Goal: Use online tool/utility: Utilize a website feature to perform a specific function

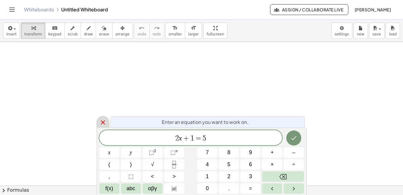
click at [105, 120] on icon at bounding box center [102, 122] width 7 height 7
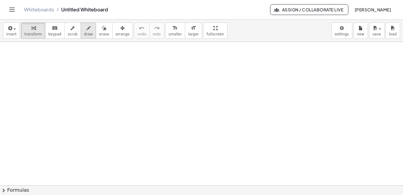
click at [84, 36] on span "draw" at bounding box center [88, 34] width 9 height 4
drag, startPoint x: 8, startPoint y: 48, endPoint x: 16, endPoint y: 52, distance: 8.2
drag, startPoint x: 19, startPoint y: 52, endPoint x: 21, endPoint y: 56, distance: 5.4
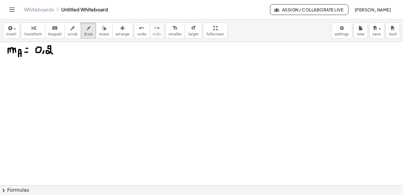
drag, startPoint x: 51, startPoint y: 49, endPoint x: 53, endPoint y: 55, distance: 6.6
drag, startPoint x: 57, startPoint y: 47, endPoint x: 57, endPoint y: 54, distance: 7.5
drag, startPoint x: 61, startPoint y: 48, endPoint x: 60, endPoint y: 54, distance: 6.1
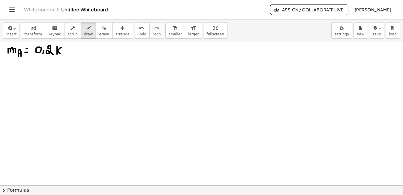
drag, startPoint x: 65, startPoint y: 52, endPoint x: 68, endPoint y: 57, distance: 5.8
drag, startPoint x: 4, startPoint y: 42, endPoint x: 4, endPoint y: 64, distance: 22.5
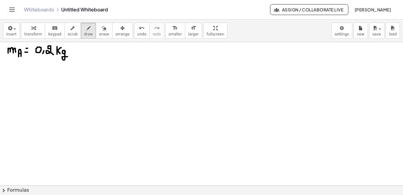
click at [4, 66] on div "insert select one: Math Expression Function Text Youtube Video Graphing Geometr…" at bounding box center [201, 108] width 403 height 176
drag, startPoint x: 4, startPoint y: 44, endPoint x: 5, endPoint y: 95, distance: 51.0
drag, startPoint x: 4, startPoint y: 101, endPoint x: 10, endPoint y: 111, distance: 12.4
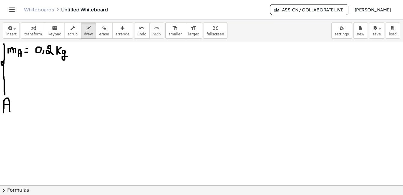
drag, startPoint x: 5, startPoint y: 104, endPoint x: 9, endPoint y: 104, distance: 3.6
drag, startPoint x: 8, startPoint y: 57, endPoint x: 14, endPoint y: 65, distance: 10.2
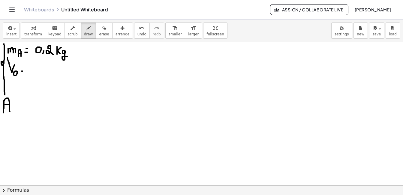
drag, startPoint x: 22, startPoint y: 71, endPoint x: 25, endPoint y: 71, distance: 3.3
drag, startPoint x: 21, startPoint y: 67, endPoint x: 25, endPoint y: 66, distance: 3.6
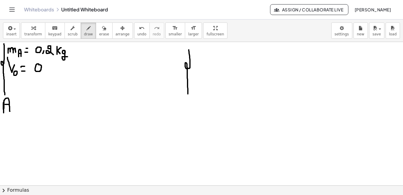
drag, startPoint x: 189, startPoint y: 50, endPoint x: 188, endPoint y: 94, distance: 44.1
drag, startPoint x: 162, startPoint y: 53, endPoint x: 162, endPoint y: 68, distance: 15.6
drag, startPoint x: 195, startPoint y: 51, endPoint x: 204, endPoint y: 56, distance: 10.5
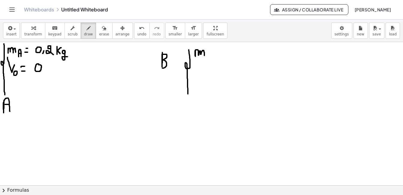
drag, startPoint x: 206, startPoint y: 55, endPoint x: 206, endPoint y: 60, distance: 5.4
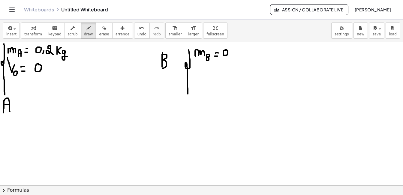
drag, startPoint x: 232, startPoint y: 55, endPoint x: 231, endPoint y: 58, distance: 3.4
drag, startPoint x: 246, startPoint y: 47, endPoint x: 246, endPoint y: 56, distance: 8.4
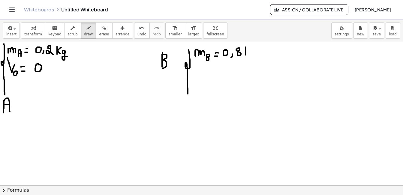
drag, startPoint x: 250, startPoint y: 48, endPoint x: 249, endPoint y: 56, distance: 8.2
drag, startPoint x: 255, startPoint y: 60, endPoint x: 258, endPoint y: 60, distance: 3.0
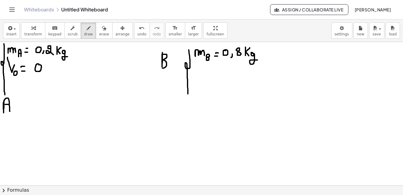
drag, startPoint x: 13, startPoint y: 79, endPoint x: 17, endPoint y: 90, distance: 11.9
drag, startPoint x: 22, startPoint y: 87, endPoint x: 22, endPoint y: 91, distance: 3.9
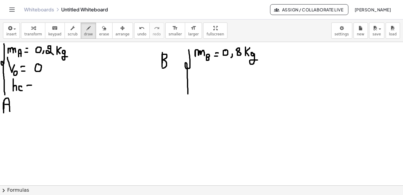
drag, startPoint x: 27, startPoint y: 86, endPoint x: 32, endPoint y: 85, distance: 4.5
drag, startPoint x: 27, startPoint y: 89, endPoint x: 31, endPoint y: 89, distance: 4.2
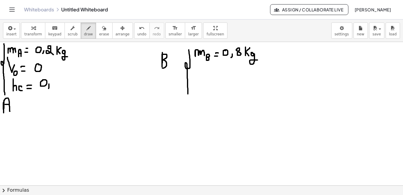
drag, startPoint x: 49, startPoint y: 84, endPoint x: 49, endPoint y: 89, distance: 4.5
drag, startPoint x: 54, startPoint y: 83, endPoint x: 56, endPoint y: 86, distance: 4.7
drag, startPoint x: 62, startPoint y: 82, endPoint x: 68, endPoint y: 85, distance: 7.7
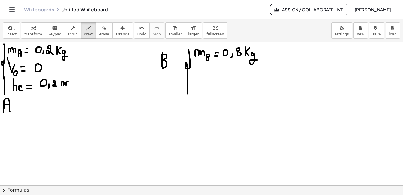
drag, startPoint x: 19, startPoint y: 100, endPoint x: 21, endPoint y: 106, distance: 6.1
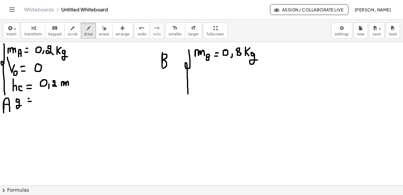
drag, startPoint x: 28, startPoint y: 99, endPoint x: 33, endPoint y: 98, distance: 4.5
drag, startPoint x: 42, startPoint y: 95, endPoint x: 42, endPoint y: 103, distance: 8.1
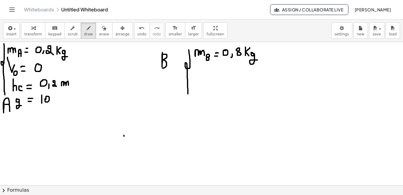
click at [102, 31] on icon "button" at bounding box center [104, 28] width 4 height 7
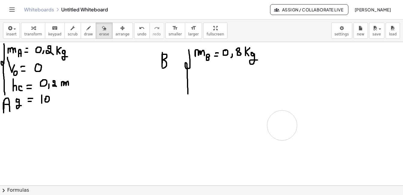
drag, startPoint x: 129, startPoint y: 116, endPoint x: 277, endPoint y: 124, distance: 148.5
click at [86, 35] on button "draw" at bounding box center [89, 31] width 16 height 16
drag, startPoint x: 265, startPoint y: 95, endPoint x: 264, endPoint y: 109, distance: 13.3
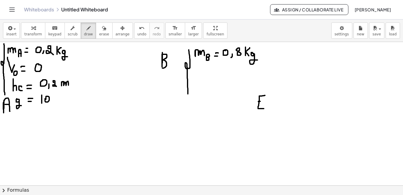
drag, startPoint x: 258, startPoint y: 102, endPoint x: 262, endPoint y: 101, distance: 3.6
drag, startPoint x: 267, startPoint y: 103, endPoint x: 279, endPoint y: 107, distance: 12.4
drag, startPoint x: 291, startPoint y: 102, endPoint x: 295, endPoint y: 102, distance: 4.5
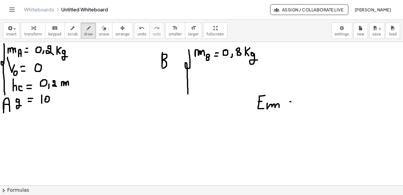
drag, startPoint x: 288, startPoint y: 107, endPoint x: 294, endPoint y: 107, distance: 5.7
drag, startPoint x: 318, startPoint y: 95, endPoint x: 314, endPoint y: 108, distance: 13.3
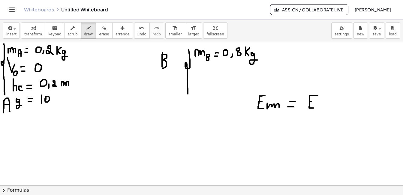
drag, startPoint x: 310, startPoint y: 102, endPoint x: 314, endPoint y: 101, distance: 3.3
drag, startPoint x: 334, startPoint y: 102, endPoint x: 334, endPoint y: 109, distance: 6.9
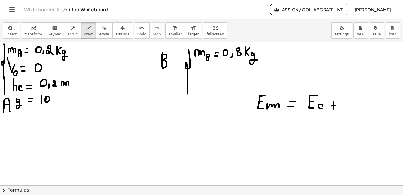
drag, startPoint x: 332, startPoint y: 106, endPoint x: 336, endPoint y: 106, distance: 3.9
drag, startPoint x: 348, startPoint y: 96, endPoint x: 348, endPoint y: 110, distance: 14.1
drag, startPoint x: 346, startPoint y: 104, endPoint x: 349, endPoint y: 104, distance: 3.3
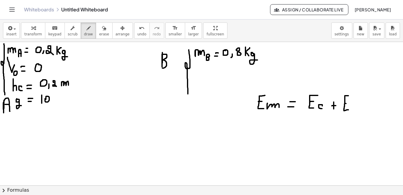
drag, startPoint x: 352, startPoint y: 106, endPoint x: 352, endPoint y: 111, distance: 4.8
drag, startPoint x: 359, startPoint y: 107, endPoint x: 358, endPoint y: 111, distance: 3.7
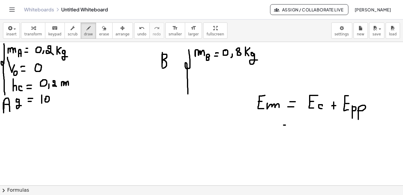
drag, startPoint x: 284, startPoint y: 125, endPoint x: 292, endPoint y: 128, distance: 8.7
drag, startPoint x: 282, startPoint y: 131, endPoint x: 291, endPoint y: 132, distance: 8.5
drag, startPoint x: 305, startPoint y: 120, endPoint x: 305, endPoint y: 129, distance: 9.0
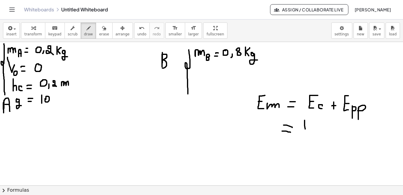
drag, startPoint x: 300, startPoint y: 130, endPoint x: 310, endPoint y: 131, distance: 10.2
drag, startPoint x: 306, startPoint y: 136, endPoint x: 308, endPoint y: 145, distance: 8.9
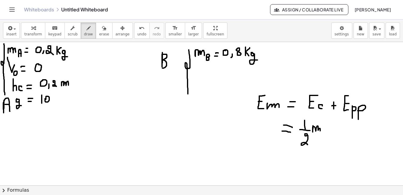
drag, startPoint x: 313, startPoint y: 126, endPoint x: 320, endPoint y: 131, distance: 8.8
drag, startPoint x: 321, startPoint y: 122, endPoint x: 334, endPoint y: 120, distance: 12.7
drag, startPoint x: 335, startPoint y: 132, endPoint x: 337, endPoint y: 135, distance: 4.2
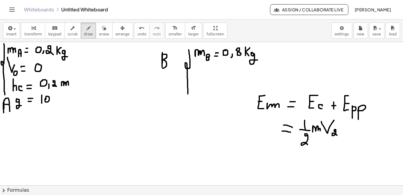
drag, startPoint x: 346, startPoint y: 125, endPoint x: 346, endPoint y: 135, distance: 9.6
drag, startPoint x: 345, startPoint y: 130, endPoint x: 349, endPoint y: 130, distance: 3.9
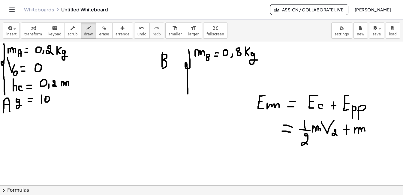
drag, startPoint x: 354, startPoint y: 128, endPoint x: 365, endPoint y: 131, distance: 11.1
drag, startPoint x: 375, startPoint y: 130, endPoint x: 377, endPoint y: 136, distance: 6.9
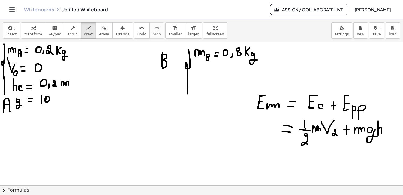
drag, startPoint x: 378, startPoint y: 121, endPoint x: 382, endPoint y: 134, distance: 13.7
drag, startPoint x: 311, startPoint y: 118, endPoint x: 316, endPoint y: 142, distance: 24.3
drag, startPoint x: 358, startPoint y: 122, endPoint x: 361, endPoint y: 135, distance: 13.3
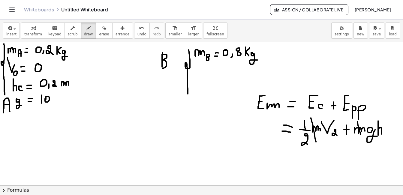
drag, startPoint x: 294, startPoint y: 120, endPoint x: 317, endPoint y: 151, distance: 38.9
drag, startPoint x: 366, startPoint y: 122, endPoint x: 378, endPoint y: 149, distance: 28.7
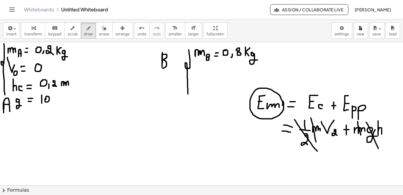
drag, startPoint x: 282, startPoint y: 105, endPoint x: 283, endPoint y: 101, distance: 4.0
drag, startPoint x: 194, startPoint y: 124, endPoint x: 191, endPoint y: 135, distance: 11.5
drag, startPoint x: 187, startPoint y: 128, endPoint x: 191, endPoint y: 128, distance: 4.2
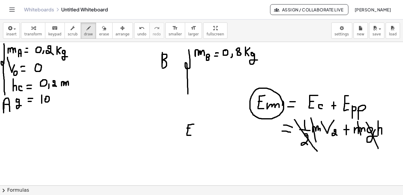
drag, startPoint x: 193, startPoint y: 133, endPoint x: 205, endPoint y: 136, distance: 12.0
drag, startPoint x: 210, startPoint y: 136, endPoint x: 210, endPoint y: 140, distance: 3.9
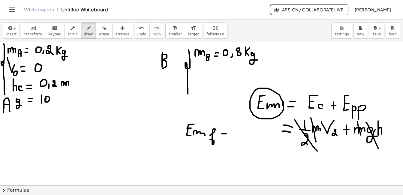
drag, startPoint x: 222, startPoint y: 134, endPoint x: 226, endPoint y: 134, distance: 4.5
drag, startPoint x: 237, startPoint y: 128, endPoint x: 236, endPoint y: 136, distance: 7.5
drag, startPoint x: 233, startPoint y: 132, endPoint x: 237, endPoint y: 131, distance: 3.4
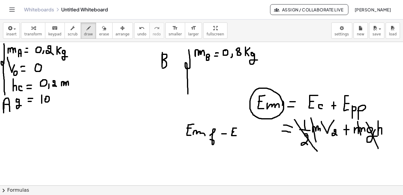
drag, startPoint x: 240, startPoint y: 132, endPoint x: 248, endPoint y: 135, distance: 8.5
drag, startPoint x: 252, startPoint y: 135, endPoint x: 252, endPoint y: 139, distance: 4.2
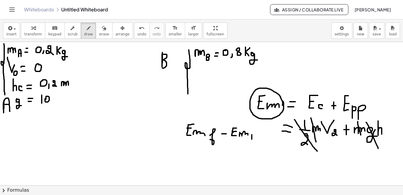
drag, startPoint x: 189, startPoint y: 153, endPoint x: 188, endPoint y: 162, distance: 9.6
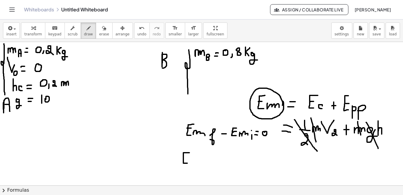
drag, startPoint x: 183, startPoint y: 158, endPoint x: 187, endPoint y: 158, distance: 3.3
drag, startPoint x: 191, startPoint y: 160, endPoint x: 200, endPoint y: 162, distance: 8.5
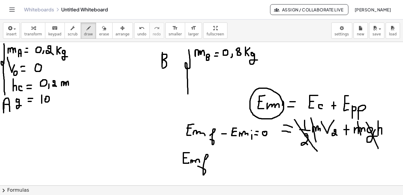
drag, startPoint x: 206, startPoint y: 159, endPoint x: 197, endPoint y: 166, distance: 10.9
drag, startPoint x: 215, startPoint y: 156, endPoint x: 219, endPoint y: 156, distance: 4.5
drag, startPoint x: 214, startPoint y: 160, endPoint x: 220, endPoint y: 161, distance: 5.4
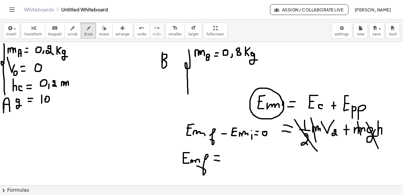
drag, startPoint x: 233, startPoint y: 150, endPoint x: 234, endPoint y: 161, distance: 11.2
drag, startPoint x: 228, startPoint y: 155, endPoint x: 232, endPoint y: 155, distance: 3.9
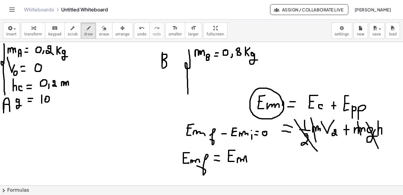
drag, startPoint x: 238, startPoint y: 159, endPoint x: 247, endPoint y: 162, distance: 9.5
drag, startPoint x: 256, startPoint y: 155, endPoint x: 256, endPoint y: 161, distance: 5.4
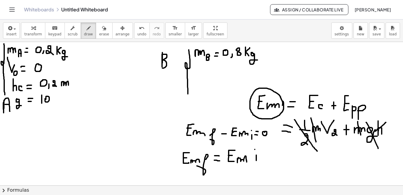
drag, startPoint x: 386, startPoint y: 122, endPoint x: 375, endPoint y: 131, distance: 13.9
drag, startPoint x: 13, startPoint y: 133, endPoint x: 63, endPoint y: 171, distance: 63.4
drag, startPoint x: 69, startPoint y: 134, endPoint x: 118, endPoint y: 133, distance: 48.6
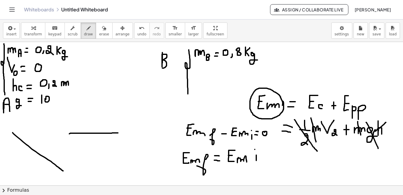
drag, startPoint x: 77, startPoint y: 95, endPoint x: 113, endPoint y: 133, distance: 52.0
click at [102, 26] on icon "button" at bounding box center [104, 28] width 4 height 7
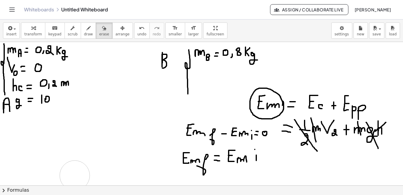
drag, startPoint x: 110, startPoint y: 119, endPoint x: 79, endPoint y: 178, distance: 66.6
click at [84, 34] on span "draw" at bounding box center [88, 34] width 9 height 4
click at [96, 37] on button "erase" at bounding box center [104, 31] width 17 height 16
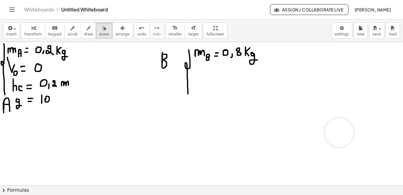
drag, startPoint x: 229, startPoint y: 118, endPoint x: 283, endPoint y: 112, distance: 54.0
click at [84, 35] on span "draw" at bounding box center [88, 34] width 9 height 4
drag, startPoint x: 128, startPoint y: 102, endPoint x: 132, endPoint y: 117, distance: 15.0
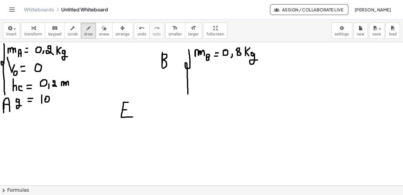
drag, startPoint x: 123, startPoint y: 110, endPoint x: 127, endPoint y: 110, distance: 3.9
drag, startPoint x: 134, startPoint y: 111, endPoint x: 145, endPoint y: 116, distance: 11.7
drag, startPoint x: 151, startPoint y: 113, endPoint x: 156, endPoint y: 112, distance: 4.8
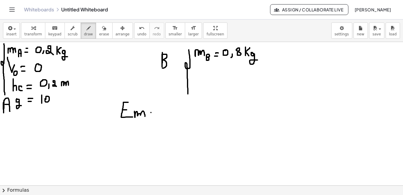
drag, startPoint x: 150, startPoint y: 116, endPoint x: 156, endPoint y: 116, distance: 5.4
drag, startPoint x: 166, startPoint y: 107, endPoint x: 166, endPoint y: 113, distance: 5.7
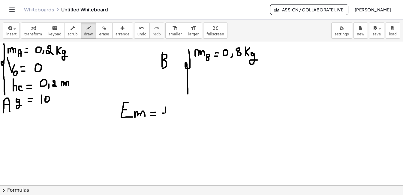
drag, startPoint x: 162, startPoint y: 113, endPoint x: 170, endPoint y: 114, distance: 8.2
drag, startPoint x: 166, startPoint y: 118, endPoint x: 168, endPoint y: 125, distance: 6.8
drag, startPoint x: 175, startPoint y: 108, endPoint x: 180, endPoint y: 114, distance: 7.7
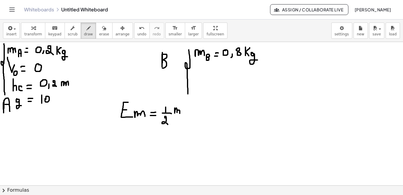
drag, startPoint x: 184, startPoint y: 103, endPoint x: 194, endPoint y: 103, distance: 10.5
drag, startPoint x: 199, startPoint y: 102, endPoint x: 200, endPoint y: 107, distance: 5.1
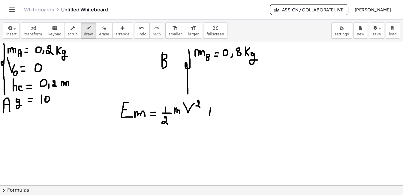
drag, startPoint x: 210, startPoint y: 108, endPoint x: 210, endPoint y: 116, distance: 7.8
drag, startPoint x: 209, startPoint y: 112, endPoint x: 213, endPoint y: 112, distance: 4.5
drag, startPoint x: 223, startPoint y: 110, endPoint x: 233, endPoint y: 115, distance: 10.7
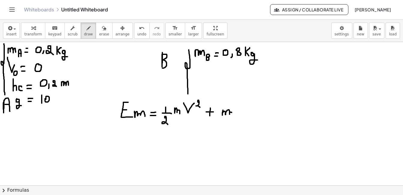
drag, startPoint x: 241, startPoint y: 111, endPoint x: 238, endPoint y: 114, distance: 3.6
drag, startPoint x: 244, startPoint y: 112, endPoint x: 251, endPoint y: 119, distance: 10.0
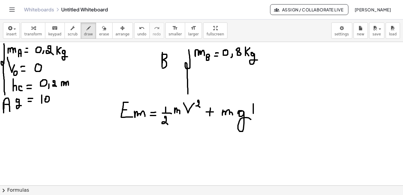
drag, startPoint x: 253, startPoint y: 104, endPoint x: 253, endPoint y: 119, distance: 15.0
drag, startPoint x: 254, startPoint y: 110, endPoint x: 258, endPoint y: 110, distance: 3.6
drag, startPoint x: 258, startPoint y: 102, endPoint x: 258, endPoint y: 121, distance: 18.3
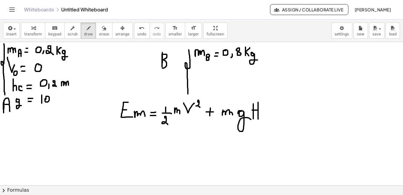
drag, startPoint x: 25, startPoint y: 128, endPoint x: 25, endPoint y: 140, distance: 12.0
drag, startPoint x: 20, startPoint y: 134, endPoint x: 23, endPoint y: 134, distance: 3.3
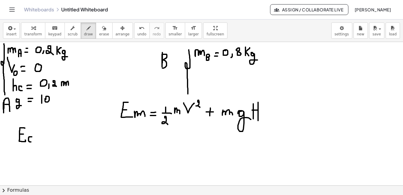
drag, startPoint x: 32, startPoint y: 137, endPoint x: 31, endPoint y: 142, distance: 5.4
drag, startPoint x: 40, startPoint y: 134, endPoint x: 37, endPoint y: 147, distance: 13.7
drag, startPoint x: 43, startPoint y: 138, endPoint x: 42, endPoint y: 145, distance: 6.9
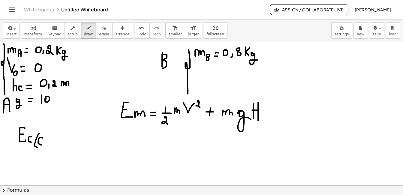
drag, startPoint x: 47, startPoint y: 132, endPoint x: 48, endPoint y: 154, distance: 21.6
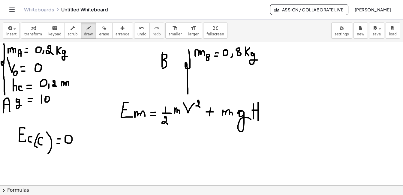
drag, startPoint x: 27, startPoint y: 156, endPoint x: 24, endPoint y: 167, distance: 11.1
drag, startPoint x: 20, startPoint y: 161, endPoint x: 23, endPoint y: 161, distance: 3.6
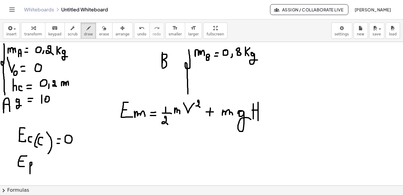
drag, startPoint x: 45, startPoint y: 155, endPoint x: 43, endPoint y: 170, distance: 14.8
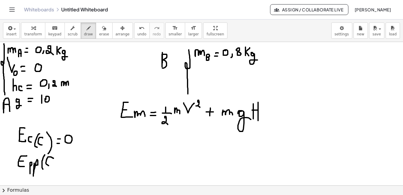
drag, startPoint x: 53, startPoint y: 158, endPoint x: 50, endPoint y: 166, distance: 8.2
drag, startPoint x: 55, startPoint y: 154, endPoint x: 53, endPoint y: 166, distance: 12.4
drag, startPoint x: 59, startPoint y: 161, endPoint x: 62, endPoint y: 161, distance: 3.4
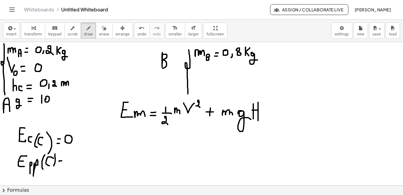
drag, startPoint x: 59, startPoint y: 164, endPoint x: 62, endPoint y: 164, distance: 3.3
drag, startPoint x: 68, startPoint y: 159, endPoint x: 76, endPoint y: 161, distance: 8.1
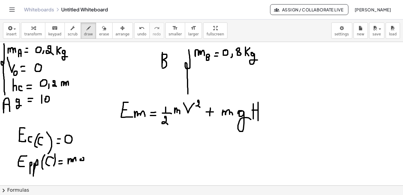
drag, startPoint x: 84, startPoint y: 159, endPoint x: 85, endPoint y: 166, distance: 7.0
drag, startPoint x: 88, startPoint y: 154, endPoint x: 88, endPoint y: 163, distance: 8.4
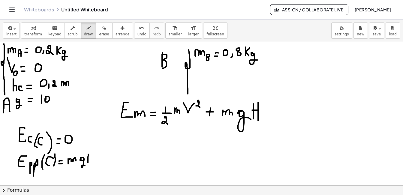
drag, startPoint x: 88, startPoint y: 158, endPoint x: 92, endPoint y: 158, distance: 4.2
drag, startPoint x: 92, startPoint y: 150, endPoint x: 92, endPoint y: 163, distance: 12.3
drag, startPoint x: 100, startPoint y: 156, endPoint x: 105, endPoint y: 156, distance: 5.1
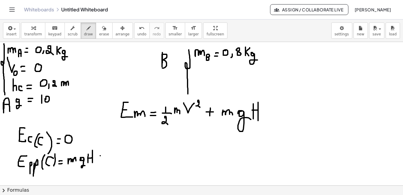
drag, startPoint x: 100, startPoint y: 161, endPoint x: 106, endPoint y: 161, distance: 5.4
drag, startPoint x: 121, startPoint y: 158, endPoint x: 121, endPoint y: 162, distance: 4.2
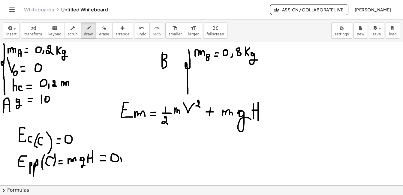
drag, startPoint x: 131, startPoint y: 153, endPoint x: 130, endPoint y: 160, distance: 6.6
drag, startPoint x: 136, startPoint y: 155, endPoint x: 140, endPoint y: 159, distance: 5.5
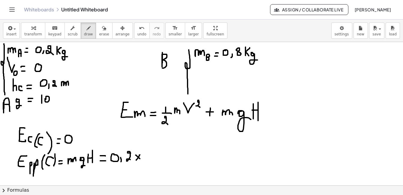
drag, startPoint x: 140, startPoint y: 155, endPoint x: 136, endPoint y: 160, distance: 6.5
drag, startPoint x: 147, startPoint y: 150, endPoint x: 146, endPoint y: 161, distance: 10.2
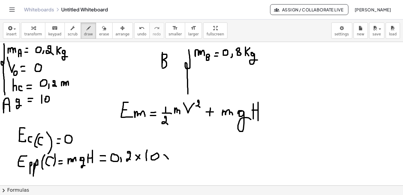
drag, startPoint x: 164, startPoint y: 155, endPoint x: 169, endPoint y: 160, distance: 6.6
drag, startPoint x: 169, startPoint y: 154, endPoint x: 163, endPoint y: 160, distance: 7.9
drag, startPoint x: 179, startPoint y: 152, endPoint x: 176, endPoint y: 155, distance: 3.6
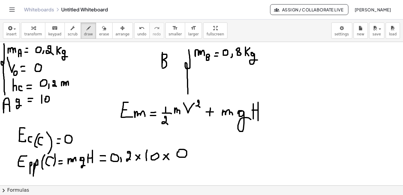
drag, startPoint x: 192, startPoint y: 155, endPoint x: 189, endPoint y: 161, distance: 6.7
drag, startPoint x: 199, startPoint y: 152, endPoint x: 200, endPoint y: 158, distance: 5.8
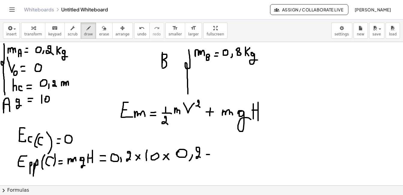
drag, startPoint x: 206, startPoint y: 158, endPoint x: 211, endPoint y: 158, distance: 5.1
drag, startPoint x: 231, startPoint y: 155, endPoint x: 229, endPoint y: 160, distance: 5.3
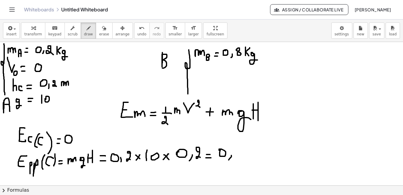
drag, startPoint x: 240, startPoint y: 149, endPoint x: 243, endPoint y: 159, distance: 9.8
drag, startPoint x: 243, startPoint y: 155, endPoint x: 240, endPoint y: 173, distance: 18.3
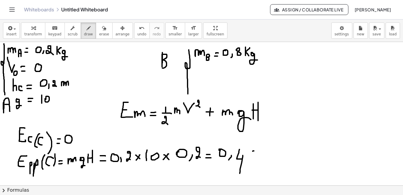
drag, startPoint x: 253, startPoint y: 151, endPoint x: 261, endPoint y: 151, distance: 8.4
drag, startPoint x: 257, startPoint y: 152, endPoint x: 257, endPoint y: 158, distance: 6.0
drag, startPoint x: 299, startPoint y: 56, endPoint x: 301, endPoint y: 67, distance: 11.1
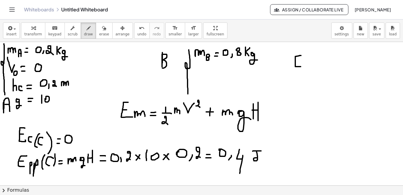
drag, startPoint x: 294, startPoint y: 61, endPoint x: 300, endPoint y: 61, distance: 6.0
drag, startPoint x: 303, startPoint y: 62, endPoint x: 313, endPoint y: 67, distance: 11.7
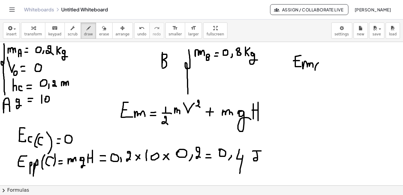
drag, startPoint x: 318, startPoint y: 63, endPoint x: 319, endPoint y: 73, distance: 9.9
drag, startPoint x: 325, startPoint y: 60, endPoint x: 327, endPoint y: 74, distance: 13.7
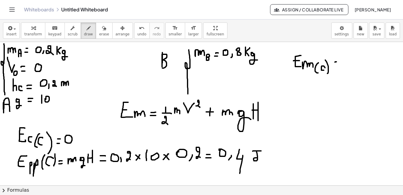
drag
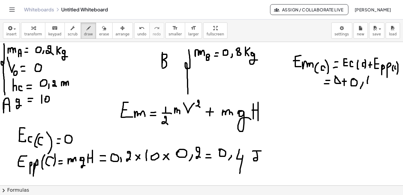
drag, startPoint x: 297, startPoint y: 111, endPoint x: 298, endPoint y: 120, distance: 9.7
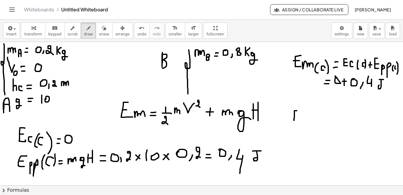
drag, startPoint x: 293, startPoint y: 116, endPoint x: 297, endPoint y: 116, distance: 4.2
drag, startPoint x: 303, startPoint y: 116, endPoint x: 303, endPoint y: 120, distance: 3.9
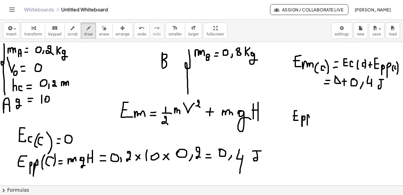
drag, startPoint x: 317, startPoint y: 113, endPoint x: 318, endPoint y: 122, distance: 8.5
drag, startPoint x: 321, startPoint y: 115, endPoint x: 323, endPoint y: 119, distance: 5.1
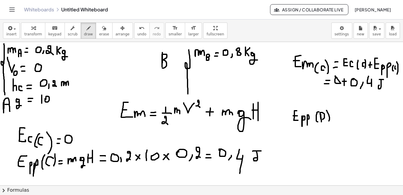
drag, startPoint x: 327, startPoint y: 110, endPoint x: 328, endPoint y: 123, distance: 13.0
drag, startPoint x: 333, startPoint y: 116, endPoint x: 336, endPoint y: 116, distance: 3.6
drag, startPoint x: 333, startPoint y: 119, endPoint x: 339, endPoint y: 119, distance: 5.7
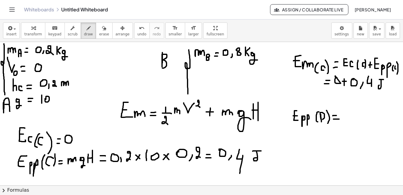
drag, startPoint x: 297, startPoint y: 131, endPoint x: 297, endPoint y: 140, distance: 8.7
drag, startPoint x: 293, startPoint y: 136, endPoint x: 297, endPoint y: 135, distance: 3.7
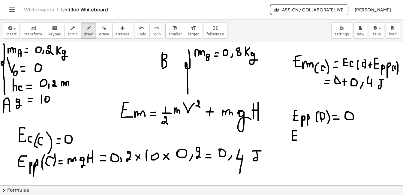
drag, startPoint x: 303, startPoint y: 138, endPoint x: 304, endPoint y: 143, distance: 4.9
drag, startPoint x: 312, startPoint y: 134, endPoint x: 311, endPoint y: 141, distance: 6.4
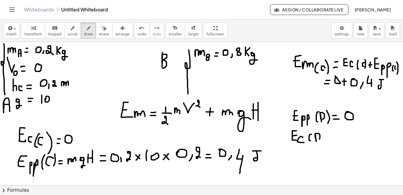
drag, startPoint x: 316, startPoint y: 136, endPoint x: 318, endPoint y: 139, distance: 4.1
drag, startPoint x: 323, startPoint y: 131, endPoint x: 324, endPoint y: 142, distance: 10.6
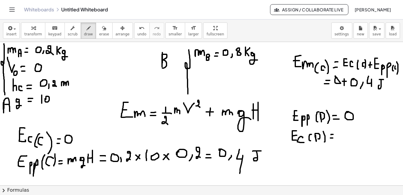
drag, startPoint x: 330, startPoint y: 138, endPoint x: 334, endPoint y: 138, distance: 3.3
drag, startPoint x: 342, startPoint y: 126, endPoint x: 342, endPoint y: 134, distance: 7.8
drag, startPoint x: 338, startPoint y: 135, endPoint x: 344, endPoint y: 136, distance: 6.1
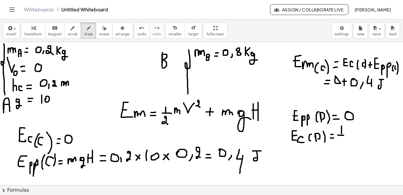
drag, startPoint x: 343, startPoint y: 138, endPoint x: 342, endPoint y: 144, distance: 6.0
drag, startPoint x: 349, startPoint y: 134, endPoint x: 357, endPoint y: 137, distance: 9.5
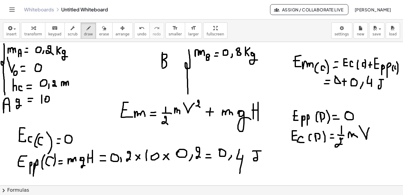
drag, startPoint x: 359, startPoint y: 126, endPoint x: 370, endPoint y: 125, distance: 10.8
drag, startPoint x: 372, startPoint y: 138, endPoint x: 375, endPoint y: 143, distance: 6.5
drag, startPoint x: 372, startPoint y: 141, endPoint x: 377, endPoint y: 140, distance: 4.2
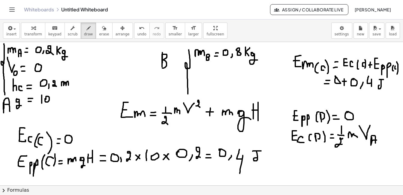
drag, startPoint x: 377, startPoint y: 125, endPoint x: 380, endPoint y: 128, distance: 3.6
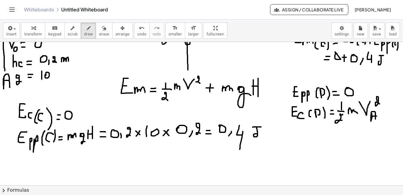
scroll to position [29, 0]
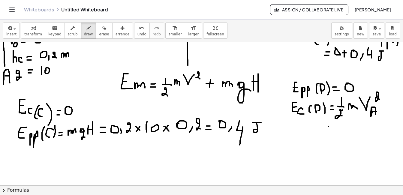
drag, startPoint x: 329, startPoint y: 126, endPoint x: 334, endPoint y: 126, distance: 5.7
click at [334, 126] on div at bounding box center [201, 177] width 403 height 326
drag, startPoint x: 328, startPoint y: 131, endPoint x: 336, endPoint y: 130, distance: 7.8
click at [336, 130] on div at bounding box center [201, 177] width 403 height 326
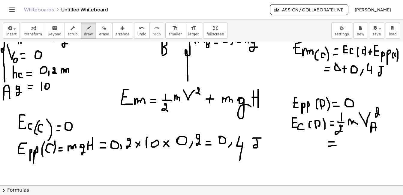
scroll to position [0, 0]
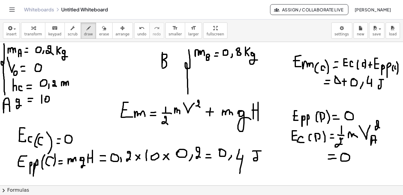
drag, startPoint x: 354, startPoint y: 159, endPoint x: 352, endPoint y: 161, distance: 3.2
drag, startPoint x: 361, startPoint y: 152, endPoint x: 360, endPoint y: 160, distance: 7.8
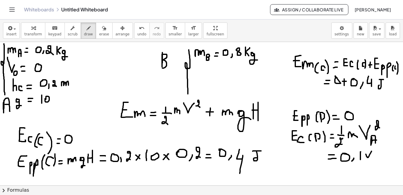
drag, startPoint x: 366, startPoint y: 154, endPoint x: 372, endPoint y: 151, distance: 6.6
drag, startPoint x: 373, startPoint y: 153, endPoint x: 376, endPoint y: 158, distance: 5.2
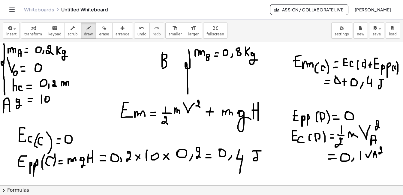
drag, startPoint x: 382, startPoint y: 149, endPoint x: 382, endPoint y: 152, distance: 3.4
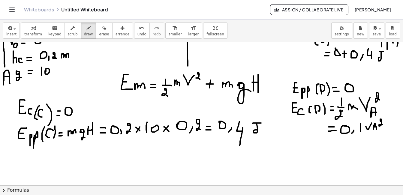
scroll to position [48, 0]
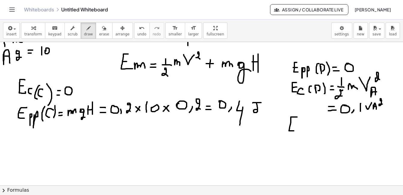
drag, startPoint x: 297, startPoint y: 117, endPoint x: 295, endPoint y: 131, distance: 13.7
click at [295, 131] on div at bounding box center [201, 157] width 403 height 326
click at [293, 124] on div at bounding box center [201, 157] width 403 height 326
drag, startPoint x: 297, startPoint y: 130, endPoint x: 306, endPoint y: 128, distance: 9.0
click at [306, 128] on div at bounding box center [201, 157] width 403 height 326
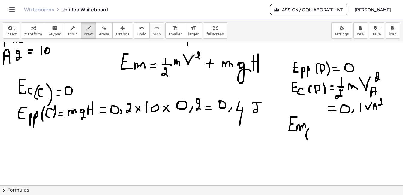
drag, startPoint x: 309, startPoint y: 128, endPoint x: 307, endPoint y: 139, distance: 10.9
click at [307, 139] on div at bounding box center [201, 157] width 403 height 326
drag, startPoint x: 309, startPoint y: 134, endPoint x: 312, endPoint y: 139, distance: 6.0
click at [312, 139] on div at bounding box center [201, 157] width 403 height 326
drag, startPoint x: 316, startPoint y: 127, endPoint x: 319, endPoint y: 140, distance: 12.7
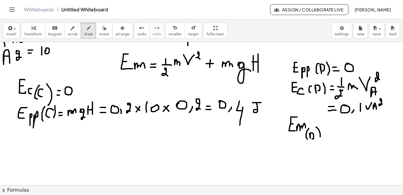
click at [319, 140] on div at bounding box center [201, 157] width 403 height 326
click at [325, 125] on div at bounding box center [201, 157] width 403 height 326
drag, startPoint x: 322, startPoint y: 128, endPoint x: 326, endPoint y: 128, distance: 3.9
click at [326, 128] on div at bounding box center [201, 157] width 403 height 326
drag, startPoint x: 337, startPoint y: 122, endPoint x: 336, endPoint y: 130, distance: 8.5
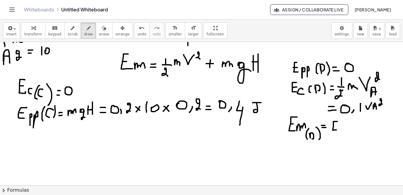
click at [336, 130] on div at bounding box center [201, 157] width 403 height 326
drag, startPoint x: 333, startPoint y: 124, endPoint x: 337, endPoint y: 124, distance: 4.2
click at [337, 124] on div at bounding box center [201, 157] width 403 height 326
click at [343, 130] on div at bounding box center [201, 157] width 403 height 326
drag, startPoint x: 349, startPoint y: 125, endPoint x: 350, endPoint y: 131, distance: 6.6
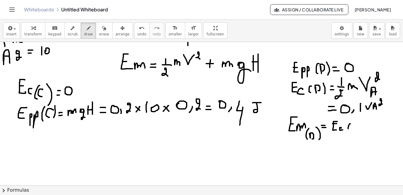
click at [350, 131] on div at bounding box center [201, 157] width 403 height 326
click at [355, 130] on div at bounding box center [201, 157] width 403 height 326
drag, startPoint x: 360, startPoint y: 119, endPoint x: 362, endPoint y: 129, distance: 9.8
click at [362, 129] on div at bounding box center [201, 157] width 403 height 326
drag, startPoint x: 368, startPoint y: 126, endPoint x: 368, endPoint y: 133, distance: 6.9
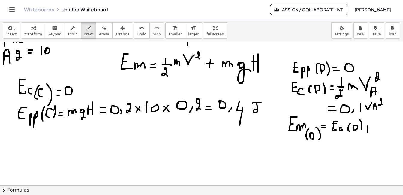
click at [368, 133] on div at bounding box center [201, 157] width 403 height 326
drag, startPoint x: 366, startPoint y: 128, endPoint x: 369, endPoint y: 128, distance: 3.3
click at [369, 128] on div at bounding box center [201, 157] width 403 height 326
drag, startPoint x: 376, startPoint y: 120, endPoint x: 377, endPoint y: 130, distance: 10.2
click at [377, 130] on div at bounding box center [201, 157] width 403 height 326
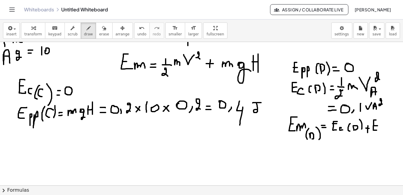
drag, startPoint x: 374, startPoint y: 126, endPoint x: 378, endPoint y: 126, distance: 3.6
click at [378, 126] on div at bounding box center [201, 157] width 403 height 326
click at [378, 131] on div at bounding box center [201, 157] width 403 height 326
click at [383, 131] on div at bounding box center [201, 157] width 403 height 326
drag, startPoint x: 388, startPoint y: 127, endPoint x: 389, endPoint y: 133, distance: 6.0
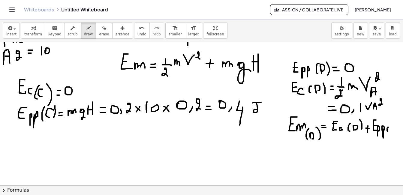
click at [389, 133] on div at bounding box center [201, 157] width 403 height 326
drag, startPoint x: 390, startPoint y: 127, endPoint x: 391, endPoint y: 131, distance: 4.1
click at [391, 131] on div at bounding box center [201, 157] width 403 height 326
drag, startPoint x: 393, startPoint y: 125, endPoint x: 395, endPoint y: 135, distance: 10.7
click at [395, 135] on div at bounding box center [201, 157] width 403 height 326
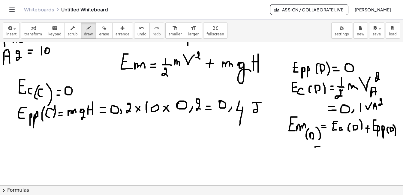
drag, startPoint x: 315, startPoint y: 147, endPoint x: 320, endPoint y: 147, distance: 5.1
click at [320, 147] on div at bounding box center [201, 157] width 403 height 326
drag, startPoint x: 316, startPoint y: 149, endPoint x: 321, endPoint y: 149, distance: 5.7
click at [321, 149] on div at bounding box center [201, 157] width 403 height 326
drag, startPoint x: 338, startPoint y: 143, endPoint x: 335, endPoint y: 143, distance: 3.0
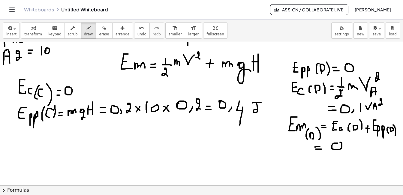
click at [335, 143] on div at bounding box center [201, 157] width 403 height 326
drag, startPoint x: 348, startPoint y: 146, endPoint x: 345, endPoint y: 151, distance: 5.7
click at [345, 151] on div at bounding box center [201, 157] width 403 height 326
drag, startPoint x: 352, startPoint y: 142, endPoint x: 352, endPoint y: 148, distance: 6.0
click at [352, 148] on div at bounding box center [201, 157] width 403 height 326
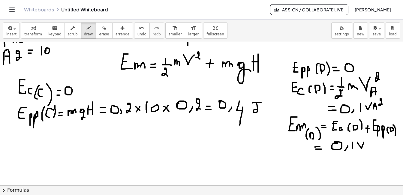
drag, startPoint x: 357, startPoint y: 142, endPoint x: 364, endPoint y: 142, distance: 6.3
click at [364, 142] on div at bounding box center [201, 157] width 403 height 326
drag, startPoint x: 366, startPoint y: 144, endPoint x: 369, endPoint y: 149, distance: 5.7
click at [369, 149] on div at bounding box center [201, 157] width 403 height 326
drag, startPoint x: 366, startPoint y: 146, endPoint x: 369, endPoint y: 146, distance: 3.9
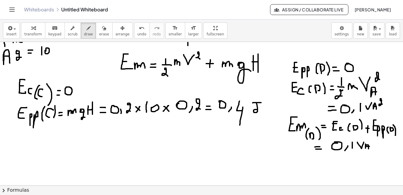
click at [369, 146] on div at bounding box center [201, 157] width 403 height 326
click at [377, 143] on div at bounding box center [201, 157] width 403 height 326
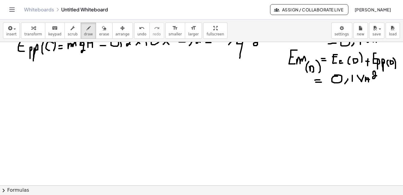
scroll to position [119, 0]
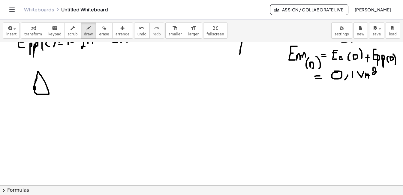
drag, startPoint x: 37, startPoint y: 76, endPoint x: 35, endPoint y: 86, distance: 9.5
click at [35, 86] on div at bounding box center [201, 86] width 403 height 326
drag, startPoint x: 62, startPoint y: 91, endPoint x: 63, endPoint y: 101, distance: 10.6
click at [63, 101] on div at bounding box center [201, 86] width 403 height 326
drag, startPoint x: 57, startPoint y: 95, endPoint x: 61, endPoint y: 95, distance: 4.2
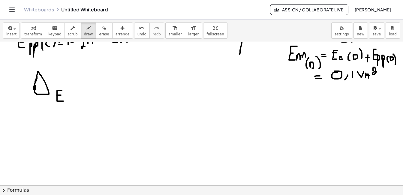
click at [61, 95] on div at bounding box center [201, 86] width 403 height 326
drag, startPoint x: 67, startPoint y: 100, endPoint x: 77, endPoint y: 100, distance: 10.5
click at [77, 100] on div at bounding box center [201, 86] width 403 height 326
drag, startPoint x: 84, startPoint y: 85, endPoint x: 89, endPoint y: 89, distance: 6.3
click at [89, 89] on div at bounding box center [201, 86] width 403 height 326
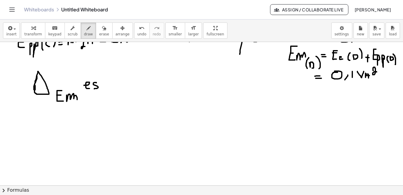
drag, startPoint x: 96, startPoint y: 83, endPoint x: 94, endPoint y: 89, distance: 6.4
click at [94, 89] on div at bounding box center [201, 86] width 403 height 326
drag, startPoint x: 100, startPoint y: 83, endPoint x: 103, endPoint y: 82, distance: 3.0
click at [103, 82] on div at bounding box center [201, 86] width 403 height 326
drag, startPoint x: 101, startPoint y: 77, endPoint x: 100, endPoint y: 88, distance: 11.1
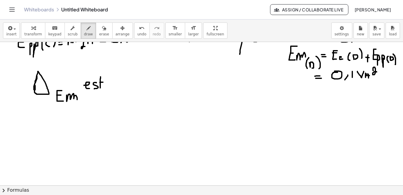
click at [100, 88] on div at bounding box center [201, 86] width 403 height 326
drag, startPoint x: 113, startPoint y: 85, endPoint x: 115, endPoint y: 89, distance: 4.5
click at [115, 89] on div at bounding box center [201, 86] width 403 height 326
drag, startPoint x: 119, startPoint y: 85, endPoint x: 159, endPoint y: 88, distance: 40.0
click at [159, 88] on div at bounding box center [201, 86] width 403 height 326
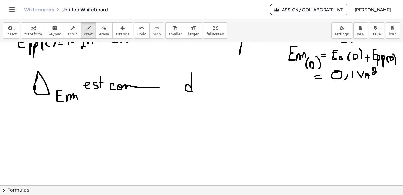
drag, startPoint x: 191, startPoint y: 73, endPoint x: 194, endPoint y: 91, distance: 18.0
click at [194, 91] on div at bounding box center [201, 86] width 403 height 326
drag, startPoint x: 200, startPoint y: 82, endPoint x: 212, endPoint y: 90, distance: 14.2
click at [212, 90] on div at bounding box center [201, 86] width 403 height 326
drag, startPoint x: 220, startPoint y: 84, endPoint x: 224, endPoint y: 89, distance: 7.0
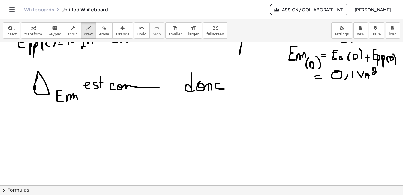
click at [224, 89] on div at bounding box center [201, 86] width 403 height 326
click at [233, 83] on div at bounding box center [201, 86] width 403 height 326
click at [233, 88] on div at bounding box center [201, 86] width 403 height 326
drag, startPoint x: 50, startPoint y: 116, endPoint x: 50, endPoint y: 128, distance: 11.4
click at [50, 128] on div at bounding box center [201, 86] width 403 height 326
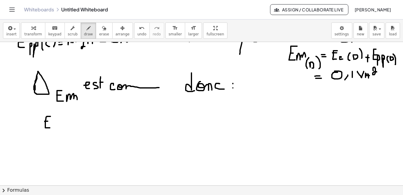
drag, startPoint x: 45, startPoint y: 122, endPoint x: 49, endPoint y: 121, distance: 4.2
click at [49, 121] on div at bounding box center [201, 86] width 403 height 326
drag, startPoint x: 53, startPoint y: 125, endPoint x: 67, endPoint y: 128, distance: 14.3
click at [67, 128] on div at bounding box center [201, 86] width 403 height 326
drag, startPoint x: 75, startPoint y: 124, endPoint x: 75, endPoint y: 134, distance: 9.9
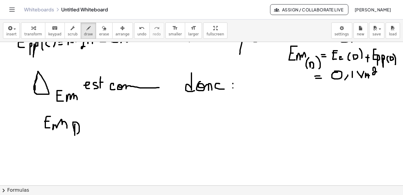
click at [75, 134] on div at bounding box center [201, 86] width 403 height 326
drag, startPoint x: 88, startPoint y: 121, endPoint x: 92, endPoint y: 120, distance: 3.7
click at [92, 120] on div at bounding box center [201, 86] width 403 height 326
drag, startPoint x: 87, startPoint y: 124, endPoint x: 93, endPoint y: 124, distance: 5.7
click at [93, 124] on div at bounding box center [201, 86] width 403 height 326
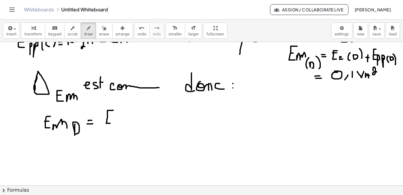
drag, startPoint x: 113, startPoint y: 110, endPoint x: 110, endPoint y: 123, distance: 13.2
click at [110, 123] on div at bounding box center [201, 86] width 403 height 326
drag, startPoint x: 108, startPoint y: 118, endPoint x: 112, endPoint y: 118, distance: 4.2
click at [112, 118] on div at bounding box center [201, 86] width 403 height 326
drag, startPoint x: 114, startPoint y: 121, endPoint x: 125, endPoint y: 122, distance: 10.8
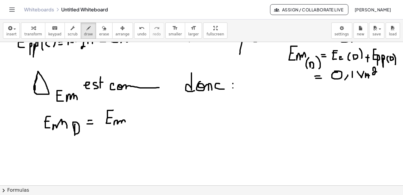
click at [125, 122] on div at bounding box center [201, 86] width 403 height 326
drag, startPoint x: 131, startPoint y: 122, endPoint x: 134, endPoint y: 128, distance: 6.7
click at [134, 128] on div at bounding box center [201, 86] width 403 height 326
click at [302, 77] on div at bounding box center [201, 86] width 403 height 326
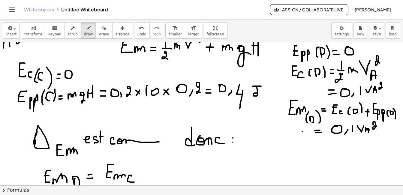
scroll to position [37, 0]
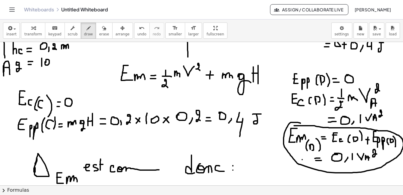
drag, startPoint x: 300, startPoint y: 123, endPoint x: 294, endPoint y: 126, distance: 6.7
click at [294, 126] on div at bounding box center [201, 168] width 403 height 326
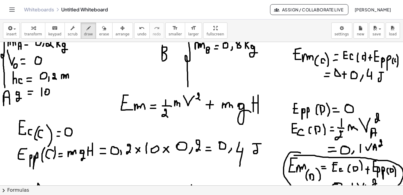
scroll to position [0, 0]
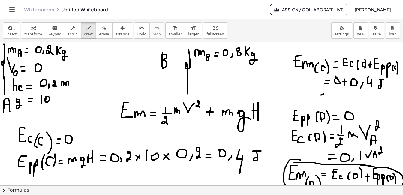
drag, startPoint x: 321, startPoint y: 95, endPoint x: 328, endPoint y: 94, distance: 7.0
drag, startPoint x: 323, startPoint y: 96, endPoint x: 326, endPoint y: 96, distance: 3.3
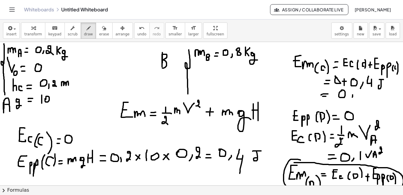
drag, startPoint x: 352, startPoint y: 97, endPoint x: 351, endPoint y: 100, distance: 3.2
drag, startPoint x: 360, startPoint y: 91, endPoint x: 363, endPoint y: 97, distance: 7.0
drag, startPoint x: 363, startPoint y: 95, endPoint x: 363, endPoint y: 102, distance: 6.6
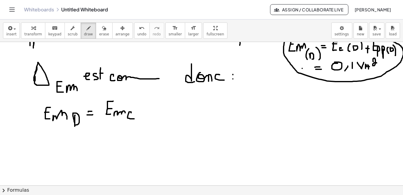
scroll to position [137, 0]
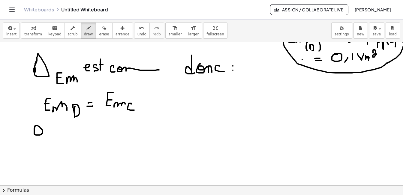
click at [35, 126] on div at bounding box center [202, 68] width 405 height 326
drag, startPoint x: 50, startPoint y: 132, endPoint x: 47, endPoint y: 137, distance: 5.4
click at [47, 137] on div at bounding box center [202, 68] width 405 height 326
drag, startPoint x: 56, startPoint y: 125, endPoint x: 56, endPoint y: 134, distance: 9.3
click at [56, 134] on div at bounding box center [202, 68] width 405 height 326
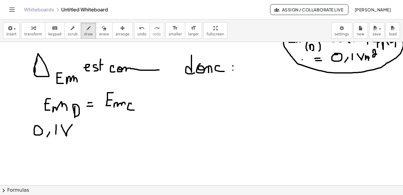
drag, startPoint x: 62, startPoint y: 125, endPoint x: 72, endPoint y: 125, distance: 10.5
click at [72, 125] on div at bounding box center [202, 68] width 405 height 326
drag, startPoint x: 73, startPoint y: 132, endPoint x: 78, endPoint y: 140, distance: 8.8
click at [78, 140] on div at bounding box center [202, 68] width 405 height 326
drag, startPoint x: 73, startPoint y: 136, endPoint x: 77, endPoint y: 135, distance: 3.7
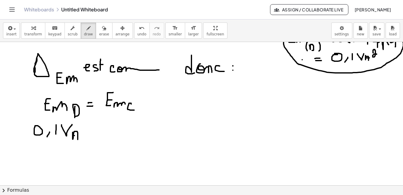
click at [77, 135] on div at bounding box center [202, 68] width 405 height 326
drag, startPoint x: 83, startPoint y: 123, endPoint x: 84, endPoint y: 131, distance: 7.3
click at [84, 131] on div at bounding box center [202, 68] width 405 height 326
click at [98, 129] on div at bounding box center [202, 68] width 405 height 326
drag, startPoint x: 93, startPoint y: 132, endPoint x: 98, endPoint y: 132, distance: 5.7
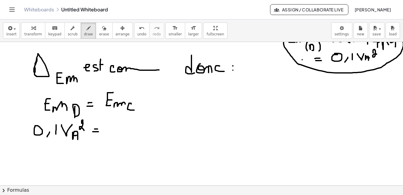
click at [98, 132] on div at bounding box center [202, 68] width 405 height 326
click at [108, 129] on div at bounding box center [202, 68] width 405 height 326
drag, startPoint x: 121, startPoint y: 128, endPoint x: 120, endPoint y: 132, distance: 4.0
click at [117, 133] on div at bounding box center [202, 68] width 405 height 326
drag, startPoint x: 128, startPoint y: 125, endPoint x: 133, endPoint y: 132, distance: 8.3
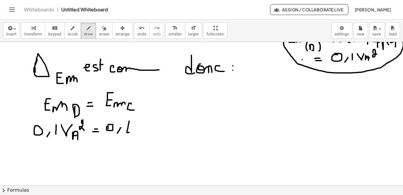
click at [133, 132] on div at bounding box center [202, 68] width 405 height 326
drag, startPoint x: 133, startPoint y: 129, endPoint x: 131, endPoint y: 139, distance: 9.8
click at [131, 139] on div at bounding box center [202, 68] width 405 height 326
drag, startPoint x: 46, startPoint y: 148, endPoint x: 59, endPoint y: 147, distance: 13.3
click at [59, 147] on div at bounding box center [202, 68] width 405 height 326
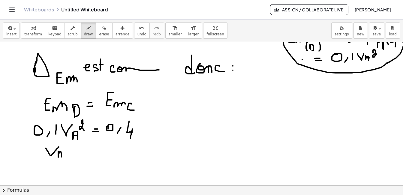
drag, startPoint x: 58, startPoint y: 152, endPoint x: 62, endPoint y: 158, distance: 6.9
click at [62, 158] on div at bounding box center [202, 68] width 405 height 326
click at [62, 155] on div at bounding box center [202, 68] width 405 height 326
drag, startPoint x: 68, startPoint y: 146, endPoint x: 68, endPoint y: 150, distance: 3.9
click at [68, 150] on div at bounding box center [202, 68] width 405 height 326
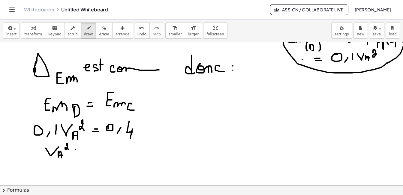
drag, startPoint x: 75, startPoint y: 150, endPoint x: 79, endPoint y: 150, distance: 3.9
click at [79, 150] on div at bounding box center [202, 68] width 405 height 326
drag, startPoint x: 74, startPoint y: 154, endPoint x: 79, endPoint y: 154, distance: 4.5
click at [79, 154] on div at bounding box center [202, 68] width 405 height 326
click at [96, 147] on div at bounding box center [202, 68] width 405 height 326
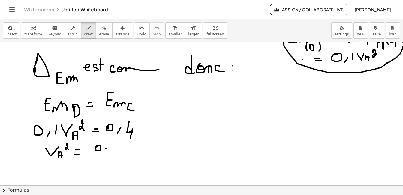
drag, startPoint x: 106, startPoint y: 148, endPoint x: 104, endPoint y: 151, distance: 3.2
click at [104, 151] on div at bounding box center [202, 68] width 405 height 326
drag, startPoint x: 111, startPoint y: 144, endPoint x: 114, endPoint y: 150, distance: 6.6
click at [114, 150] on div at bounding box center [202, 68] width 405 height 326
drag, startPoint x: 114, startPoint y: 147, endPoint x: 114, endPoint y: 153, distance: 5.7
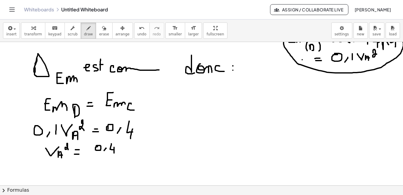
click at [114, 153] on div at bounding box center [202, 68] width 405 height 326
drag, startPoint x: 93, startPoint y: 154, endPoint x: 122, endPoint y: 154, distance: 29.4
click at [122, 154] on div at bounding box center [202, 68] width 405 height 326
click at [97, 158] on div at bounding box center [202, 68] width 405 height 326
drag, startPoint x: 105, startPoint y: 161, endPoint x: 103, endPoint y: 164, distance: 3.4
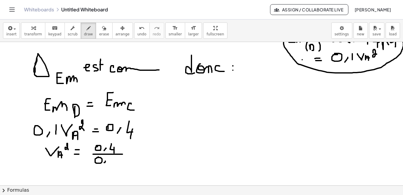
click at [103, 164] on div at bounding box center [202, 68] width 405 height 326
drag, startPoint x: 112, startPoint y: 158, endPoint x: 111, endPoint y: 164, distance: 6.0
click at [111, 164] on div at bounding box center [202, 68] width 405 height 326
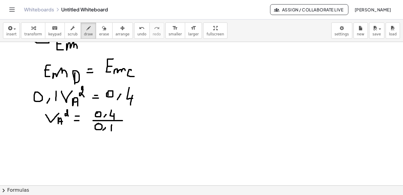
scroll to position [176, 0]
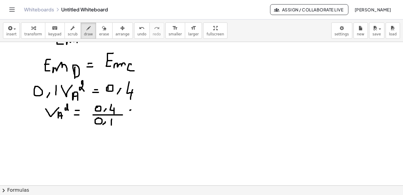
drag, startPoint x: 130, startPoint y: 110, endPoint x: 134, endPoint y: 110, distance: 4.0
click at [134, 110] on div at bounding box center [202, 29] width 405 height 326
drag, startPoint x: 131, startPoint y: 113, endPoint x: 134, endPoint y: 113, distance: 3.6
click at [134, 113] on div at bounding box center [202, 29] width 405 height 326
drag, startPoint x: 143, startPoint y: 108, endPoint x: 146, endPoint y: 116, distance: 8.5
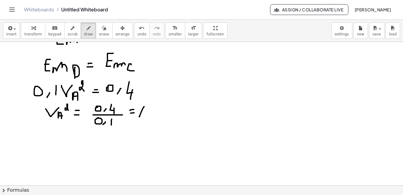
click at [146, 116] on div at bounding box center [202, 29] width 405 height 326
click at [146, 120] on div at bounding box center [202, 29] width 405 height 326
click at [51, 130] on div at bounding box center [202, 29] width 405 height 326
click at [55, 147] on div at bounding box center [202, 29] width 405 height 326
click at [54, 144] on div at bounding box center [202, 29] width 405 height 326
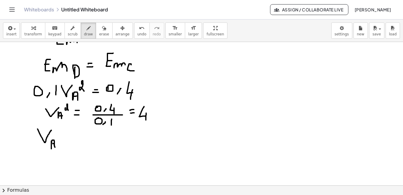
click at [68, 137] on div at bounding box center [202, 29] width 405 height 326
click at [68, 142] on div at bounding box center [202, 29] width 405 height 326
click at [99, 129] on div at bounding box center [202, 29] width 405 height 326
click at [94, 141] on div at bounding box center [202, 29] width 405 height 326
click at [95, 146] on div at bounding box center [202, 29] width 405 height 326
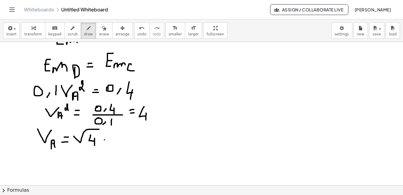
click at [108, 140] on div at bounding box center [202, 29] width 405 height 326
click at [109, 135] on div at bounding box center [202, 29] width 405 height 326
click at [119, 139] on div at bounding box center [202, 29] width 405 height 326
click at [132, 138] on div at bounding box center [202, 29] width 405 height 326
click at [133, 145] on div at bounding box center [202, 29] width 405 height 326
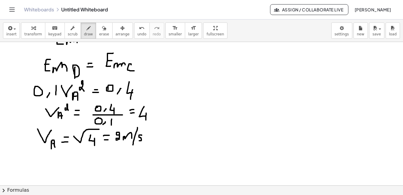
click at [139, 141] on div at bounding box center [202, 29] width 405 height 326
click at [99, 29] on div "button" at bounding box center [104, 27] width 10 height 7
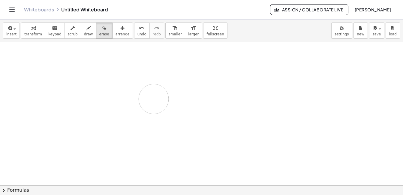
drag, startPoint x: 173, startPoint y: 101, endPoint x: 154, endPoint y: 99, distance: 19.6
click at [154, 99] on div at bounding box center [202, 29] width 405 height 326
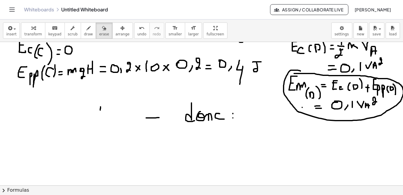
scroll to position [89, 0]
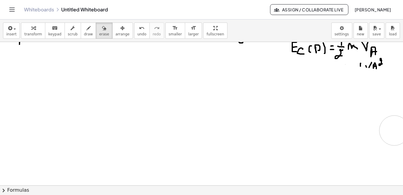
drag, startPoint x: 148, startPoint y: 112, endPoint x: 395, endPoint y: 108, distance: 247.0
click at [299, 113] on div at bounding box center [202, 116] width 405 height 326
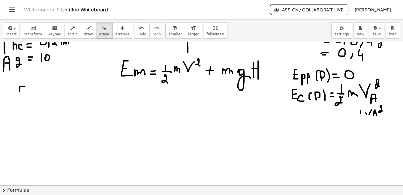
scroll to position [18, 0]
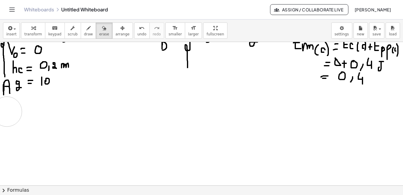
drag, startPoint x: 377, startPoint y: 108, endPoint x: 7, endPoint y: 112, distance: 370.4
click at [7, 112] on div at bounding box center [202, 187] width 405 height 326
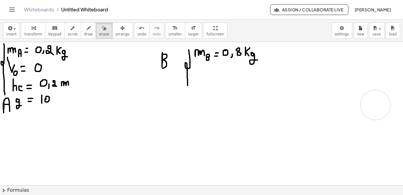
drag, startPoint x: 335, startPoint y: 72, endPoint x: 375, endPoint y: 105, distance: 52.7
click at [84, 35] on span "draw" at bounding box center [88, 34] width 9 height 4
drag, startPoint x: 96, startPoint y: 108, endPoint x: 110, endPoint y: 104, distance: 14.7
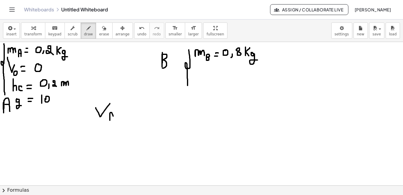
drag, startPoint x: 110, startPoint y: 116, endPoint x: 113, endPoint y: 120, distance: 5.8
drag, startPoint x: 110, startPoint y: 118, endPoint x: 113, endPoint y: 118, distance: 3.0
drag, startPoint x: 104, startPoint y: 98, endPoint x: 110, endPoint y: 98, distance: 5.7
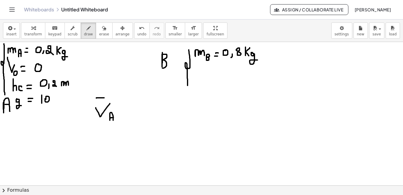
drag, startPoint x: 112, startPoint y: 94, endPoint x: 111, endPoint y: 100, distance: 5.8
drag, startPoint x: 119, startPoint y: 113, endPoint x: 124, endPoint y: 113, distance: 4.5
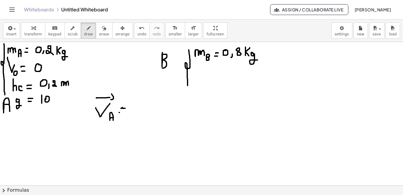
drag, startPoint x: 138, startPoint y: 106, endPoint x: 137, endPoint y: 114, distance: 8.8
drag, startPoint x: 147, startPoint y: 111, endPoint x: 146, endPoint y: 116, distance: 5.4
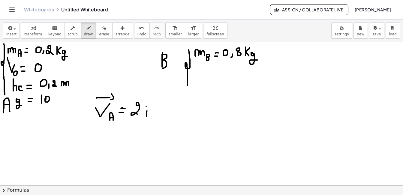
drag, startPoint x: 143, startPoint y: 102, endPoint x: 148, endPoint y: 101, distance: 4.5
drag, startPoint x: 181, startPoint y: 103, endPoint x: 200, endPoint y: 106, distance: 19.4
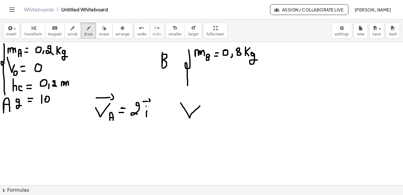
drag, startPoint x: 201, startPoint y: 112, endPoint x: 200, endPoint y: 121, distance: 8.4
drag, startPoint x: 185, startPoint y: 96, endPoint x: 196, endPoint y: 96, distance: 10.8
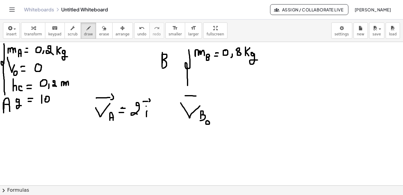
drag, startPoint x: 200, startPoint y: 93, endPoint x: 198, endPoint y: 98, distance: 5.4
drag, startPoint x: 221, startPoint y: 114, endPoint x: 226, endPoint y: 114, distance: 4.8
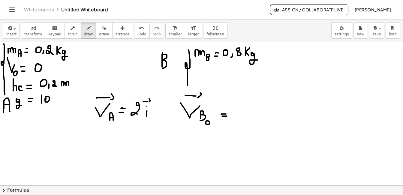
drag, startPoint x: 222, startPoint y: 116, endPoint x: 228, endPoint y: 116, distance: 5.4
drag, startPoint x: 243, startPoint y: 100, endPoint x: 256, endPoint y: 98, distance: 13.3
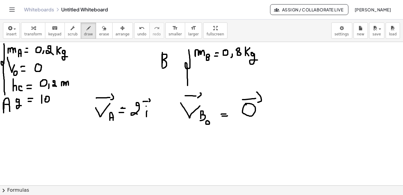
drag, startPoint x: 257, startPoint y: 92, endPoint x: 257, endPoint y: 102, distance: 10.2
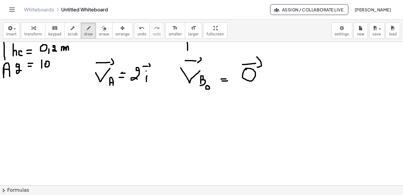
scroll to position [37, 0]
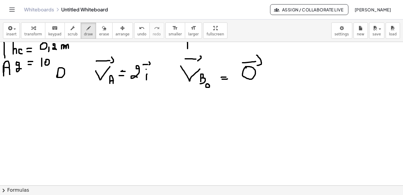
click at [58, 76] on div at bounding box center [202, 168] width 405 height 326
drag, startPoint x: 64, startPoint y: 72, endPoint x: 66, endPoint y: 77, distance: 5.1
click at [66, 77] on div at bounding box center [202, 168] width 405 height 326
drag, startPoint x: 67, startPoint y: 69, endPoint x: 71, endPoint y: 69, distance: 4.2
click at [71, 69] on div at bounding box center [202, 168] width 405 height 326
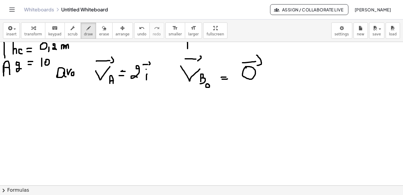
click at [73, 72] on div at bounding box center [202, 168] width 405 height 326
drag, startPoint x: 74, startPoint y: 73, endPoint x: 77, endPoint y: 76, distance: 3.4
click at [77, 76] on div at bounding box center [202, 168] width 405 height 326
drag, startPoint x: 78, startPoint y: 72, endPoint x: 80, endPoint y: 79, distance: 7.4
click at [80, 79] on div at bounding box center [202, 168] width 405 height 326
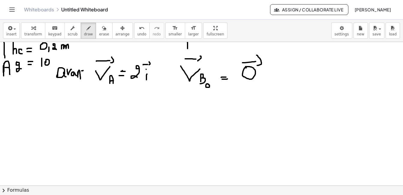
click at [83, 71] on div at bounding box center [202, 168] width 405 height 326
click at [83, 77] on div at bounding box center [202, 168] width 405 height 326
click at [87, 74] on div at bounding box center [202, 168] width 405 height 326
click at [87, 78] on div at bounding box center [202, 168] width 405 height 326
drag, startPoint x: 29, startPoint y: 90, endPoint x: 27, endPoint y: 97, distance: 7.0
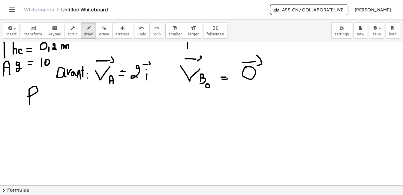
click at [27, 97] on div at bounding box center [202, 168] width 405 height 326
click at [34, 99] on div at bounding box center [202, 168] width 405 height 326
drag, startPoint x: 37, startPoint y: 101, endPoint x: 39, endPoint y: 104, distance: 3.8
click at [39, 104] on div at bounding box center [202, 168] width 405 height 326
drag, startPoint x: 44, startPoint y: 98, endPoint x: 49, endPoint y: 98, distance: 4.2
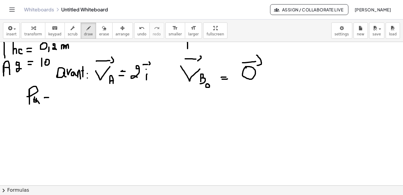
click at [49, 98] on div at bounding box center [202, 168] width 405 height 326
click at [42, 100] on div at bounding box center [202, 168] width 405 height 326
drag, startPoint x: 45, startPoint y: 100, endPoint x: 49, endPoint y: 100, distance: 4.5
click at [49, 100] on div at bounding box center [202, 168] width 405 height 326
drag, startPoint x: 61, startPoint y: 92, endPoint x: 62, endPoint y: 95, distance: 3.2
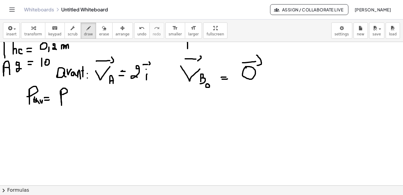
click at [62, 95] on div at bounding box center [202, 168] width 405 height 326
click at [67, 99] on div at bounding box center [202, 168] width 405 height 326
drag, startPoint x: 69, startPoint y: 100, endPoint x: 72, endPoint y: 103, distance: 4.5
click at [72, 103] on div at bounding box center [202, 168] width 405 height 326
click at [73, 102] on div at bounding box center [202, 168] width 405 height 326
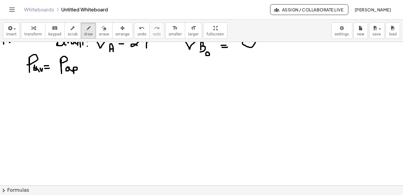
scroll to position [71, 0]
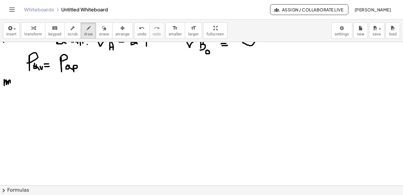
drag, startPoint x: 4, startPoint y: 80, endPoint x: 10, endPoint y: 83, distance: 6.9
click at [10, 83] on div at bounding box center [202, 134] width 405 height 326
drag, startPoint x: 14, startPoint y: 82, endPoint x: 16, endPoint y: 85, distance: 3.8
click at [16, 85] on div at bounding box center [202, 134] width 405 height 326
click at [17, 83] on div at bounding box center [202, 134] width 405 height 326
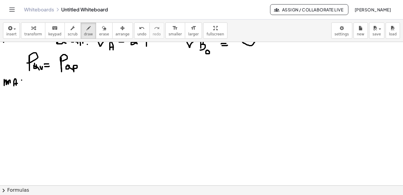
drag, startPoint x: 22, startPoint y: 80, endPoint x: 22, endPoint y: 85, distance: 4.5
click at [22, 85] on div at bounding box center [202, 134] width 405 height 326
click at [23, 82] on div at bounding box center [202, 134] width 405 height 326
click at [26, 81] on div at bounding box center [202, 134] width 405 height 326
click at [134, 32] on button "undo undo" at bounding box center [142, 31] width 16 height 16
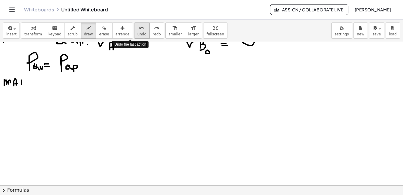
click at [134, 32] on button "undo undo" at bounding box center [142, 31] width 16 height 16
drag, startPoint x: 19, startPoint y: 77, endPoint x: 24, endPoint y: 79, distance: 5.5
click at [24, 79] on div at bounding box center [202, 134] width 405 height 326
drag, startPoint x: 24, startPoint y: 82, endPoint x: 27, endPoint y: 89, distance: 7.3
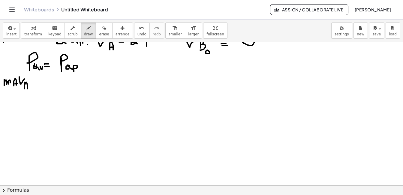
click at [27, 89] on div at bounding box center [202, 134] width 405 height 326
click at [26, 86] on div at bounding box center [202, 134] width 405 height 326
click at [28, 86] on div at bounding box center [202, 134] width 405 height 326
drag, startPoint x: 35, startPoint y: 80, endPoint x: 34, endPoint y: 85, distance: 4.5
click at [34, 85] on div at bounding box center [202, 134] width 405 height 326
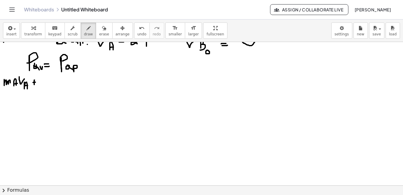
click at [35, 82] on div at bounding box center [202, 134] width 405 height 326
drag, startPoint x: 20, startPoint y: 74, endPoint x: 24, endPoint y: 74, distance: 4.8
click at [24, 74] on div at bounding box center [202, 134] width 405 height 326
drag, startPoint x: 25, startPoint y: 71, endPoint x: 26, endPoint y: 76, distance: 4.8
click at [26, 76] on div at bounding box center [202, 134] width 405 height 326
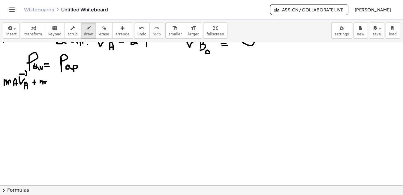
drag, startPoint x: 40, startPoint y: 80, endPoint x: 47, endPoint y: 83, distance: 7.5
click at [47, 83] on div at bounding box center [202, 134] width 405 height 326
drag, startPoint x: 50, startPoint y: 82, endPoint x: 49, endPoint y: 88, distance: 5.7
click at [49, 88] on div at bounding box center [202, 134] width 405 height 326
drag, startPoint x: 54, startPoint y: 78, endPoint x: 60, endPoint y: 77, distance: 6.1
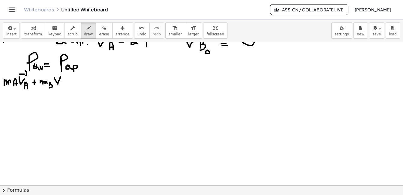
click at [60, 77] on div at bounding box center [202, 134] width 405 height 326
drag, startPoint x: 61, startPoint y: 81, endPoint x: 62, endPoint y: 87, distance: 6.1
click at [62, 87] on div at bounding box center [202, 134] width 405 height 326
drag, startPoint x: 53, startPoint y: 75, endPoint x: 60, endPoint y: 74, distance: 7.0
click at [60, 74] on div at bounding box center [202, 134] width 405 height 326
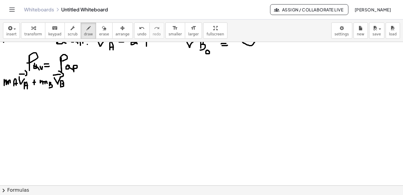
drag, startPoint x: 59, startPoint y: 71, endPoint x: 60, endPoint y: 77, distance: 6.0
click at [60, 77] on div at bounding box center [202, 134] width 405 height 326
click at [75, 80] on div at bounding box center [202, 134] width 405 height 326
drag, startPoint x: 71, startPoint y: 82, endPoint x: 75, endPoint y: 82, distance: 4.2
click at [75, 82] on div at bounding box center [202, 134] width 405 height 326
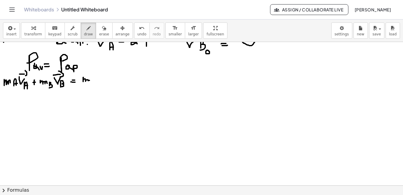
drag, startPoint x: 83, startPoint y: 77, endPoint x: 90, endPoint y: 81, distance: 7.4
click at [90, 81] on div at bounding box center [202, 134] width 405 height 326
drag, startPoint x: 93, startPoint y: 80, endPoint x: 95, endPoint y: 85, distance: 5.3
click at [95, 85] on div at bounding box center [202, 134] width 405 height 326
click at [94, 81] on div at bounding box center [202, 134] width 405 height 326
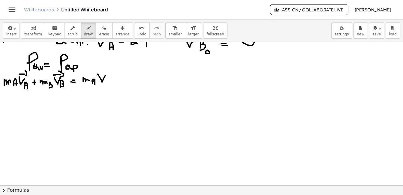
drag, startPoint x: 98, startPoint y: 74, endPoint x: 106, endPoint y: 75, distance: 7.9
click at [106, 75] on div at bounding box center [202, 134] width 405 height 326
drag, startPoint x: 107, startPoint y: 81, endPoint x: 110, endPoint y: 85, distance: 4.7
click at [110, 85] on div at bounding box center [202, 134] width 405 height 326
click at [109, 81] on div at bounding box center [202, 134] width 405 height 326
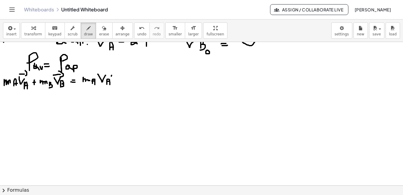
drag, startPoint x: 111, startPoint y: 76, endPoint x: 113, endPoint y: 73, distance: 3.8
click at [113, 73] on div at bounding box center [202, 134] width 405 height 326
drag, startPoint x: 98, startPoint y: 69, endPoint x: 104, endPoint y: 69, distance: 5.4
click at [104, 69] on div at bounding box center [202, 134] width 405 height 326
drag, startPoint x: 104, startPoint y: 67, endPoint x: 104, endPoint y: 71, distance: 4.2
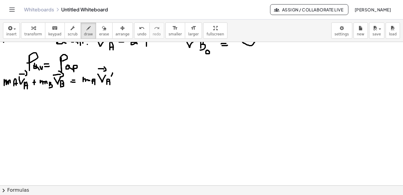
click at [104, 71] on div at bounding box center [202, 134] width 405 height 326
drag, startPoint x: 123, startPoint y: 78, endPoint x: 122, endPoint y: 83, distance: 4.8
click at [122, 83] on div at bounding box center [202, 134] width 405 height 326
drag, startPoint x: 120, startPoint y: 80, endPoint x: 124, endPoint y: 80, distance: 3.6
click at [124, 80] on div at bounding box center [202, 134] width 405 height 326
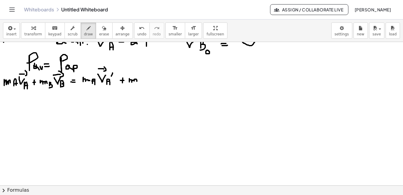
drag, startPoint x: 129, startPoint y: 79, endPoint x: 137, endPoint y: 81, distance: 8.0
click at [137, 81] on div at bounding box center [202, 134] width 405 height 326
drag, startPoint x: 140, startPoint y: 80, endPoint x: 141, endPoint y: 85, distance: 5.7
click at [141, 85] on div at bounding box center [202, 134] width 405 height 326
drag, startPoint x: 146, startPoint y: 74, endPoint x: 156, endPoint y: 76, distance: 9.4
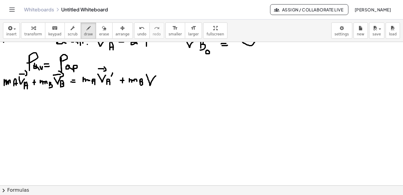
click at [156, 76] on div at bounding box center [202, 134] width 405 height 326
drag, startPoint x: 156, startPoint y: 82, endPoint x: 157, endPoint y: 86, distance: 4.5
click at [157, 86] on div at bounding box center [202, 134] width 405 height 326
click at [162, 74] on div at bounding box center [202, 134] width 405 height 326
drag, startPoint x: 140, startPoint y: 67, endPoint x: 153, endPoint y: 67, distance: 12.6
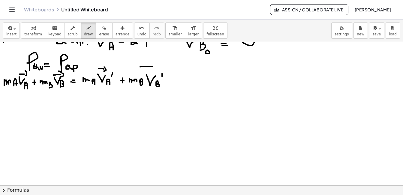
click at [153, 67] on div at bounding box center [202, 134] width 405 height 326
drag, startPoint x: 155, startPoint y: 61, endPoint x: 155, endPoint y: 70, distance: 9.0
click at [155, 70] on div at bounding box center [202, 134] width 405 height 326
drag, startPoint x: 190, startPoint y: 73, endPoint x: 190, endPoint y: 85, distance: 12.0
click at [190, 85] on div at bounding box center [202, 134] width 405 height 326
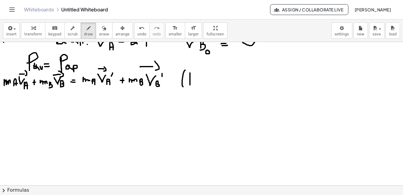
drag, startPoint x: 185, startPoint y: 70, endPoint x: 183, endPoint y: 87, distance: 16.6
click at [183, 87] on div at bounding box center [202, 134] width 405 height 326
drag, startPoint x: 194, startPoint y: 65, endPoint x: 193, endPoint y: 91, distance: 25.8
click at [193, 91] on div at bounding box center [202, 134] width 405 height 326
click at [96, 33] on button "erase" at bounding box center [104, 31] width 17 height 16
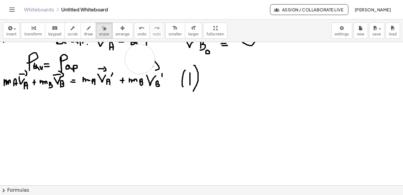
click at [140, 59] on div at bounding box center [202, 134] width 405 height 326
click at [149, 59] on div at bounding box center [202, 134] width 405 height 326
click at [100, 60] on div at bounding box center [202, 134] width 405 height 326
click at [14, 63] on div at bounding box center [202, 134] width 405 height 326
click at [84, 29] on div "button" at bounding box center [88, 27] width 9 height 7
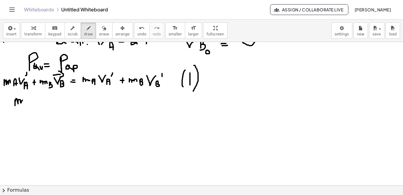
drag, startPoint x: 15, startPoint y: 100, endPoint x: 23, endPoint y: 103, distance: 9.0
click at [23, 103] on div at bounding box center [202, 134] width 405 height 326
drag, startPoint x: 26, startPoint y: 100, endPoint x: 30, endPoint y: 106, distance: 6.9
click at [30, 106] on div at bounding box center [202, 134] width 405 height 326
click at [29, 102] on div at bounding box center [202, 134] width 405 height 326
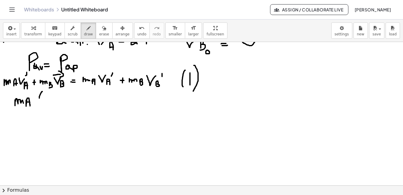
drag, startPoint x: 42, startPoint y: 92, endPoint x: 41, endPoint y: 104, distance: 13.0
click at [41, 104] on div at bounding box center [202, 134] width 405 height 326
drag, startPoint x: 44, startPoint y: 95, endPoint x: 50, endPoint y: 94, distance: 6.1
click at [50, 94] on div at bounding box center [202, 134] width 405 height 326
drag, startPoint x: 52, startPoint y: 101, endPoint x: 54, endPoint y: 104, distance: 4.2
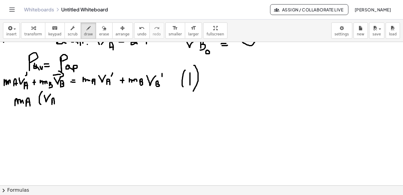
click at [54, 104] on div at bounding box center [202, 134] width 405 height 326
click at [55, 101] on div at bounding box center [202, 134] width 405 height 326
drag, startPoint x: 58, startPoint y: 100, endPoint x: 62, endPoint y: 100, distance: 4.2
click at [62, 100] on div at bounding box center [202, 134] width 405 height 326
drag, startPoint x: 67, startPoint y: 92, endPoint x: 74, endPoint y: 93, distance: 7.0
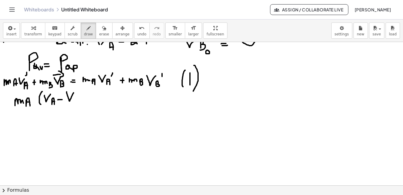
click at [74, 93] on div at bounding box center [202, 134] width 405 height 326
drag, startPoint x: 75, startPoint y: 96, endPoint x: 79, endPoint y: 104, distance: 8.3
click at [79, 104] on div at bounding box center [202, 134] width 405 height 326
click at [78, 100] on div at bounding box center [202, 134] width 405 height 326
drag, startPoint x: 81, startPoint y: 98, endPoint x: 81, endPoint y: 95, distance: 3.0
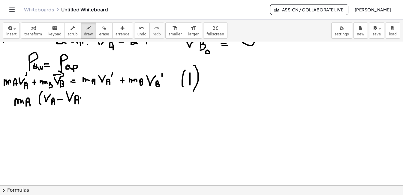
click at [81, 95] on div at bounding box center [202, 134] width 405 height 326
drag, startPoint x: 84, startPoint y: 87, endPoint x: 86, endPoint y: 107, distance: 20.5
click at [86, 107] on div at bounding box center [202, 134] width 405 height 326
drag, startPoint x: 95, startPoint y: 97, endPoint x: 98, endPoint y: 98, distance: 3.6
click at [98, 97] on div at bounding box center [202, 134] width 405 height 326
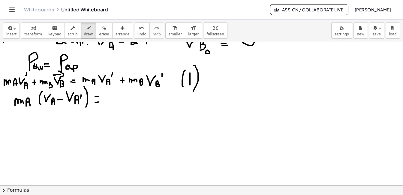
click at [99, 102] on div at bounding box center [202, 134] width 405 height 326
drag, startPoint x: 104, startPoint y: 97, endPoint x: 117, endPoint y: 103, distance: 14.1
click at [117, 103] on div at bounding box center [202, 134] width 405 height 326
drag, startPoint x: 122, startPoint y: 101, endPoint x: 121, endPoint y: 110, distance: 10.0
click at [121, 110] on div at bounding box center [202, 134] width 405 height 326
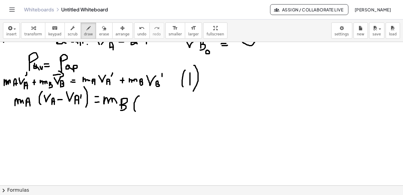
drag, startPoint x: 137, startPoint y: 97, endPoint x: 135, endPoint y: 111, distance: 14.6
click at [135, 111] on div at bounding box center [202, 134] width 405 height 326
drag, startPoint x: 140, startPoint y: 101, endPoint x: 146, endPoint y: 100, distance: 5.4
click at [146, 100] on div at bounding box center [202, 134] width 405 height 326
drag, startPoint x: 148, startPoint y: 104, endPoint x: 149, endPoint y: 110, distance: 5.7
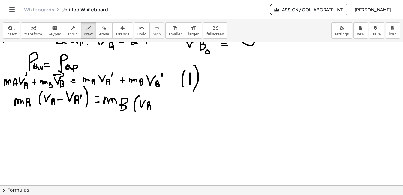
click at [149, 110] on div at bounding box center [202, 134] width 405 height 326
drag, startPoint x: 154, startPoint y: 100, endPoint x: 155, endPoint y: 97, distance: 3.4
click at [155, 97] on div at bounding box center [202, 134] width 405 height 326
drag, startPoint x: 155, startPoint y: 105, endPoint x: 160, endPoint y: 105, distance: 4.2
click at [160, 105] on div at bounding box center [202, 134] width 405 height 326
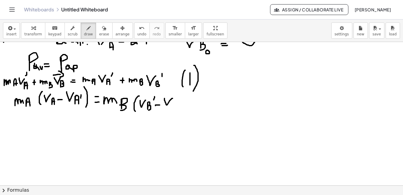
drag, startPoint x: 164, startPoint y: 99, endPoint x: 173, endPoint y: 98, distance: 8.1
click at [173, 98] on div at bounding box center [202, 134] width 405 height 326
drag, startPoint x: 174, startPoint y: 102, endPoint x: 174, endPoint y: 109, distance: 6.6
click at [174, 109] on div at bounding box center [202, 134] width 405 height 326
drag, startPoint x: 180, startPoint y: 95, endPoint x: 180, endPoint y: 107, distance: 12.0
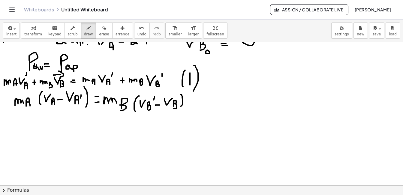
click at [180, 107] on div at bounding box center [202, 134] width 405 height 326
drag, startPoint x: 203, startPoint y: 94, endPoint x: 203, endPoint y: 105, distance: 10.8
click at [203, 105] on div at bounding box center [202, 134] width 405 height 326
drag, startPoint x: 210, startPoint y: 100, endPoint x: 214, endPoint y: 104, distance: 5.5
click at [214, 104] on div at bounding box center [202, 134] width 405 height 326
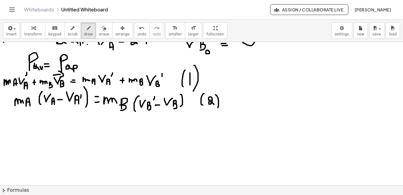
drag, startPoint x: 215, startPoint y: 95, endPoint x: 218, endPoint y: 108, distance: 13.1
click at [218, 108] on div at bounding box center [202, 134] width 405 height 326
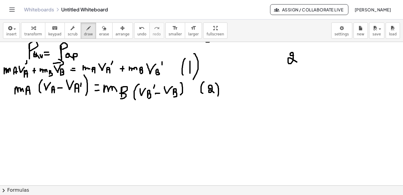
drag, startPoint x: 294, startPoint y: 56, endPoint x: 297, endPoint y: 62, distance: 7.4
click at [297, 62] on div at bounding box center [202, 123] width 405 height 326
drag, startPoint x: 280, startPoint y: 67, endPoint x: 303, endPoint y: 66, distance: 23.7
click at [303, 66] on div at bounding box center [202, 123] width 405 height 326
drag, startPoint x: 290, startPoint y: 72, endPoint x: 291, endPoint y: 81, distance: 8.4
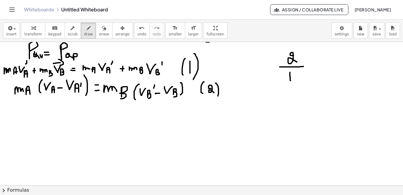
click at [291, 81] on div at bounding box center [202, 123] width 405 height 326
drag, startPoint x: 284, startPoint y: 51, endPoint x: 285, endPoint y: 61, distance: 9.3
click at [285, 61] on div at bounding box center [202, 123] width 405 height 326
drag, startPoint x: 295, startPoint y: 49, endPoint x: 301, endPoint y: 62, distance: 13.8
click at [301, 62] on div at bounding box center [202, 123] width 405 height 326
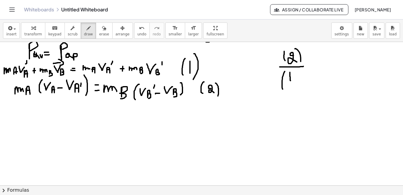
drag, startPoint x: 285, startPoint y: 71, endPoint x: 283, endPoint y: 89, distance: 17.8
click at [283, 89] on div at bounding box center [202, 123] width 405 height 326
drag, startPoint x: 292, startPoint y: 69, endPoint x: 297, endPoint y: 88, distance: 19.1
click at [297, 88] on div at bounding box center [202, 123] width 405 height 326
click at [313, 62] on div at bounding box center [202, 123] width 405 height 326
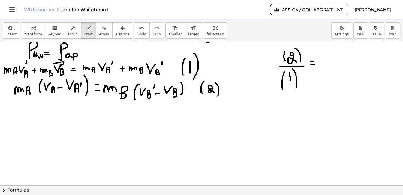
drag, startPoint x: 311, startPoint y: 64, endPoint x: 315, endPoint y: 64, distance: 4.2
click at [315, 64] on div at bounding box center [202, 123] width 405 height 326
drag, startPoint x: 319, startPoint y: 53, endPoint x: 327, endPoint y: 55, distance: 8.4
click at [327, 55] on div at bounding box center [202, 123] width 405 height 326
drag, startPoint x: 327, startPoint y: 62, endPoint x: 328, endPoint y: 71, distance: 8.7
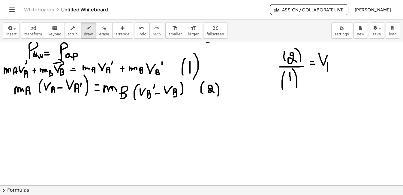
click at [328, 71] on div at bounding box center [202, 123] width 405 height 326
drag, startPoint x: 332, startPoint y: 59, endPoint x: 332, endPoint y: 65, distance: 5.7
click at [332, 65] on div at bounding box center [202, 123] width 405 height 326
drag, startPoint x: 330, startPoint y: 62, endPoint x: 334, endPoint y: 62, distance: 3.9
click at [334, 62] on div at bounding box center [202, 123] width 405 height 326
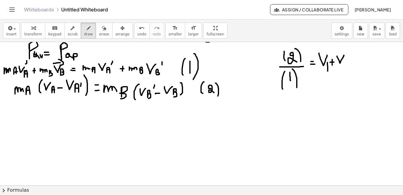
drag, startPoint x: 337, startPoint y: 56, endPoint x: 344, endPoint y: 55, distance: 7.0
click at [344, 55] on div at bounding box center [202, 123] width 405 height 326
drag, startPoint x: 345, startPoint y: 62, endPoint x: 345, endPoint y: 67, distance: 4.8
click at [345, 67] on div at bounding box center [202, 123] width 405 height 326
drag, startPoint x: 345, startPoint y: 56, endPoint x: 348, endPoint y: 53, distance: 3.4
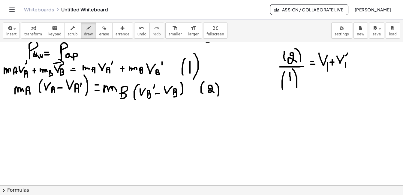
click at [348, 53] on div at bounding box center [202, 123] width 405 height 326
click at [354, 60] on div at bounding box center [202, 123] width 405 height 326
drag, startPoint x: 351, startPoint y: 64, endPoint x: 355, endPoint y: 64, distance: 3.9
click at [355, 64] on div at bounding box center [202, 123] width 405 height 326
drag, startPoint x: 358, startPoint y: 55, endPoint x: 368, endPoint y: 57, distance: 9.9
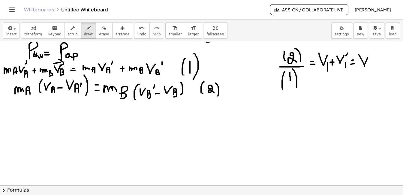
click at [368, 57] on div at bounding box center [202, 123] width 405 height 326
click at [372, 68] on div at bounding box center [202, 123] width 405 height 326
drag, startPoint x: 377, startPoint y: 59, endPoint x: 377, endPoint y: 64, distance: 5.1
click at [377, 64] on div at bounding box center [202, 123] width 405 height 326
click at [379, 61] on div at bounding box center [202, 123] width 405 height 326
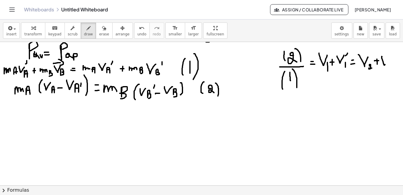
drag, startPoint x: 382, startPoint y: 56, endPoint x: 390, endPoint y: 56, distance: 7.8
click at [390, 56] on div at bounding box center [202, 123] width 405 height 326
drag, startPoint x: 391, startPoint y: 65, endPoint x: 393, endPoint y: 69, distance: 4.3
click at [393, 69] on div at bounding box center [202, 123] width 405 height 326
drag, startPoint x: 393, startPoint y: 57, endPoint x: 393, endPoint y: 53, distance: 3.6
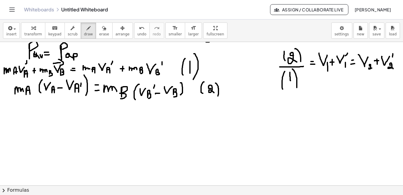
click at [393, 53] on div at bounding box center [202, 123] width 405 height 326
drag, startPoint x: 315, startPoint y: 50, endPoint x: 397, endPoint y: 49, distance: 82.3
click at [397, 49] on div at bounding box center [202, 123] width 405 height 326
drag, startPoint x: 352, startPoint y: 88, endPoint x: 353, endPoint y: 98, distance: 10.0
click at [353, 98] on div at bounding box center [202, 123] width 405 height 326
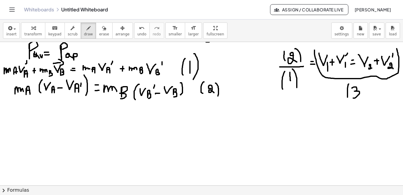
drag, startPoint x: 349, startPoint y: 84, endPoint x: 350, endPoint y: 100, distance: 16.2
click at [350, 100] on div at bounding box center [202, 123] width 405 height 326
drag, startPoint x: 359, startPoint y: 80, endPoint x: 365, endPoint y: 99, distance: 19.4
click at [365, 99] on div at bounding box center [202, 123] width 405 height 326
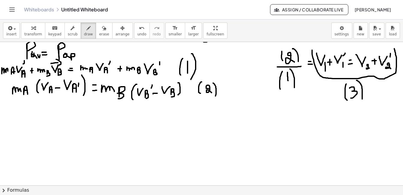
scroll to position [82, 3]
drag, startPoint x: 14, startPoint y: 114, endPoint x: 14, endPoint y: 122, distance: 8.4
click at [14, 122] on div at bounding box center [200, 123] width 405 height 326
click at [12, 118] on div at bounding box center [200, 123] width 405 height 326
drag, startPoint x: 21, startPoint y: 119, endPoint x: 19, endPoint y: 124, distance: 4.7
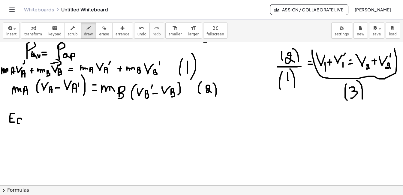
click at [19, 124] on div at bounding box center [200, 123] width 405 height 326
click at [26, 119] on div at bounding box center [200, 123] width 405 height 326
drag, startPoint x: 28, startPoint y: 119, endPoint x: 32, endPoint y: 122, distance: 5.3
click at [32, 122] on div at bounding box center [200, 123] width 405 height 326
click at [99, 35] on span "erase" at bounding box center [104, 34] width 10 height 4
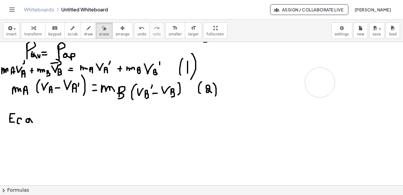
drag, startPoint x: 297, startPoint y: 72, endPoint x: 319, endPoint y: 83, distance: 24.8
click at [319, 83] on div at bounding box center [200, 123] width 405 height 326
drag, startPoint x: 250, startPoint y: 81, endPoint x: 203, endPoint y: 92, distance: 48.0
click at [203, 92] on div at bounding box center [200, 123] width 405 height 326
drag, startPoint x: 193, startPoint y: 72, endPoint x: 189, endPoint y: 65, distance: 8.1
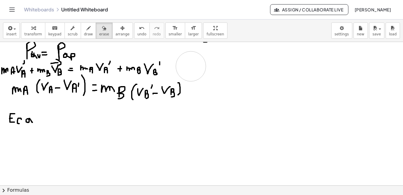
click at [189, 65] on div at bounding box center [200, 123] width 405 height 326
click at [86, 35] on button "draw" at bounding box center [89, 31] width 16 height 16
drag, startPoint x: 195, startPoint y: 80, endPoint x: 196, endPoint y: 90, distance: 10.5
click at [196, 90] on div at bounding box center [200, 123] width 405 height 326
drag, startPoint x: 188, startPoint y: 79, endPoint x: 193, endPoint y: 97, distance: 18.1
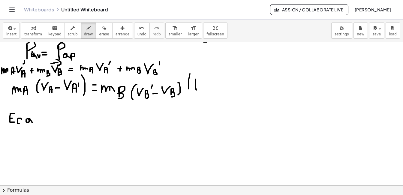
click at [193, 96] on div at bounding box center [200, 123] width 405 height 326
drag, startPoint x: 198, startPoint y: 68, endPoint x: 200, endPoint y: 99, distance: 31.6
click at [200, 99] on div at bounding box center [200, 123] width 405 height 326
drag, startPoint x: 32, startPoint y: 119, endPoint x: 39, endPoint y: 119, distance: 6.9
click at [39, 119] on div at bounding box center [200, 123] width 405 height 326
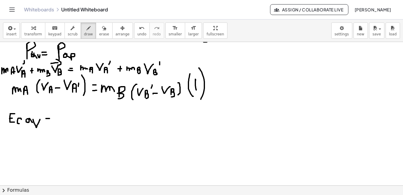
drag, startPoint x: 45, startPoint y: 119, endPoint x: 50, endPoint y: 119, distance: 5.1
click at [50, 119] on div at bounding box center [200, 123] width 405 height 326
drag, startPoint x: 44, startPoint y: 123, endPoint x: 50, endPoint y: 122, distance: 5.5
click at [50, 122] on div at bounding box center [200, 123] width 405 height 326
drag, startPoint x: 63, startPoint y: 113, endPoint x: 64, endPoint y: 122, distance: 9.6
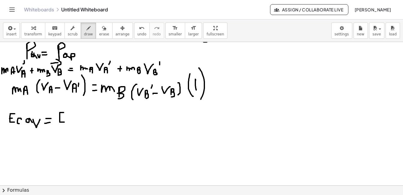
click at [64, 122] on div at bounding box center [200, 123] width 405 height 326
click at [62, 117] on div at bounding box center [200, 123] width 405 height 326
click at [67, 122] on div at bounding box center [200, 123] width 405 height 326
click at [75, 118] on div at bounding box center [200, 123] width 405 height 326
click at [82, 121] on div at bounding box center [200, 123] width 405 height 326
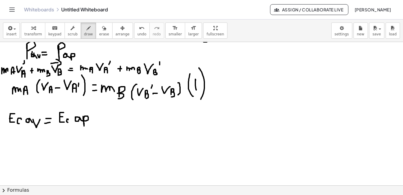
drag, startPoint x: 83, startPoint y: 116, endPoint x: 83, endPoint y: 121, distance: 4.5
click at [83, 121] on div at bounding box center [200, 123] width 405 height 326
drag, startPoint x: 10, startPoint y: 133, endPoint x: 10, endPoint y: 137, distance: 4.5
click at [10, 137] on div at bounding box center [200, 123] width 405 height 326
drag, startPoint x: 6, startPoint y: 137, endPoint x: 12, endPoint y: 137, distance: 6.6
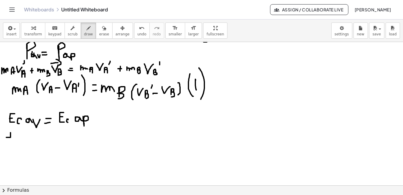
click at [12, 137] on div at bounding box center [200, 123] width 405 height 326
drag, startPoint x: 9, startPoint y: 141, endPoint x: 12, endPoint y: 146, distance: 5.9
click at [12, 146] on div at bounding box center [200, 123] width 405 height 326
drag, startPoint x: 15, startPoint y: 134, endPoint x: 24, endPoint y: 137, distance: 9.0
click at [24, 137] on div at bounding box center [200, 123] width 405 height 326
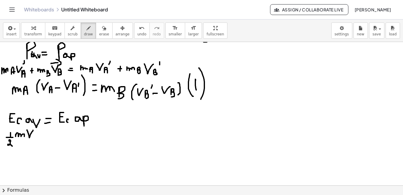
drag, startPoint x: 26, startPoint y: 130, endPoint x: 32, endPoint y: 130, distance: 6.0
click at [32, 130] on div at bounding box center [200, 123] width 405 height 326
drag, startPoint x: 32, startPoint y: 137, endPoint x: 36, endPoint y: 142, distance: 6.5
click at [36, 142] on div at bounding box center [200, 123] width 405 height 326
click at [36, 140] on div at bounding box center [200, 123] width 405 height 326
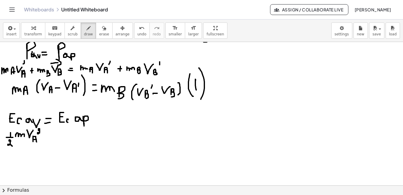
drag, startPoint x: 38, startPoint y: 131, endPoint x: 40, endPoint y: 134, distance: 3.8
click at [40, 134] on div at bounding box center [200, 123] width 405 height 326
drag, startPoint x: 46, startPoint y: 136, endPoint x: 46, endPoint y: 140, distance: 4.2
click at [46, 140] on div at bounding box center [200, 123] width 405 height 326
drag, startPoint x: 44, startPoint y: 138, endPoint x: 48, endPoint y: 138, distance: 3.9
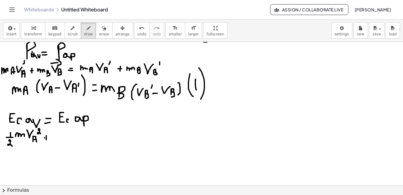
click at [48, 138] on div at bounding box center [200, 123] width 405 height 326
drag, startPoint x: 54, startPoint y: 130, endPoint x: 54, endPoint y: 135, distance: 5.4
click at [54, 134] on div at bounding box center [200, 123] width 405 height 326
drag, startPoint x: 52, startPoint y: 137, endPoint x: 56, endPoint y: 137, distance: 4.2
click at [56, 137] on div at bounding box center [200, 123] width 405 height 326
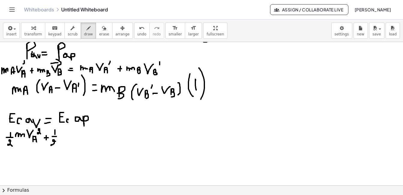
drag, startPoint x: 54, startPoint y: 141, endPoint x: 55, endPoint y: 145, distance: 3.4
click at [55, 145] on div at bounding box center [200, 123] width 405 height 326
drag, startPoint x: 60, startPoint y: 136, endPoint x: 63, endPoint y: 133, distance: 4.0
click at [62, 135] on div at bounding box center [200, 123] width 405 height 326
click at [68, 137] on div at bounding box center [200, 123] width 405 height 326
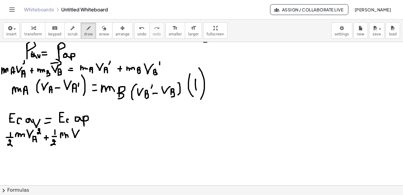
drag, startPoint x: 72, startPoint y: 129, endPoint x: 80, endPoint y: 129, distance: 7.8
click at [80, 129] on div at bounding box center [200, 123] width 405 height 326
drag, startPoint x: 80, startPoint y: 136, endPoint x: 80, endPoint y: 140, distance: 3.9
click at [80, 140] on div at bounding box center [200, 123] width 405 height 326
drag, startPoint x: 86, startPoint y: 129, endPoint x: 87, endPoint y: 132, distance: 3.1
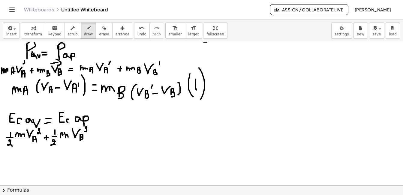
click at [84, 131] on div at bounding box center [200, 123] width 405 height 326
click at [89, 133] on div at bounding box center [200, 123] width 405 height 326
drag, startPoint x: 92, startPoint y: 133, endPoint x: 95, endPoint y: 133, distance: 3.6
click at [95, 133] on div at bounding box center [200, 123] width 405 height 326
drag, startPoint x: 92, startPoint y: 135, endPoint x: 95, endPoint y: 135, distance: 3.3
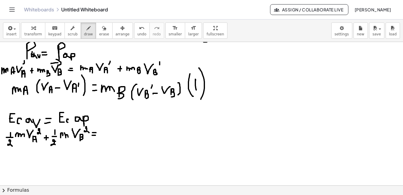
click at [95, 135] on div at bounding box center [200, 123] width 405 height 326
click at [105, 131] on div at bounding box center [200, 123] width 405 height 326
click at [107, 133] on div at bounding box center [200, 123] width 405 height 326
click at [103, 143] on div at bounding box center [200, 123] width 405 height 326
click at [120, 128] on div at bounding box center [200, 123] width 405 height 326
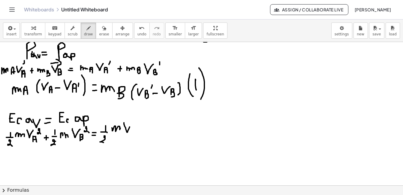
click at [132, 124] on div at bounding box center [200, 123] width 405 height 326
drag, startPoint x: 131, startPoint y: 130, endPoint x: 135, endPoint y: 137, distance: 8.1
click at [135, 137] on div at bounding box center [200, 123] width 405 height 326
drag, startPoint x: 131, startPoint y: 133, endPoint x: 134, endPoint y: 133, distance: 3.0
click at [134, 133] on div at bounding box center [200, 123] width 405 height 326
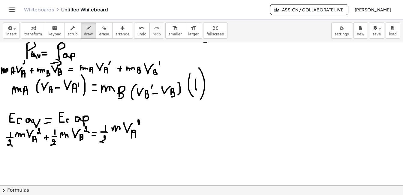
click at [140, 123] on div at bounding box center [200, 123] width 405 height 326
click at [140, 125] on div at bounding box center [200, 123] width 405 height 326
drag, startPoint x: 148, startPoint y: 128, endPoint x: 148, endPoint y: 132, distance: 4.2
click at [148, 132] on div at bounding box center [200, 123] width 405 height 326
drag, startPoint x: 268, startPoint y: 57, endPoint x: 275, endPoint y: 66, distance: 11.7
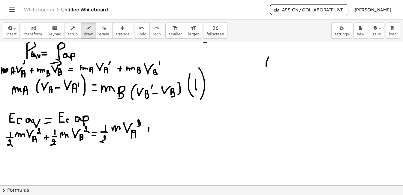
click at [275, 66] on div at bounding box center [200, 123] width 405 height 326
drag, startPoint x: 275, startPoint y: 62, endPoint x: 275, endPoint y: 71, distance: 8.7
click at [275, 71] on div at bounding box center [200, 123] width 405 height 326
drag, startPoint x: 285, startPoint y: 60, endPoint x: 284, endPoint y: 66, distance: 5.7
click at [284, 66] on div at bounding box center [200, 123] width 405 height 326
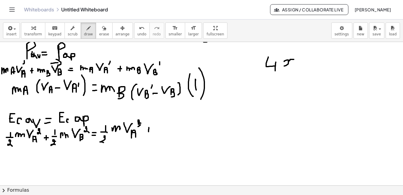
drag, startPoint x: 293, startPoint y: 59, endPoint x: 294, endPoint y: 65, distance: 5.1
click at [294, 65] on div at bounding box center [200, 123] width 405 height 326
drag, startPoint x: 303, startPoint y: 61, endPoint x: 309, endPoint y: 60, distance: 6.1
click at [309, 60] on div at bounding box center [200, 123] width 405 height 326
click at [305, 66] on div at bounding box center [200, 123] width 405 height 326
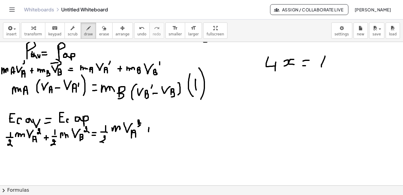
drag, startPoint x: 324, startPoint y: 56, endPoint x: 327, endPoint y: 67, distance: 11.2
click at [327, 67] on div at bounding box center [200, 123] width 405 height 326
drag, startPoint x: 328, startPoint y: 61, endPoint x: 328, endPoint y: 70, distance: 9.6
click at [328, 70] on div at bounding box center [200, 123] width 405 height 326
click at [338, 64] on div at bounding box center [200, 123] width 405 height 326
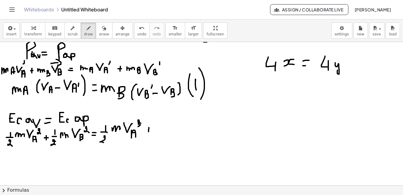
drag, startPoint x: 338, startPoint y: 64, endPoint x: 341, endPoint y: 69, distance: 5.4
click at [341, 69] on div at bounding box center [200, 123] width 405 height 326
click at [264, 78] on div at bounding box center [200, 123] width 405 height 326
click at [323, 74] on div at bounding box center [200, 123] width 405 height 326
click at [279, 95] on div at bounding box center [200, 123] width 405 height 326
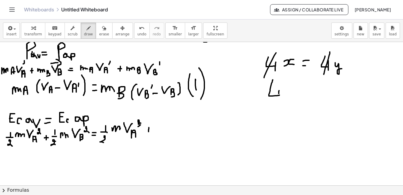
click at [278, 99] on div at bounding box center [200, 123] width 405 height 326
click at [288, 97] on div at bounding box center [200, 123] width 405 height 326
click at [291, 92] on div at bounding box center [200, 123] width 405 height 326
click at [300, 92] on div at bounding box center [200, 123] width 405 height 326
click at [303, 93] on div at bounding box center [200, 123] width 405 height 326
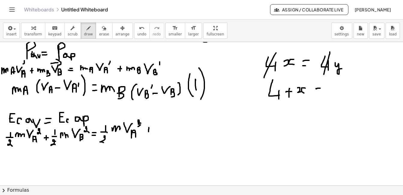
click at [320, 88] on div at bounding box center [200, 123] width 405 height 326
click at [319, 92] on div at bounding box center [200, 123] width 405 height 326
click at [337, 91] on div at bounding box center [200, 123] width 405 height 326
click at [337, 95] on div at bounding box center [200, 123] width 405 height 326
click at [346, 93] on div at bounding box center [200, 123] width 405 height 326
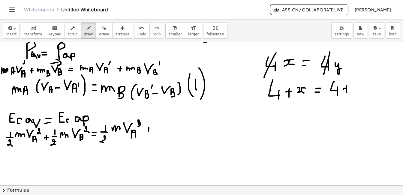
click at [348, 89] on div at bounding box center [200, 123] width 405 height 326
click at [360, 94] on div at bounding box center [200, 123] width 405 height 326
click at [264, 100] on div at bounding box center [200, 123] width 405 height 326
click at [325, 99] on div at bounding box center [200, 123] width 405 height 326
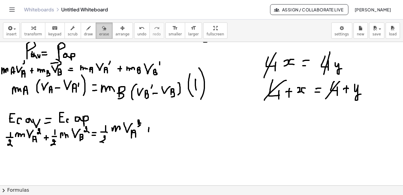
click at [99, 34] on span "erase" at bounding box center [104, 34] width 10 height 4
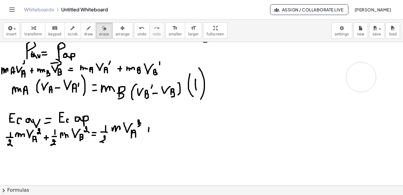
click at [365, 77] on div at bounding box center [200, 123] width 405 height 326
click at [84, 34] on span "draw" at bounding box center [88, 34] width 9 height 4
click at [150, 129] on div at bounding box center [200, 123] width 405 height 326
click at [161, 128] on div at bounding box center [200, 123] width 405 height 326
click at [170, 128] on div at bounding box center [200, 123] width 405 height 326
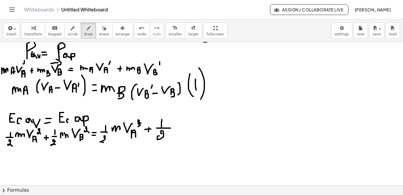
click at [165, 138] on div at bounding box center [200, 123] width 405 height 326
click at [176, 126] on div at bounding box center [200, 123] width 405 height 326
click at [187, 127] on div at bounding box center [200, 123] width 405 height 326
click at [206, 104] on div at bounding box center [200, 123] width 405 height 326
click at [202, 136] on div at bounding box center [200, 123] width 405 height 326
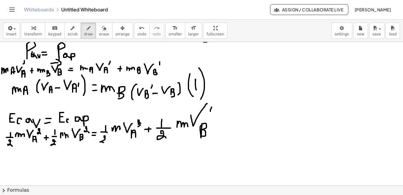
click at [211, 106] on div at bounding box center [200, 123] width 405 height 326
click at [222, 115] on div at bounding box center [200, 123] width 405 height 326
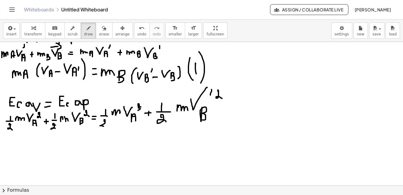
scroll to position [100, 3]
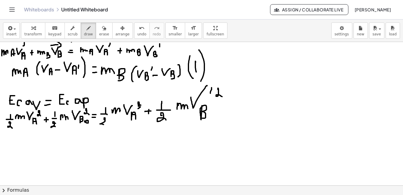
click at [86, 120] on div at bounding box center [200, 105] width 405 height 326
drag, startPoint x: 50, startPoint y: 110, endPoint x: 93, endPoint y: 124, distance: 45.4
click at [93, 124] on div at bounding box center [200, 105] width 405 height 326
drag, startPoint x: 89, startPoint y: 109, endPoint x: 51, endPoint y: 125, distance: 41.3
click at [51, 125] on div at bounding box center [200, 105] width 405 height 326
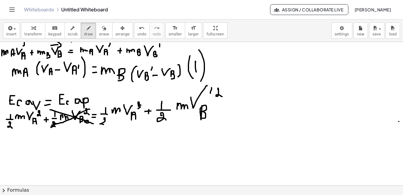
click at [399, 121] on div "×" at bounding box center [201, 113] width 403 height 143
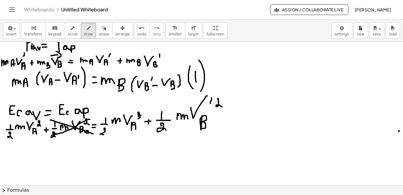
scroll to position [104, 3]
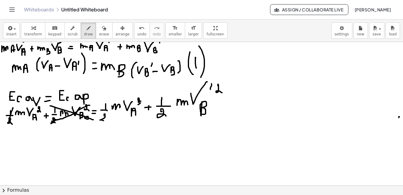
drag, startPoint x: 12, startPoint y: 108, endPoint x: 8, endPoint y: 122, distance: 15.3
click at [8, 122] on div at bounding box center [200, 101] width 405 height 326
drag, startPoint x: 99, startPoint y: 104, endPoint x: 106, endPoint y: 119, distance: 16.4
click at [106, 119] on div at bounding box center [200, 101] width 405 height 326
drag, startPoint x: 155, startPoint y: 102, endPoint x: 163, endPoint y: 114, distance: 14.4
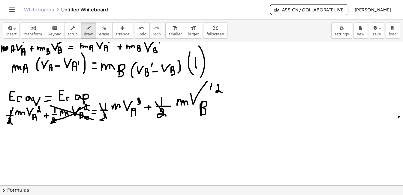
click at [163, 114] on div at bounding box center [200, 101] width 405 height 326
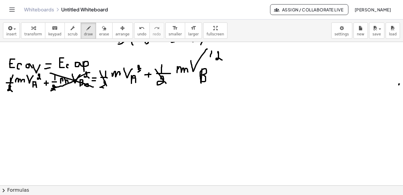
scroll to position [138, 3]
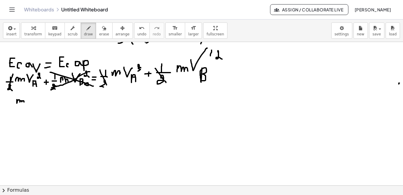
drag, startPoint x: 16, startPoint y: 102, endPoint x: 23, endPoint y: 102, distance: 7.2
click at [23, 102] on div at bounding box center [200, 67] width 405 height 326
drag, startPoint x: 27, startPoint y: 94, endPoint x: 37, endPoint y: 95, distance: 9.9
click at [37, 95] on div at bounding box center [200, 67] width 405 height 326
drag, startPoint x: 37, startPoint y: 101, endPoint x: 42, endPoint y: 105, distance: 6.4
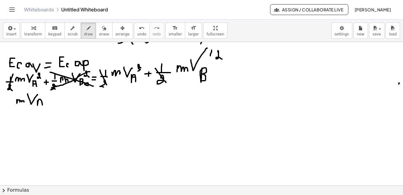
click at [42, 105] on div at bounding box center [200, 67] width 405 height 326
drag, startPoint x: 38, startPoint y: 103, endPoint x: 41, endPoint y: 103, distance: 3.3
click at [41, 103] on div at bounding box center [200, 67] width 405 height 326
drag, startPoint x: 46, startPoint y: 98, endPoint x: 49, endPoint y: 102, distance: 5.2
click at [49, 102] on div at bounding box center [200, 67] width 405 height 326
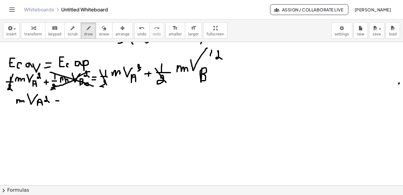
drag, startPoint x: 55, startPoint y: 101, endPoint x: 59, endPoint y: 101, distance: 3.6
click at [59, 101] on div at bounding box center [200, 67] width 405 height 326
click at [57, 103] on div at bounding box center [200, 67] width 405 height 326
drag, startPoint x: 68, startPoint y: 100, endPoint x: 74, endPoint y: 101, distance: 5.8
click at [74, 101] on div at bounding box center [200, 67] width 405 height 326
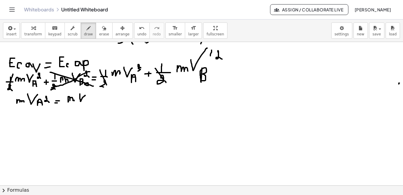
drag, startPoint x: 79, startPoint y: 94, endPoint x: 85, endPoint y: 95, distance: 5.5
click at [85, 95] on div at bounding box center [200, 67] width 405 height 326
drag, startPoint x: 86, startPoint y: 101, endPoint x: 90, endPoint y: 106, distance: 6.4
click at [90, 106] on div at bounding box center [200, 67] width 405 height 326
drag, startPoint x: 86, startPoint y: 102, endPoint x: 89, endPoint y: 102, distance: 3.6
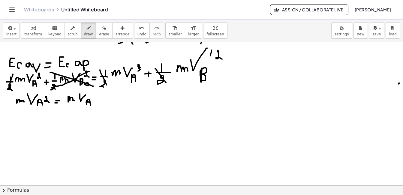
click at [89, 102] on div at bounding box center [200, 67] width 405 height 326
click at [89, 93] on div at bounding box center [200, 67] width 405 height 326
click at [94, 92] on div at bounding box center [200, 67] width 405 height 326
drag, startPoint x: 109, startPoint y: 97, endPoint x: 108, endPoint y: 101, distance: 3.9
click at [108, 101] on div at bounding box center [200, 67] width 405 height 326
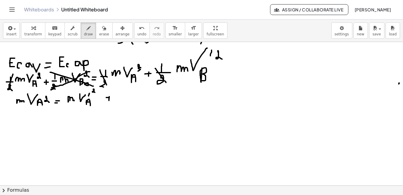
drag, startPoint x: 106, startPoint y: 98, endPoint x: 110, endPoint y: 98, distance: 3.9
click at [110, 98] on div at bounding box center [200, 67] width 405 height 326
drag, startPoint x: 117, startPoint y: 97, endPoint x: 125, endPoint y: 99, distance: 7.8
click at [125, 99] on div at bounding box center [200, 67] width 405 height 326
drag, startPoint x: 132, startPoint y: 90, endPoint x: 141, endPoint y: 92, distance: 9.2
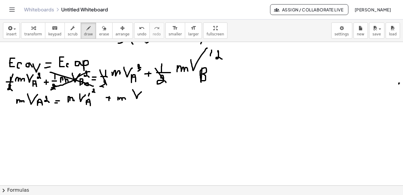
click at [141, 92] on div at bounding box center [200, 67] width 405 height 326
drag, startPoint x: 144, startPoint y: 96, endPoint x: 146, endPoint y: 102, distance: 6.8
click at [146, 102] on div at bounding box center [200, 67] width 405 height 326
drag, startPoint x: 150, startPoint y: 89, endPoint x: 151, endPoint y: 85, distance: 3.3
click at [151, 85] on div at bounding box center [200, 67] width 405 height 326
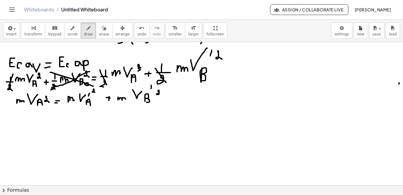
click at [160, 95] on div at bounding box center [200, 67] width 405 height 326
drag, startPoint x: 128, startPoint y: 101, endPoint x: 128, endPoint y: 106, distance: 4.6
click at [128, 106] on div at bounding box center [200, 67] width 405 height 326
drag, startPoint x: 22, startPoint y: 107, endPoint x: 25, endPoint y: 110, distance: 4.9
click at [25, 110] on div at bounding box center [200, 67] width 405 height 326
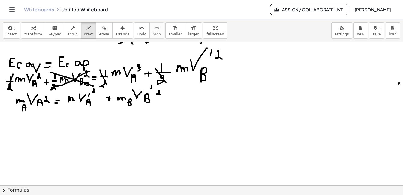
drag, startPoint x: 22, startPoint y: 107, endPoint x: 26, endPoint y: 107, distance: 4.2
click at [26, 107] on div at bounding box center [200, 67] width 405 height 326
drag, startPoint x: 72, startPoint y: 105, endPoint x: 74, endPoint y: 112, distance: 6.9
click at [74, 112] on div at bounding box center [200, 67] width 405 height 326
click at [76, 108] on div at bounding box center [200, 67] width 405 height 326
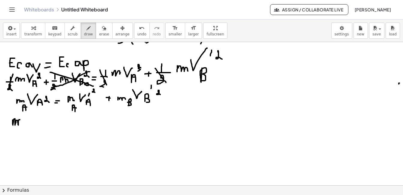
drag, startPoint x: 12, startPoint y: 120, endPoint x: 21, endPoint y: 125, distance: 10.5
click at [21, 125] on div at bounding box center [200, 67] width 405 height 326
drag, startPoint x: 24, startPoint y: 123, endPoint x: 27, endPoint y: 128, distance: 6.3
click at [27, 128] on div at bounding box center [200, 67] width 405 height 326
click at [27, 125] on div at bounding box center [200, 67] width 405 height 326
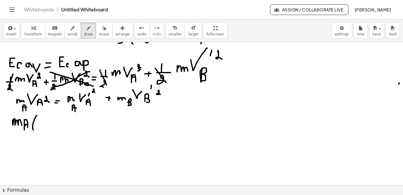
drag, startPoint x: 36, startPoint y: 116, endPoint x: 35, endPoint y: 133, distance: 17.8
click at [35, 133] on div at bounding box center [200, 67] width 405 height 326
drag, startPoint x: 40, startPoint y: 118, endPoint x: 45, endPoint y: 119, distance: 5.3
click at [45, 119] on div at bounding box center [200, 67] width 405 height 326
drag, startPoint x: 47, startPoint y: 123, endPoint x: 50, endPoint y: 128, distance: 5.7
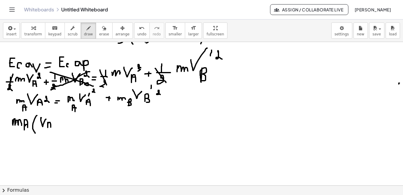
click at [50, 128] on div at bounding box center [200, 67] width 405 height 326
click at [50, 125] on div at bounding box center [200, 67] width 405 height 326
click at [55, 118] on div at bounding box center [200, 67] width 405 height 326
click at [62, 121] on div at bounding box center [200, 67] width 405 height 326
drag, startPoint x: 68, startPoint y: 117, endPoint x: 75, endPoint y: 119, distance: 7.4
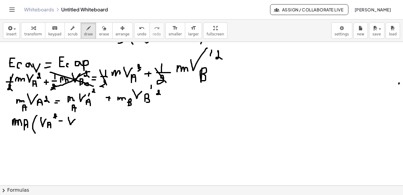
click at [75, 119] on div at bounding box center [200, 67] width 405 height 326
drag, startPoint x: 76, startPoint y: 124, endPoint x: 80, endPoint y: 128, distance: 6.0
click at [80, 128] on div at bounding box center [200, 67] width 405 height 326
click at [79, 125] on div at bounding box center [200, 67] width 405 height 326
drag, startPoint x: 81, startPoint y: 116, endPoint x: 82, endPoint y: 111, distance: 4.5
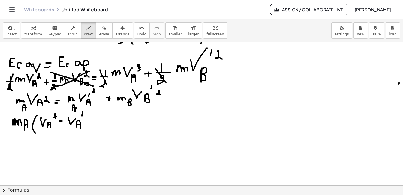
click at [82, 111] on div at bounding box center [200, 67] width 405 height 326
drag, startPoint x: 87, startPoint y: 112, endPoint x: 93, endPoint y: 115, distance: 7.0
click at [93, 115] on div at bounding box center [200, 67] width 405 height 326
drag, startPoint x: 95, startPoint y: 110, endPoint x: 95, endPoint y: 131, distance: 20.7
click at [95, 131] on div at bounding box center [200, 67] width 405 height 326
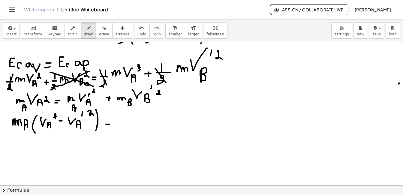
click at [109, 124] on div at bounding box center [200, 67] width 405 height 326
drag, startPoint x: 104, startPoint y: 127, endPoint x: 110, endPoint y: 127, distance: 5.7
click at [110, 127] on div at bounding box center [200, 67] width 405 height 326
drag, startPoint x: 119, startPoint y: 122, endPoint x: 129, endPoint y: 125, distance: 10.2
click at [129, 125] on div at bounding box center [200, 67] width 405 height 326
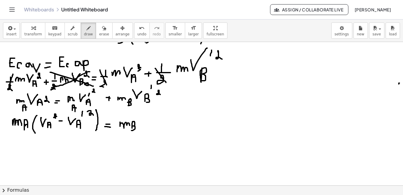
drag, startPoint x: 131, startPoint y: 124, endPoint x: 131, endPoint y: 131, distance: 6.3
click at [131, 131] on div at bounding box center [200, 67] width 405 height 326
drag, startPoint x: 141, startPoint y: 117, endPoint x: 149, endPoint y: 114, distance: 8.5
click at [149, 114] on div at bounding box center [200, 67] width 405 height 326
drag, startPoint x: 149, startPoint y: 120, endPoint x: 154, endPoint y: 116, distance: 6.4
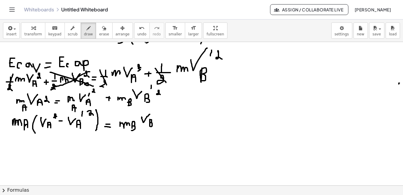
click at [150, 126] on div at bounding box center [200, 67] width 405 height 326
drag, startPoint x: 154, startPoint y: 110, endPoint x: 154, endPoint y: 107, distance: 3.3
click at [154, 107] on div at bounding box center [200, 67] width 405 height 326
drag, startPoint x: 158, startPoint y: 112, endPoint x: 159, endPoint y: 115, distance: 3.2
click at [159, 115] on div at bounding box center [200, 67] width 405 height 326
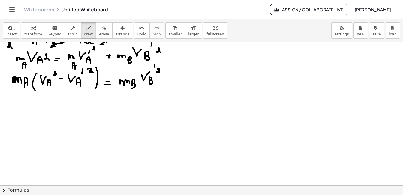
scroll to position [184, 3]
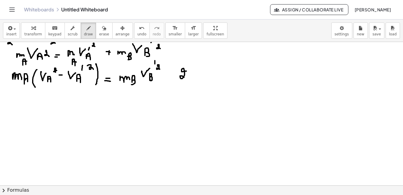
drag, startPoint x: 186, startPoint y: 71, endPoint x: 185, endPoint y: 79, distance: 8.2
click at [185, 79] on div at bounding box center [200, 73] width 405 height 430
drag, startPoint x: 176, startPoint y: 64, endPoint x: 180, endPoint y: 87, distance: 23.1
click at [180, 87] on div at bounding box center [200, 73] width 405 height 430
drag, startPoint x: 188, startPoint y: 63, endPoint x: 191, endPoint y: 85, distance: 21.6
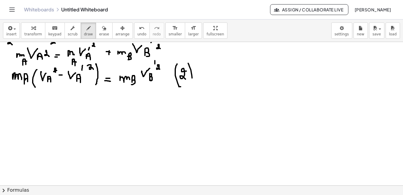
click at [191, 85] on div at bounding box center [200, 73] width 405 height 430
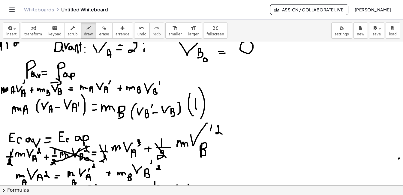
scroll to position [83, 3]
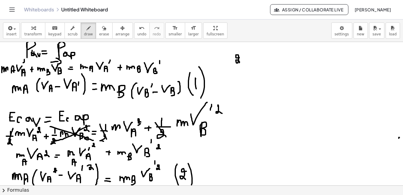
drag, startPoint x: 238, startPoint y: 57, endPoint x: 232, endPoint y: 64, distance: 8.7
click at [234, 63] on div at bounding box center [200, 174] width 405 height 430
drag, startPoint x: 226, startPoint y: 66, endPoint x: 257, endPoint y: 69, distance: 31.1
click at [257, 69] on div at bounding box center [200, 174] width 405 height 430
drag, startPoint x: 235, startPoint y: 71, endPoint x: 235, endPoint y: 79, distance: 8.1
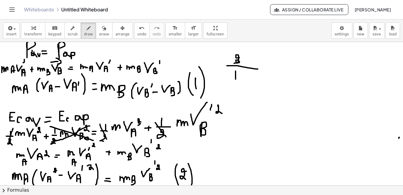
click at [235, 79] on div at bounding box center [200, 174] width 405 height 430
drag, startPoint x: 224, startPoint y: 50, endPoint x: 226, endPoint y: 79, distance: 29.8
click at [226, 79] on div at bounding box center [200, 174] width 405 height 430
drag, startPoint x: 248, startPoint y: 50, endPoint x: 248, endPoint y: 81, distance: 31.2
click at [248, 81] on div at bounding box center [200, 174] width 405 height 430
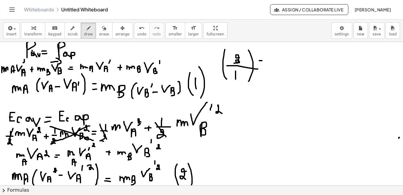
click at [262, 61] on div at bounding box center [200, 174] width 405 height 430
drag, startPoint x: 258, startPoint y: 65, endPoint x: 262, endPoint y: 65, distance: 3.9
click at [262, 65] on div at bounding box center [200, 174] width 405 height 430
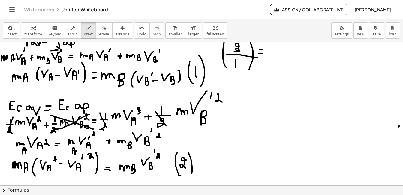
scroll to position [93, 3]
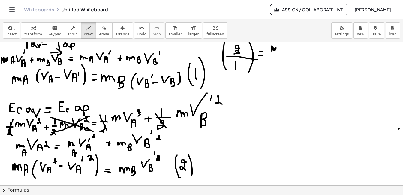
drag, startPoint x: 271, startPoint y: 47, endPoint x: 276, endPoint y: 51, distance: 6.9
click at [276, 51] on div at bounding box center [200, 164] width 405 height 430
drag, startPoint x: 280, startPoint y: 49, endPoint x: 283, endPoint y: 53, distance: 5.5
click at [283, 53] on div at bounding box center [200, 164] width 405 height 430
click at [283, 50] on div at bounding box center [200, 164] width 405 height 430
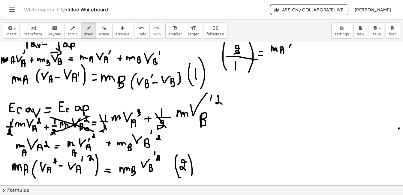
drag, startPoint x: 291, startPoint y: 44, endPoint x: 289, endPoint y: 53, distance: 9.1
click at [289, 53] on div at bounding box center [200, 164] width 405 height 430
drag, startPoint x: 292, startPoint y: 48, endPoint x: 297, endPoint y: 47, distance: 4.9
click at [297, 47] on div at bounding box center [200, 164] width 405 height 430
drag, startPoint x: 297, startPoint y: 49, endPoint x: 300, endPoint y: 55, distance: 6.6
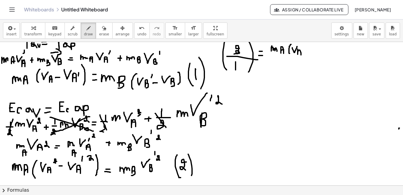
click at [300, 55] on div at bounding box center [200, 164] width 405 height 430
click at [299, 52] on div at bounding box center [200, 164] width 405 height 430
click at [304, 49] on div at bounding box center [200, 164] width 405 height 430
click at [309, 53] on div at bounding box center [200, 164] width 405 height 430
drag, startPoint x: 315, startPoint y: 47, endPoint x: 319, endPoint y: 47, distance: 4.8
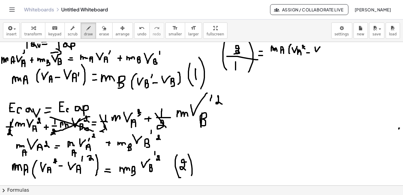
click at [319, 47] on div at bounding box center [200, 164] width 405 height 430
drag, startPoint x: 322, startPoint y: 51, endPoint x: 324, endPoint y: 56, distance: 4.8
click at [324, 56] on div at bounding box center [200, 164] width 405 height 430
click at [324, 53] on div at bounding box center [200, 164] width 405 height 430
click at [325, 45] on div at bounding box center [200, 164] width 405 height 430
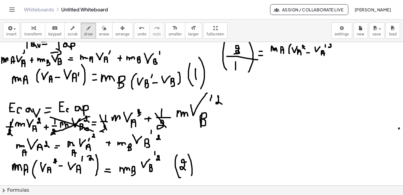
drag, startPoint x: 330, startPoint y: 45, endPoint x: 333, endPoint y: 49, distance: 5.0
click at [332, 49] on div at bounding box center [200, 164] width 405 height 430
drag, startPoint x: 334, startPoint y: 45, endPoint x: 334, endPoint y: 56, distance: 11.1
click at [334, 56] on div at bounding box center [200, 164] width 405 height 430
click at [344, 50] on div at bounding box center [200, 164] width 405 height 430
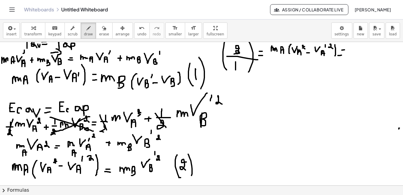
drag, startPoint x: 337, startPoint y: 56, endPoint x: 342, endPoint y: 55, distance: 4.2
click at [342, 55] on div at bounding box center [200, 164] width 405 height 430
drag, startPoint x: 349, startPoint y: 50, endPoint x: 356, endPoint y: 50, distance: 6.6
click at [355, 51] on div at bounding box center [200, 164] width 405 height 430
click at [359, 53] on div at bounding box center [200, 164] width 405 height 430
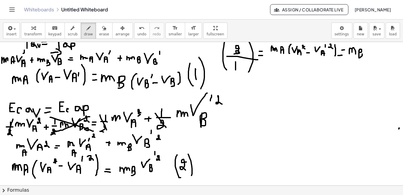
drag, startPoint x: 362, startPoint y: 54, endPoint x: 357, endPoint y: 58, distance: 6.6
click at [357, 58] on div at bounding box center [200, 164] width 405 height 430
drag, startPoint x: 364, startPoint y: 47, endPoint x: 369, endPoint y: 48, distance: 5.6
click at [369, 49] on div at bounding box center [200, 164] width 405 height 430
drag, startPoint x: 372, startPoint y: 47, endPoint x: 372, endPoint y: 44, distance: 3.3
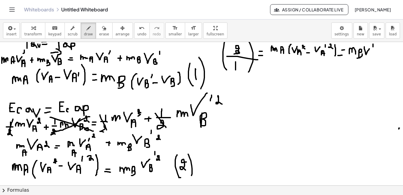
click at [372, 44] on div at bounding box center [200, 164] width 405 height 430
drag, startPoint x: 376, startPoint y: 46, endPoint x: 379, endPoint y: 48, distance: 3.7
click at [379, 48] on div at bounding box center [200, 164] width 405 height 430
drag, startPoint x: 373, startPoint y: 51, endPoint x: 374, endPoint y: 57, distance: 6.1
click at [374, 57] on div at bounding box center [200, 164] width 405 height 430
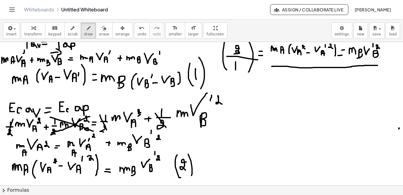
drag, startPoint x: 271, startPoint y: 67, endPoint x: 377, endPoint y: 65, distance: 105.7
click at [377, 65] on div at bounding box center [200, 164] width 405 height 430
drag, startPoint x: 270, startPoint y: 79, endPoint x: 279, endPoint y: 82, distance: 10.1
click at [279, 82] on div at bounding box center [200, 164] width 405 height 430
drag, startPoint x: 283, startPoint y: 80, endPoint x: 286, endPoint y: 89, distance: 9.5
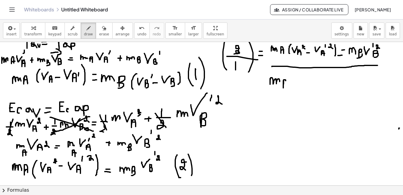
click at [286, 89] on div at bounding box center [200, 164] width 405 height 430
click at [286, 85] on div at bounding box center [200, 164] width 405 height 430
drag, startPoint x: 291, startPoint y: 76, endPoint x: 291, endPoint y: 84, distance: 8.4
click at [291, 84] on div at bounding box center [200, 164] width 405 height 430
drag, startPoint x: 294, startPoint y: 74, endPoint x: 301, endPoint y: 76, distance: 7.4
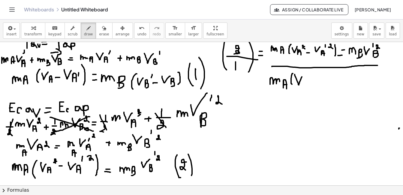
click at [301, 76] on div at bounding box center [200, 164] width 405 height 430
click at [305, 86] on div at bounding box center [200, 164] width 405 height 430
click at [305, 84] on div at bounding box center [200, 164] width 405 height 430
click at [311, 81] on div at bounding box center [200, 164] width 405 height 430
drag, startPoint x: 314, startPoint y: 76, endPoint x: 321, endPoint y: 75, distance: 7.0
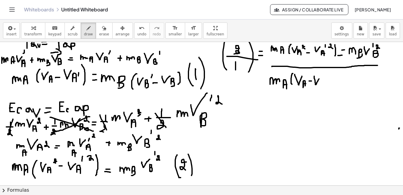
click at [321, 75] on div at bounding box center [200, 164] width 405 height 430
drag, startPoint x: 321, startPoint y: 81, endPoint x: 323, endPoint y: 86, distance: 5.1
click at [323, 86] on div at bounding box center [200, 164] width 405 height 430
click at [323, 83] on div at bounding box center [200, 164] width 405 height 430
drag, startPoint x: 325, startPoint y: 77, endPoint x: 326, endPoint y: 73, distance: 4.2
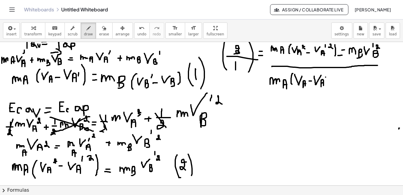
click at [326, 73] on div at bounding box center [200, 164] width 405 height 430
drag, startPoint x: 329, startPoint y: 71, endPoint x: 328, endPoint y: 85, distance: 13.6
click at [328, 85] on div at bounding box center [200, 164] width 405 height 430
drag, startPoint x: 339, startPoint y: 78, endPoint x: 343, endPoint y: 78, distance: 4.5
click at [343, 78] on div at bounding box center [200, 164] width 405 height 430
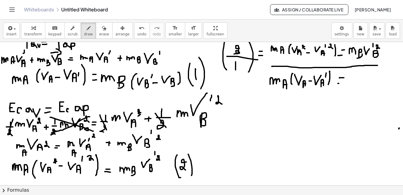
click at [340, 83] on div at bounding box center [200, 164] width 405 height 430
drag, startPoint x: 348, startPoint y: 80, endPoint x: 354, endPoint y: 82, distance: 6.2
click at [354, 82] on div at bounding box center [200, 164] width 405 height 430
drag, startPoint x: 357, startPoint y: 80, endPoint x: 359, endPoint y: 86, distance: 5.8
click at [359, 86] on div at bounding box center [200, 164] width 405 height 430
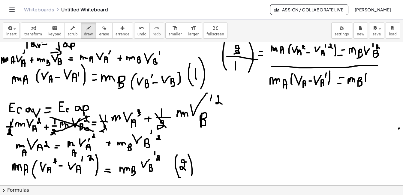
drag, startPoint x: 366, startPoint y: 74, endPoint x: 366, endPoint y: 85, distance: 11.7
click at [366, 85] on div at bounding box center [200, 164] width 405 height 430
drag, startPoint x: 368, startPoint y: 76, endPoint x: 373, endPoint y: 74, distance: 5.4
click at [373, 74] on div at bounding box center [200, 164] width 405 height 430
drag, startPoint x: 373, startPoint y: 80, endPoint x: 376, endPoint y: 79, distance: 3.1
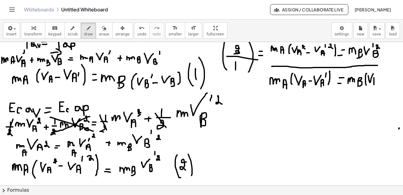
click at [376, 77] on div at bounding box center [200, 164] width 405 height 430
drag, startPoint x: 373, startPoint y: 81, endPoint x: 376, endPoint y: 82, distance: 3.4
click at [376, 81] on div at bounding box center [200, 164] width 405 height 430
drag, startPoint x: 375, startPoint y: 80, endPoint x: 374, endPoint y: 87, distance: 6.8
click at [374, 87] on div at bounding box center [200, 164] width 405 height 430
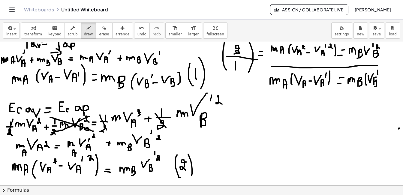
click at [377, 70] on div at bounding box center [200, 164] width 405 height 430
click at [383, 79] on div at bounding box center [200, 164] width 405 height 430
click at [390, 75] on div at bounding box center [200, 164] width 405 height 430
click at [391, 91] on div at bounding box center [200, 164] width 405 height 430
click at [396, 91] on div at bounding box center [200, 164] width 405 height 430
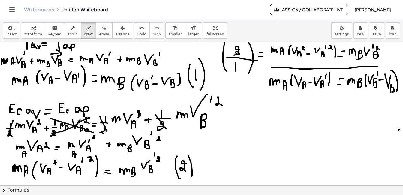
scroll to position [91, 3]
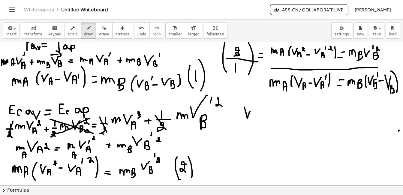
drag, startPoint x: 244, startPoint y: 107, endPoint x: 251, endPoint y: 110, distance: 7.4
click at [251, 110] on div at bounding box center [200, 166] width 405 height 430
click at [252, 121] on div at bounding box center [200, 166] width 405 height 430
drag, startPoint x: 250, startPoint y: 116, endPoint x: 255, endPoint y: 120, distance: 6.0
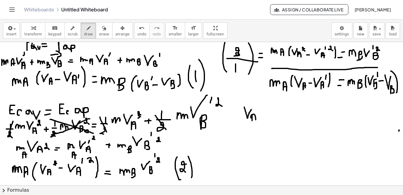
click at [255, 120] on div at bounding box center [200, 166] width 405 height 430
click at [255, 118] on div at bounding box center [200, 166] width 405 height 430
drag, startPoint x: 263, startPoint y: 114, endPoint x: 263, endPoint y: 120, distance: 6.3
click at [263, 120] on div at bounding box center [200, 166] width 405 height 430
drag, startPoint x: 261, startPoint y: 117, endPoint x: 265, endPoint y: 116, distance: 4.2
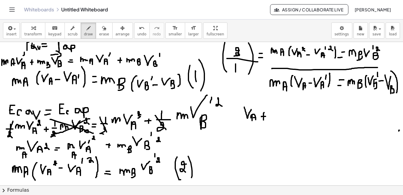
click at [265, 116] on div at bounding box center [200, 166] width 405 height 430
drag, startPoint x: 268, startPoint y: 109, endPoint x: 281, endPoint y: 106, distance: 13.3
click at [281, 106] on div at bounding box center [200, 166] width 405 height 430
drag, startPoint x: 283, startPoint y: 116, endPoint x: 285, endPoint y: 126, distance: 9.7
click at [285, 126] on div at bounding box center [200, 166] width 405 height 430
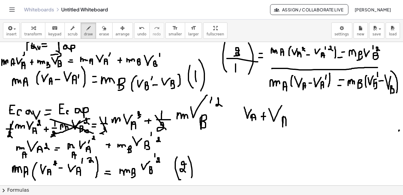
click at [285, 122] on div at bounding box center [200, 166] width 405 height 430
drag, startPoint x: 286, startPoint y: 114, endPoint x: 286, endPoint y: 110, distance: 4.2
click at [286, 110] on div at bounding box center [200, 166] width 405 height 430
drag, startPoint x: 294, startPoint y: 113, endPoint x: 299, endPoint y: 113, distance: 4.8
click at [298, 113] on div at bounding box center [200, 166] width 405 height 430
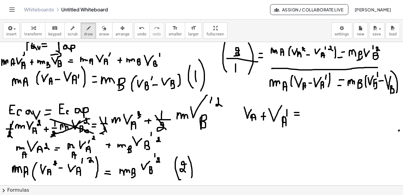
drag, startPoint x: 294, startPoint y: 115, endPoint x: 299, endPoint y: 115, distance: 4.5
click at [299, 115] on div at bounding box center [200, 166] width 405 height 430
click at [312, 108] on div at bounding box center [200, 166] width 405 height 430
click at [312, 122] on div at bounding box center [200, 166] width 405 height 430
click at [321, 114] on div at bounding box center [200, 166] width 405 height 430
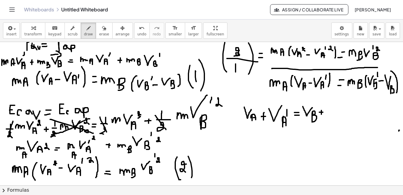
click at [322, 112] on div at bounding box center [200, 166] width 405 height 430
click at [336, 107] on div at bounding box center [200, 166] width 405 height 430
click at [337, 119] on div at bounding box center [200, 166] width 405 height 430
click at [343, 103] on div at bounding box center [200, 166] width 405 height 430
click at [99, 32] on span "erase" at bounding box center [104, 34] width 10 height 4
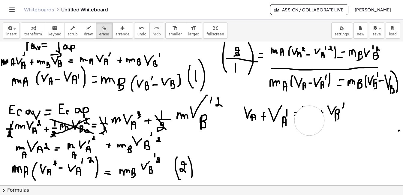
click at [309, 121] on div at bounding box center [200, 166] width 405 height 430
click at [306, 117] on div at bounding box center [200, 166] width 405 height 430
click at [313, 117] on div at bounding box center [200, 166] width 405 height 430
click at [81, 32] on button "draw" at bounding box center [89, 31] width 16 height 16
drag, startPoint x: 307, startPoint y: 109, endPoint x: 311, endPoint y: 110, distance: 4.5
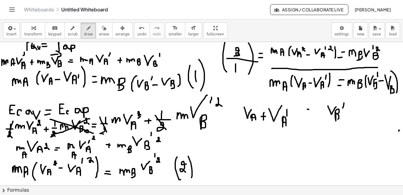
click at [311, 110] on div at bounding box center [200, 166] width 405 height 430
click at [309, 117] on div at bounding box center [200, 166] width 405 height 430
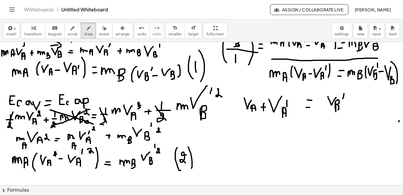
scroll to position [103, 3]
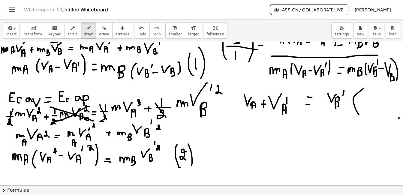
drag, startPoint x: 363, startPoint y: 89, endPoint x: 358, endPoint y: 115, distance: 26.5
click at [358, 115] on div at bounding box center [200, 154] width 405 height 430
drag, startPoint x: 368, startPoint y: 100, endPoint x: 371, endPoint y: 113, distance: 13.5
click at [371, 113] on div at bounding box center [200, 154] width 405 height 430
drag, startPoint x: 381, startPoint y: 87, endPoint x: 387, endPoint y: 125, distance: 38.3
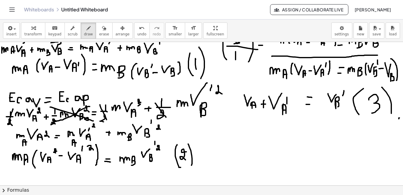
click at [387, 125] on div at bounding box center [200, 154] width 405 height 430
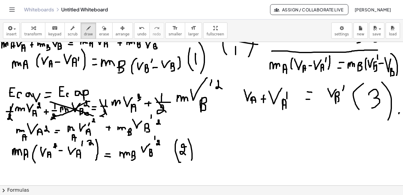
scroll to position [122, 3]
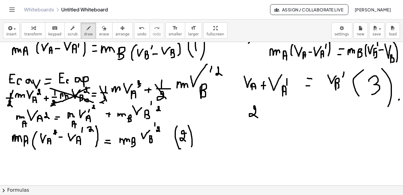
drag, startPoint x: 255, startPoint y: 110, endPoint x: 257, endPoint y: 118, distance: 8.4
click at [257, 118] on div at bounding box center [200, 135] width 405 height 430
drag, startPoint x: 268, startPoint y: 110, endPoint x: 268, endPoint y: 117, distance: 7.5
click at [268, 117] on div at bounding box center [200, 135] width 405 height 430
drag, startPoint x: 266, startPoint y: 113, endPoint x: 271, endPoint y: 113, distance: 5.4
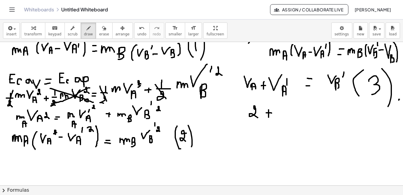
click at [271, 113] on div at bounding box center [200, 135] width 405 height 430
drag, startPoint x: 276, startPoint y: 106, endPoint x: 287, endPoint y: 107, distance: 10.8
click at [287, 107] on div at bounding box center [200, 135] width 405 height 430
drag, startPoint x: 287, startPoint y: 114, endPoint x: 291, endPoint y: 122, distance: 8.9
click at [291, 122] on div at bounding box center [200, 135] width 405 height 430
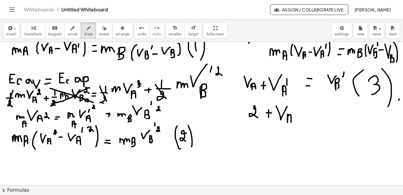
drag, startPoint x: 287, startPoint y: 119, endPoint x: 290, endPoint y: 119, distance: 3.0
click at [290, 119] on div at bounding box center [200, 135] width 405 height 430
drag, startPoint x: 292, startPoint y: 110, endPoint x: 292, endPoint y: 106, distance: 4.8
click at [292, 106] on div at bounding box center [200, 135] width 405 height 430
drag, startPoint x: 302, startPoint y: 115, endPoint x: 307, endPoint y: 115, distance: 5.7
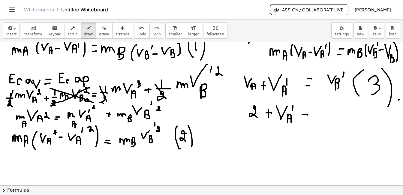
click at [307, 115] on div at bounding box center [200, 135] width 405 height 430
drag, startPoint x: 301, startPoint y: 118, endPoint x: 305, endPoint y: 118, distance: 3.9
click at [305, 118] on div at bounding box center [200, 135] width 405 height 430
drag, startPoint x: 318, startPoint y: 107, endPoint x: 327, endPoint y: 108, distance: 8.8
click at [327, 108] on div at bounding box center [200, 135] width 405 height 430
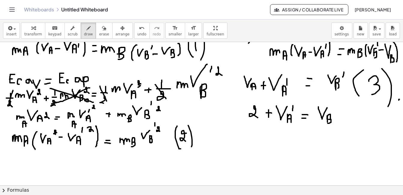
drag, startPoint x: 327, startPoint y: 116, endPoint x: 327, endPoint y: 123, distance: 7.5
click at [327, 123] on div at bounding box center [200, 135] width 405 height 430
drag, startPoint x: 335, startPoint y: 111, endPoint x: 335, endPoint y: 106, distance: 5.1
click at [335, 106] on div at bounding box center [200, 135] width 405 height 430
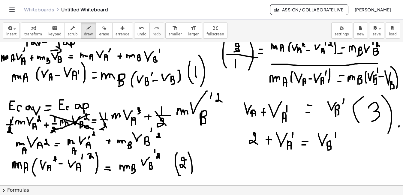
scroll to position [97, 3]
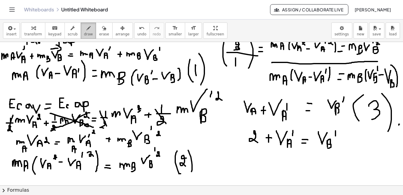
click at [87, 32] on button "draw" at bounding box center [89, 31] width 16 height 16
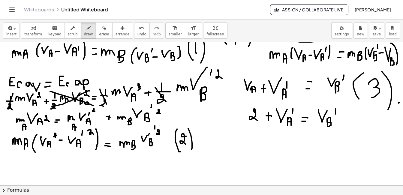
scroll to position [119, 3]
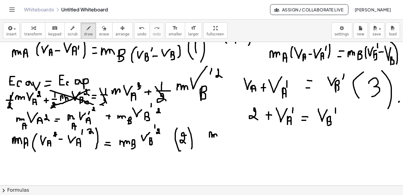
drag, startPoint x: 209, startPoint y: 134, endPoint x: 216, endPoint y: 136, distance: 7.8
click at [216, 136] on div at bounding box center [200, 138] width 405 height 430
drag, startPoint x: 219, startPoint y: 135, endPoint x: 224, endPoint y: 140, distance: 6.6
click at [224, 140] on div at bounding box center [200, 138] width 405 height 430
drag, startPoint x: 219, startPoint y: 135, endPoint x: 224, endPoint y: 135, distance: 4.5
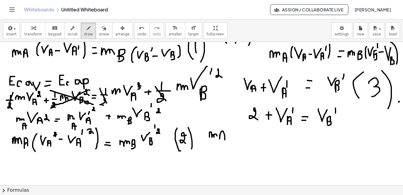
click at [224, 135] on div at bounding box center [200, 138] width 405 height 430
drag, startPoint x: 233, startPoint y: 128, endPoint x: 230, endPoint y: 143, distance: 16.1
click at [230, 143] on div at bounding box center [200, 138] width 405 height 430
drag, startPoint x: 237, startPoint y: 131, endPoint x: 246, endPoint y: 131, distance: 9.9
click at [246, 131] on div at bounding box center [200, 138] width 405 height 430
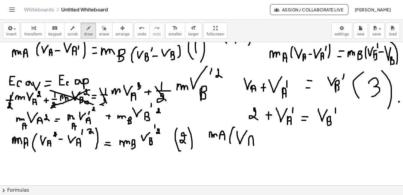
drag, startPoint x: 248, startPoint y: 138, endPoint x: 253, endPoint y: 146, distance: 8.7
click at [253, 146] on div at bounding box center [200, 138] width 405 height 430
click at [139, 29] on icon "undo" at bounding box center [142, 28] width 6 height 7
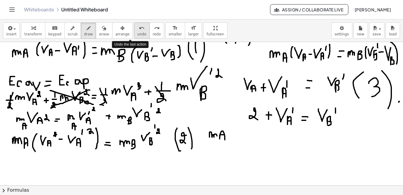
click at [139, 29] on icon "undo" at bounding box center [142, 28] width 6 height 7
click at [215, 129] on div at bounding box center [200, 138] width 405 height 430
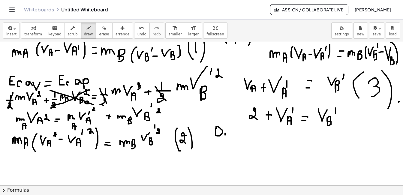
drag, startPoint x: 225, startPoint y: 134, endPoint x: 223, endPoint y: 139, distance: 5.5
click at [223, 139] on div at bounding box center [200, 138] width 405 height 430
drag, startPoint x: 231, startPoint y: 132, endPoint x: 232, endPoint y: 136, distance: 4.3
click at [232, 136] on div at bounding box center [200, 138] width 405 height 430
drag, startPoint x: 240, startPoint y: 126, endPoint x: 238, endPoint y: 144, distance: 18.4
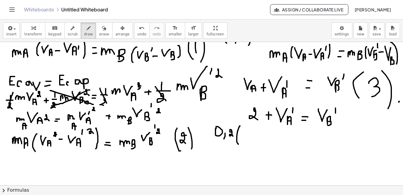
click at [238, 144] on div at bounding box center [200, 138] width 405 height 430
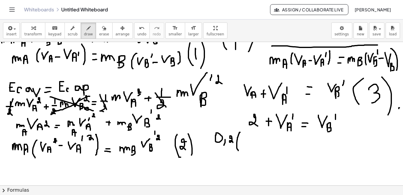
scroll to position [121, 3]
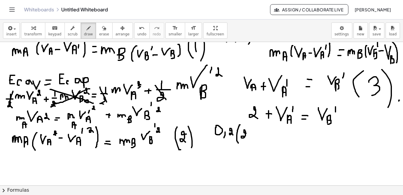
drag, startPoint x: 245, startPoint y: 133, endPoint x: 244, endPoint y: 137, distance: 3.8
click at [244, 137] on div at bounding box center [200, 136] width 405 height 430
drag, startPoint x: 248, startPoint y: 136, endPoint x: 252, endPoint y: 136, distance: 3.9
click at [252, 136] on div at bounding box center [200, 136] width 405 height 430
drag, startPoint x: 257, startPoint y: 130, endPoint x: 267, endPoint y: 130, distance: 9.3
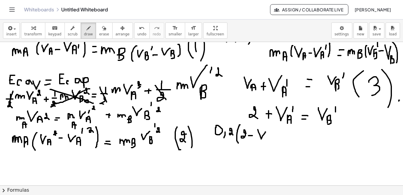
click at [267, 130] on div at bounding box center [200, 136] width 405 height 430
drag, startPoint x: 267, startPoint y: 136, endPoint x: 270, endPoint y: 140, distance: 4.9
click at [270, 140] on div at bounding box center [200, 136] width 405 height 430
click at [269, 137] on div at bounding box center [200, 136] width 405 height 430
drag, startPoint x: 272, startPoint y: 133, endPoint x: 273, endPoint y: 129, distance: 4.7
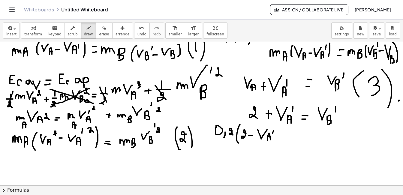
click at [273, 129] on div at bounding box center [200, 136] width 405 height 430
drag, startPoint x: 276, startPoint y: 128, endPoint x: 277, endPoint y: 140, distance: 11.4
click at [277, 140] on div at bounding box center [200, 136] width 405 height 430
drag, startPoint x: 282, startPoint y: 134, endPoint x: 285, endPoint y: 134, distance: 3.9
click at [285, 134] on div at bounding box center [200, 136] width 405 height 430
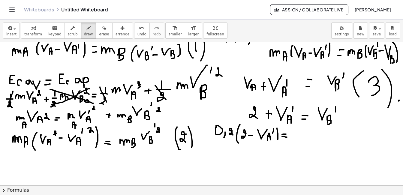
drag, startPoint x: 282, startPoint y: 137, endPoint x: 286, endPoint y: 137, distance: 4.8
click at [286, 137] on div at bounding box center [200, 136] width 405 height 430
click at [294, 131] on div at bounding box center [200, 136] width 405 height 430
drag, startPoint x: 301, startPoint y: 135, endPoint x: 300, endPoint y: 139, distance: 4.2
click at [300, 139] on div at bounding box center [200, 136] width 405 height 430
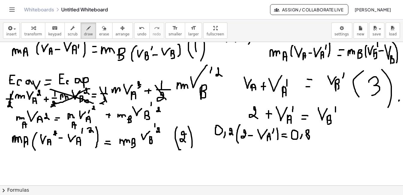
click at [306, 132] on div at bounding box center [200, 136] width 405 height 430
drag, startPoint x: 318, startPoint y: 128, endPoint x: 318, endPoint y: 142, distance: 13.8
click at [318, 142] on div at bounding box center [200, 136] width 405 height 430
click at [294, 102] on div at bounding box center [200, 136] width 405 height 430
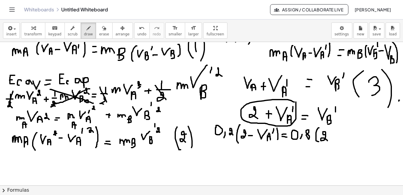
drag, startPoint x: 324, startPoint y: 135, endPoint x: 327, endPoint y: 141, distance: 6.6
click at [327, 141] on div at bounding box center [200, 136] width 405 height 430
drag, startPoint x: 333, startPoint y: 134, endPoint x: 333, endPoint y: 140, distance: 6.3
click at [333, 140] on div at bounding box center [200, 136] width 405 height 430
drag, startPoint x: 330, startPoint y: 137, endPoint x: 335, endPoint y: 137, distance: 5.4
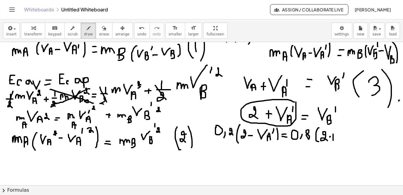
click at [335, 137] on div at bounding box center [200, 136] width 405 height 430
drag, startPoint x: 339, startPoint y: 130, endPoint x: 346, endPoint y: 131, distance: 7.5
click at [346, 131] on div at bounding box center [200, 136] width 405 height 430
drag, startPoint x: 347, startPoint y: 137, endPoint x: 351, endPoint y: 143, distance: 7.5
click at [351, 143] on div at bounding box center [200, 136] width 405 height 430
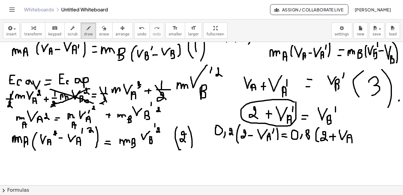
drag, startPoint x: 347, startPoint y: 138, endPoint x: 350, endPoint y: 138, distance: 3.3
click at [350, 138] on div at bounding box center [200, 136] width 405 height 430
drag, startPoint x: 353, startPoint y: 133, endPoint x: 354, endPoint y: 128, distance: 4.9
click at [354, 128] on div at bounding box center [200, 136] width 405 height 430
drag, startPoint x: 358, startPoint y: 126, endPoint x: 361, endPoint y: 143, distance: 18.0
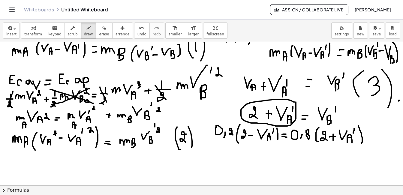
click at [361, 143] on div at bounding box center [200, 136] width 405 height 430
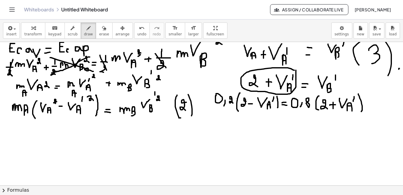
scroll to position [161, 3]
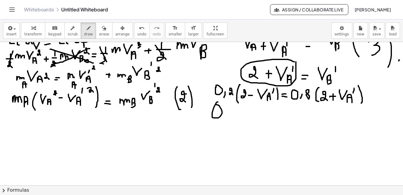
drag, startPoint x: 217, startPoint y: 102, endPoint x: 213, endPoint y: 105, distance: 4.9
click at [213, 105] on div at bounding box center [200, 96] width 405 height 430
drag, startPoint x: 225, startPoint y: 115, endPoint x: 224, endPoint y: 119, distance: 4.1
click at [224, 119] on div at bounding box center [200, 96] width 405 height 430
drag, startPoint x: 231, startPoint y: 109, endPoint x: 233, endPoint y: 117, distance: 8.5
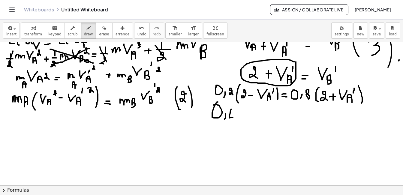
click at [233, 117] on div at bounding box center [200, 96] width 405 height 430
drag, startPoint x: 234, startPoint y: 114, endPoint x: 234, endPoint y: 122, distance: 7.5
click at [234, 122] on div at bounding box center [200, 96] width 405 height 430
drag, startPoint x: 239, startPoint y: 113, endPoint x: 242, endPoint y: 114, distance: 3.6
click at [242, 114] on div at bounding box center [200, 96] width 405 height 430
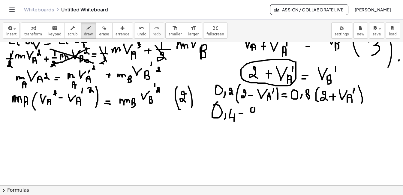
click at [252, 108] on div at bounding box center [200, 96] width 405 height 430
drag, startPoint x: 256, startPoint y: 110, endPoint x: 255, endPoint y: 114, distance: 3.7
click at [256, 114] on div at bounding box center [200, 96] width 405 height 430
click at [262, 112] on div at bounding box center [200, 96] width 405 height 430
drag, startPoint x: 266, startPoint y: 106, endPoint x: 272, endPoint y: 107, distance: 5.7
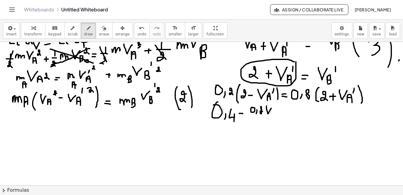
click at [272, 107] on div at bounding box center [200, 96] width 405 height 430
drag, startPoint x: 273, startPoint y: 111, endPoint x: 275, endPoint y: 116, distance: 5.8
click at [275, 116] on div at bounding box center [200, 96] width 405 height 430
click at [275, 114] on div at bounding box center [200, 96] width 405 height 430
drag, startPoint x: 276, startPoint y: 110, endPoint x: 277, endPoint y: 107, distance: 3.9
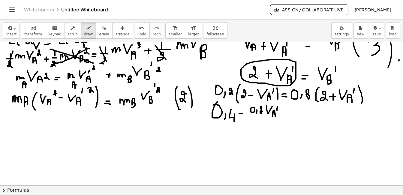
click at [277, 107] on div at bounding box center [200, 96] width 405 height 430
drag, startPoint x: 282, startPoint y: 109, endPoint x: 285, endPoint y: 109, distance: 3.3
click at [285, 109] on div at bounding box center [200, 96] width 405 height 430
drag, startPoint x: 281, startPoint y: 112, endPoint x: 285, endPoint y: 112, distance: 3.9
click at [285, 112] on div at bounding box center [200, 96] width 405 height 430
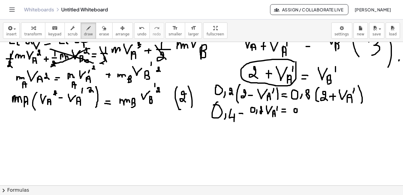
click at [296, 109] on div at bounding box center [200, 96] width 405 height 430
click at [300, 114] on div at bounding box center [200, 96] width 405 height 430
click at [139, 29] on icon "undo" at bounding box center [142, 28] width 6 height 7
drag, startPoint x: 293, startPoint y: 104, endPoint x: 293, endPoint y: 112, distance: 8.1
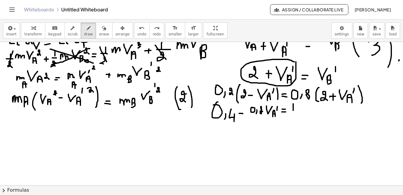
click at [293, 112] on div at bounding box center [200, 96] width 405 height 430
drag, startPoint x: 298, startPoint y: 110, endPoint x: 297, endPoint y: 115, distance: 5.4
click at [297, 115] on div at bounding box center [200, 96] width 405 height 430
drag, startPoint x: 310, startPoint y: 104, endPoint x: 308, endPoint y: 110, distance: 6.9
click at [308, 110] on div at bounding box center [200, 96] width 405 height 430
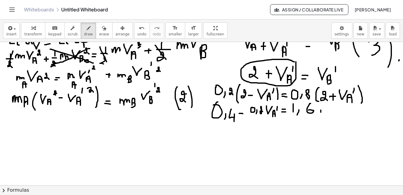
drag, startPoint x: 320, startPoint y: 110, endPoint x: 320, endPoint y: 115, distance: 4.8
click at [320, 115] on div at bounding box center [200, 96] width 405 height 430
drag, startPoint x: 318, startPoint y: 111, endPoint x: 323, endPoint y: 111, distance: 5.1
click at [323, 111] on div at bounding box center [200, 96] width 405 height 430
click at [330, 110] on div at bounding box center [200, 96] width 405 height 430
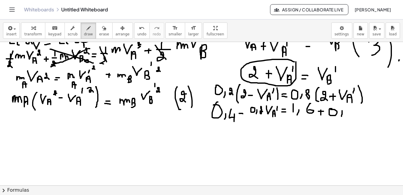
click at [340, 117] on div at bounding box center [200, 96] width 405 height 430
click at [346, 110] on div at bounding box center [200, 96] width 405 height 430
drag, startPoint x: 351, startPoint y: 110, endPoint x: 360, endPoint y: 110, distance: 8.4
click at [360, 110] on div at bounding box center [200, 96] width 405 height 430
drag, startPoint x: 360, startPoint y: 114, endPoint x: 363, endPoint y: 119, distance: 6.2
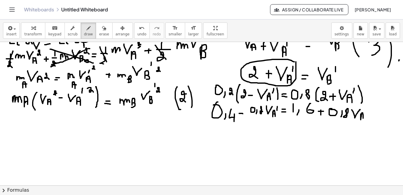
click at [363, 119] on div at bounding box center [200, 96] width 405 height 430
click at [363, 117] on div at bounding box center [200, 96] width 405 height 430
drag, startPoint x: 366, startPoint y: 112, endPoint x: 367, endPoint y: 109, distance: 3.4
click at [367, 109] on div at bounding box center [200, 96] width 405 height 430
drag, startPoint x: 217, startPoint y: 132, endPoint x: 223, endPoint y: 132, distance: 6.6
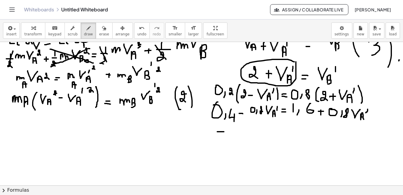
click at [223, 132] on div at bounding box center [200, 96] width 405 height 430
click at [230, 126] on div at bounding box center [200, 96] width 405 height 430
drag, startPoint x: 242, startPoint y: 130, endPoint x: 239, endPoint y: 135, distance: 6.0
click at [239, 135] on div at bounding box center [200, 96] width 405 height 430
drag, startPoint x: 251, startPoint y: 127, endPoint x: 251, endPoint y: 137, distance: 9.3
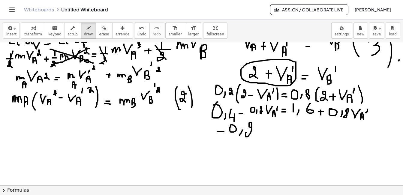
click at [251, 137] on div at bounding box center [200, 96] width 405 height 430
drag, startPoint x: 257, startPoint y: 124, endPoint x: 266, endPoint y: 125, distance: 9.3
click at [266, 125] on div at bounding box center [200, 96] width 405 height 430
drag, startPoint x: 267, startPoint y: 131, endPoint x: 271, endPoint y: 136, distance: 7.1
click at [271, 136] on div at bounding box center [200, 96] width 405 height 430
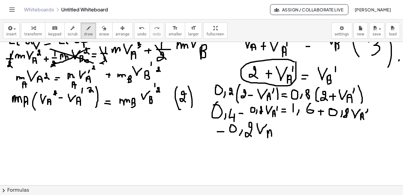
drag, startPoint x: 267, startPoint y: 133, endPoint x: 271, endPoint y: 133, distance: 3.6
click at [271, 133] on div at bounding box center [200, 96] width 405 height 430
drag, startPoint x: 273, startPoint y: 127, endPoint x: 274, endPoint y: 123, distance: 3.8
click at [274, 123] on div at bounding box center [200, 96] width 405 height 430
drag, startPoint x: 280, startPoint y: 132, endPoint x: 285, endPoint y: 131, distance: 4.8
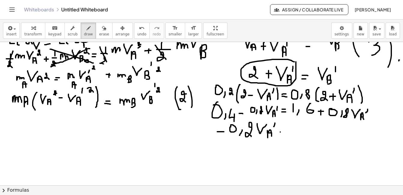
click at [285, 131] on div at bounding box center [200, 96] width 405 height 430
click at [289, 127] on div at bounding box center [200, 96] width 405 height 430
drag, startPoint x: 298, startPoint y: 130, endPoint x: 295, endPoint y: 134, distance: 5.5
click at [295, 134] on div at bounding box center [200, 96] width 405 height 430
drag, startPoint x: 302, startPoint y: 127, endPoint x: 301, endPoint y: 132, distance: 5.7
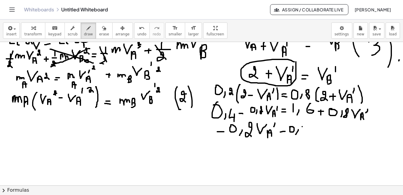
click at [301, 132] on div at bounding box center [200, 96] width 405 height 430
click at [303, 128] on div at bounding box center [200, 96] width 405 height 430
drag, startPoint x: 307, startPoint y: 126, endPoint x: 311, endPoint y: 127, distance: 3.9
click at [311, 127] on div at bounding box center [200, 96] width 405 height 430
drag, startPoint x: 312, startPoint y: 130, endPoint x: 316, endPoint y: 133, distance: 5.3
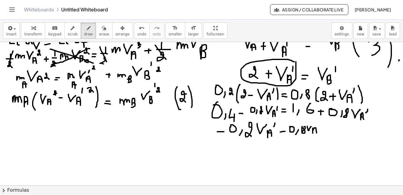
click at [316, 133] on div at bounding box center [200, 96] width 405 height 430
drag, startPoint x: 312, startPoint y: 131, endPoint x: 316, endPoint y: 131, distance: 3.3
click at [316, 131] on div at bounding box center [200, 96] width 405 height 430
click at [318, 125] on div at bounding box center [200, 96] width 405 height 430
drag, startPoint x: 323, startPoint y: 125, endPoint x: 327, endPoint y: 125, distance: 4.2
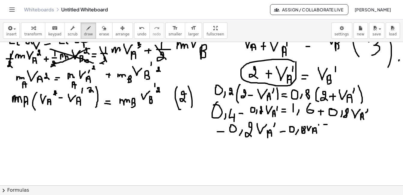
click at [327, 125] on div at bounding box center [200, 96] width 405 height 430
drag, startPoint x: 323, startPoint y: 128, endPoint x: 328, endPoint y: 129, distance: 5.4
click at [328, 129] on div at bounding box center [200, 96] width 405 height 430
drag, startPoint x: 335, startPoint y: 123, endPoint x: 335, endPoint y: 128, distance: 5.1
click at [335, 128] on div at bounding box center [200, 96] width 405 height 430
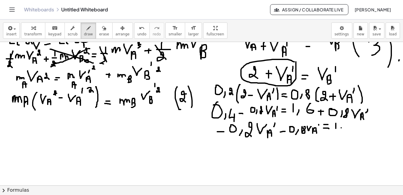
click at [339, 130] on div at bounding box center [200, 96] width 405 height 430
drag, startPoint x: 351, startPoint y: 124, endPoint x: 347, endPoint y: 126, distance: 4.3
click at [347, 126] on div at bounding box center [200, 96] width 405 height 430
click at [357, 126] on div at bounding box center [200, 96] width 405 height 430
click at [363, 125] on div at bounding box center [200, 96] width 405 height 430
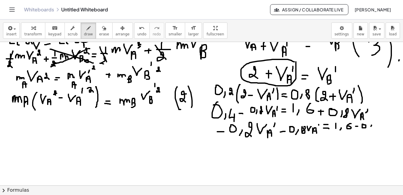
drag, startPoint x: 371, startPoint y: 125, endPoint x: 369, endPoint y: 128, distance: 3.8
click at [369, 128] on div at bounding box center [200, 96] width 405 height 430
drag, startPoint x: 377, startPoint y: 122, endPoint x: 380, endPoint y: 128, distance: 6.4
click at [380, 128] on div at bounding box center [200, 96] width 405 height 430
drag, startPoint x: 380, startPoint y: 127, endPoint x: 379, endPoint y: 134, distance: 6.9
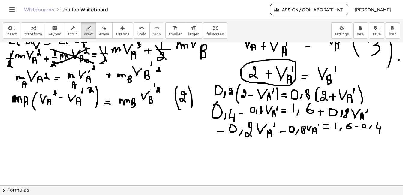
click at [379, 134] on div at bounding box center [200, 96] width 405 height 430
drag, startPoint x: 235, startPoint y: 142, endPoint x: 234, endPoint y: 146, distance: 3.4
click at [234, 145] on div at bounding box center [200, 96] width 405 height 430
click at [229, 147] on div at bounding box center [200, 96] width 405 height 430
click at [243, 149] on div at bounding box center [200, 96] width 405 height 430
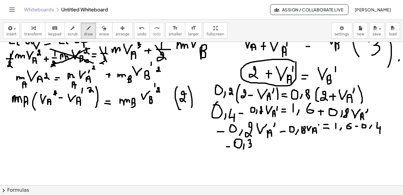
drag, startPoint x: 248, startPoint y: 140, endPoint x: 248, endPoint y: 147, distance: 6.9
click at [248, 147] on div at bounding box center [200, 96] width 405 height 430
click at [254, 144] on div at bounding box center [200, 96] width 405 height 430
drag, startPoint x: 301, startPoint y: 127, endPoint x: 300, endPoint y: 134, distance: 7.8
click at [300, 134] on div at bounding box center [200, 96] width 405 height 430
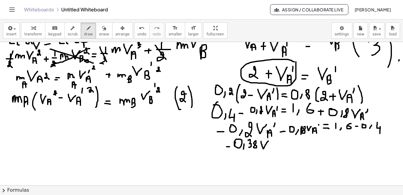
drag, startPoint x: 261, startPoint y: 141, endPoint x: 268, endPoint y: 140, distance: 7.9
click at [268, 140] on div at bounding box center [200, 96] width 405 height 430
drag, startPoint x: 268, startPoint y: 146, endPoint x: 273, endPoint y: 151, distance: 6.8
click at [273, 151] on div at bounding box center [200, 96] width 405 height 430
click at [139, 30] on icon "undo" at bounding box center [142, 28] width 6 height 7
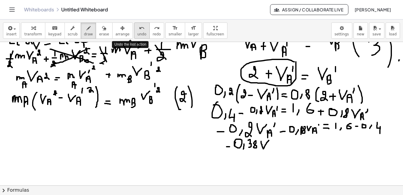
click at [139, 30] on icon "undo" at bounding box center [142, 28] width 6 height 7
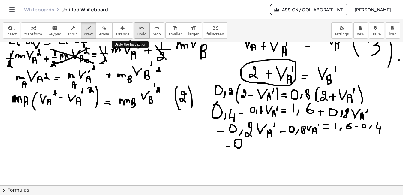
click at [139, 30] on icon "undo" at bounding box center [142, 28] width 6 height 7
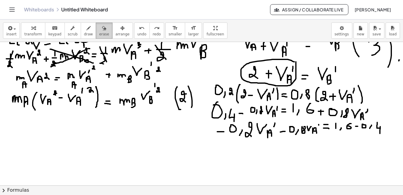
click at [99, 32] on span "erase" at bounding box center [104, 34] width 10 height 4
click at [345, 110] on div at bounding box center [200, 96] width 405 height 430
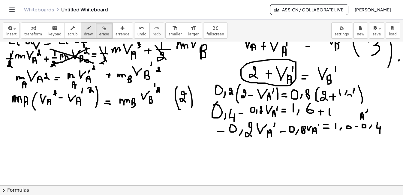
click at [86, 31] on icon "button" at bounding box center [88, 28] width 4 height 7
drag, startPoint x: 339, startPoint y: 93, endPoint x: 343, endPoint y: 94, distance: 3.7
click at [343, 94] on div at bounding box center [200, 96] width 405 height 430
drag, startPoint x: 347, startPoint y: 94, endPoint x: 351, endPoint y: 99, distance: 6.4
click at [351, 99] on div at bounding box center [200, 96] width 405 height 430
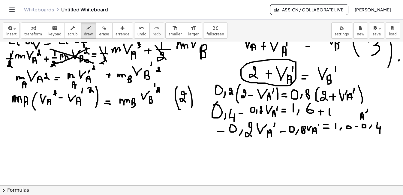
drag, startPoint x: 348, startPoint y: 98, endPoint x: 352, endPoint y: 97, distance: 4.5
click at [352, 97] on div at bounding box center [200, 96] width 405 height 430
drag, startPoint x: 329, startPoint y: 109, endPoint x: 331, endPoint y: 115, distance: 6.5
click at [331, 115] on div at bounding box center [200, 96] width 405 height 430
drag, startPoint x: 340, startPoint y: 113, endPoint x: 338, endPoint y: 116, distance: 3.7
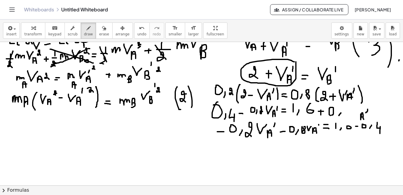
click at [338, 116] on div at bounding box center [200, 96] width 405 height 430
click at [343, 109] on div at bounding box center [200, 96] width 405 height 430
drag, startPoint x: 259, startPoint y: 145, endPoint x: 277, endPoint y: 143, distance: 17.8
click at [277, 143] on div at bounding box center [200, 96] width 405 height 430
drag, startPoint x: 252, startPoint y: 155, endPoint x: 255, endPoint y: 155, distance: 3.6
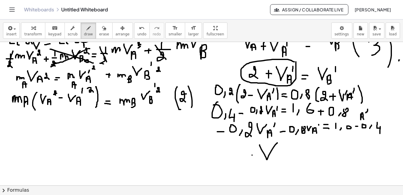
click at [255, 155] on div at bounding box center [200, 96] width 405 height 430
drag, startPoint x: 276, startPoint y: 154, endPoint x: 280, endPoint y: 159, distance: 7.3
click at [281, 159] on div at bounding box center [200, 96] width 405 height 430
drag, startPoint x: 276, startPoint y: 156, endPoint x: 281, endPoint y: 155, distance: 4.8
click at [281, 155] on div at bounding box center [200, 96] width 405 height 430
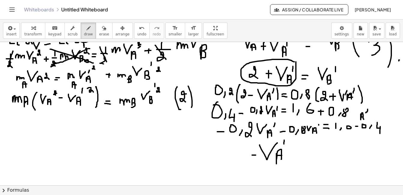
drag, startPoint x: 283, startPoint y: 144, endPoint x: 284, endPoint y: 140, distance: 3.9
click at [284, 140] on div at bounding box center [200, 96] width 405 height 430
drag, startPoint x: 301, startPoint y: 149, endPoint x: 306, endPoint y: 149, distance: 5.4
click at [306, 149] on div at bounding box center [200, 96] width 405 height 430
drag, startPoint x: 299, startPoint y: 153, endPoint x: 307, endPoint y: 153, distance: 8.1
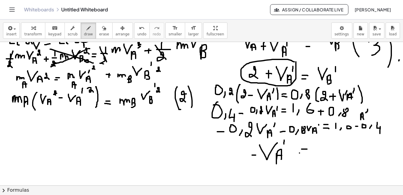
click at [307, 153] on div at bounding box center [200, 96] width 405 height 430
drag, startPoint x: 348, startPoint y: 121, endPoint x: 347, endPoint y: 127, distance: 6.4
click at [347, 127] on div at bounding box center [200, 96] width 405 height 430
drag, startPoint x: 317, startPoint y: 146, endPoint x: 317, endPoint y: 158, distance: 12.3
click at [317, 158] on div at bounding box center [200, 96] width 405 height 430
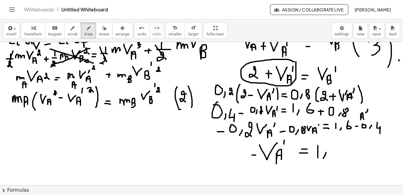
drag, startPoint x: 325, startPoint y: 152, endPoint x: 322, endPoint y: 159, distance: 7.4
click at [322, 159] on div at bounding box center [200, 96] width 405 height 430
drag, startPoint x: 335, startPoint y: 149, endPoint x: 337, endPoint y: 156, distance: 7.3
click at [337, 156] on div at bounding box center [200, 96] width 405 height 430
drag, startPoint x: 259, startPoint y: 164, endPoint x: 268, endPoint y: 158, distance: 10.1
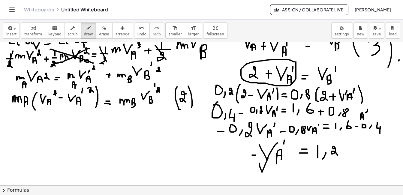
click at [268, 158] on div at bounding box center [200, 96] width 405 height 430
drag, startPoint x: 268, startPoint y: 168, endPoint x: 272, endPoint y: 176, distance: 8.8
click at [272, 176] on div at bounding box center [200, 96] width 405 height 430
click at [273, 173] on div at bounding box center [200, 96] width 405 height 430
drag, startPoint x: 278, startPoint y: 167, endPoint x: 280, endPoint y: 162, distance: 5.0
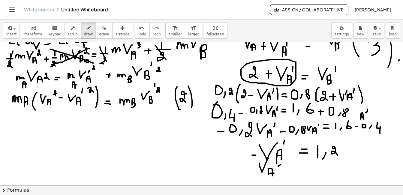
click at [280, 162] on div at bounding box center [200, 96] width 405 height 430
drag, startPoint x: 282, startPoint y: 166, endPoint x: 286, endPoint y: 166, distance: 4.5
click at [286, 166] on div at bounding box center [200, 96] width 405 height 430
drag, startPoint x: 282, startPoint y: 170, endPoint x: 288, endPoint y: 170, distance: 6.0
click at [288, 170] on div at bounding box center [200, 96] width 405 height 430
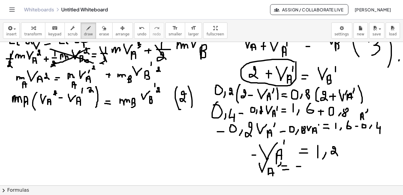
drag, startPoint x: 296, startPoint y: 167, endPoint x: 302, endPoint y: 167, distance: 5.7
click at [302, 167] on div at bounding box center [200, 96] width 405 height 430
drag, startPoint x: 304, startPoint y: 161, endPoint x: 304, endPoint y: 171, distance: 10.2
click at [304, 171] on div at bounding box center [200, 96] width 405 height 430
drag, startPoint x: 308, startPoint y: 170, endPoint x: 306, endPoint y: 173, distance: 4.3
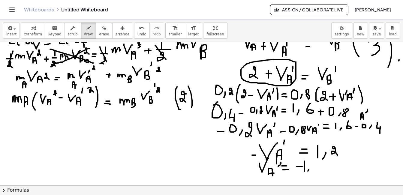
click at [306, 172] on div at bounding box center [200, 96] width 405 height 430
drag, startPoint x: 318, startPoint y: 165, endPoint x: 320, endPoint y: 170, distance: 5.6
click at [320, 170] on div at bounding box center [200, 96] width 405 height 430
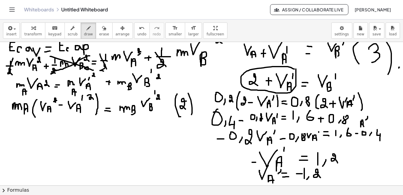
scroll to position [163, 3]
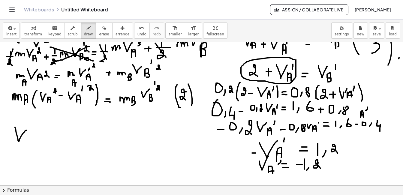
drag, startPoint x: 14, startPoint y: 128, endPoint x: 26, endPoint y: 130, distance: 11.9
click at [26, 130] on div at bounding box center [200, 94] width 405 height 430
drag, startPoint x: 26, startPoint y: 136, endPoint x: 32, endPoint y: 143, distance: 8.3
click at [27, 146] on div at bounding box center [200, 94] width 405 height 430
drag, startPoint x: 35, startPoint y: 131, endPoint x: 36, endPoint y: 124, distance: 7.6
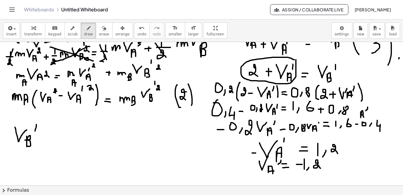
click at [36, 124] on div at bounding box center [200, 94] width 405 height 430
drag, startPoint x: 43, startPoint y: 135, endPoint x: 46, endPoint y: 135, distance: 3.3
click at [46, 135] on div at bounding box center [200, 94] width 405 height 430
drag, startPoint x: 41, startPoint y: 138, endPoint x: 48, endPoint y: 138, distance: 7.2
click at [48, 138] on div at bounding box center [200, 94] width 405 height 430
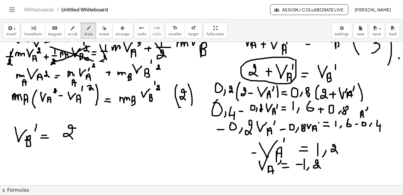
drag, startPoint x: 75, startPoint y: 128, endPoint x: 72, endPoint y: 139, distance: 11.5
click at [72, 139] on div at bounding box center [200, 94] width 405 height 430
drag, startPoint x: 83, startPoint y: 135, endPoint x: 89, endPoint y: 136, distance: 6.4
click at [89, 136] on div at bounding box center [200, 94] width 405 height 430
drag, startPoint x: 98, startPoint y: 126, endPoint x: 98, endPoint y: 135, distance: 9.0
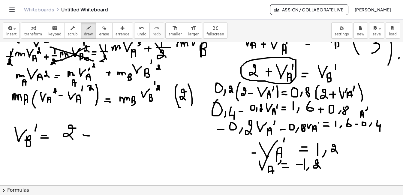
click at [98, 135] on div at bounding box center [200, 94] width 405 height 430
drag, startPoint x: 106, startPoint y: 133, endPoint x: 103, endPoint y: 137, distance: 5.8
click at [103, 137] on div at bounding box center [200, 94] width 405 height 430
drag, startPoint x: 116, startPoint y: 130, endPoint x: 119, endPoint y: 137, distance: 7.0
click at [119, 137] on div at bounding box center [200, 94] width 405 height 430
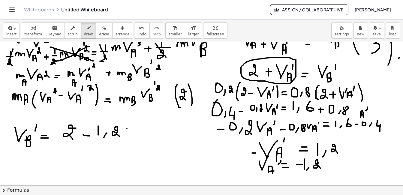
drag, startPoint x: 126, startPoint y: 129, endPoint x: 131, endPoint y: 129, distance: 4.2
click at [131, 129] on div at bounding box center [200, 94] width 405 height 430
drag, startPoint x: 126, startPoint y: 131, endPoint x: 131, endPoint y: 131, distance: 4.5
click at [131, 131] on div at bounding box center [200, 94] width 405 height 430
click at [134, 126] on div at bounding box center [200, 94] width 405 height 430
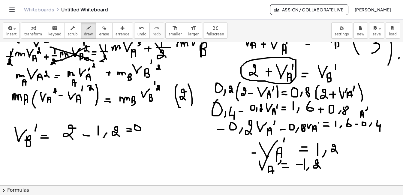
drag, startPoint x: 149, startPoint y: 130, endPoint x: 146, endPoint y: 134, distance: 4.2
click at [146, 134] on div at bounding box center [200, 94] width 405 height 430
click at [153, 123] on div at bounding box center [200, 94] width 405 height 430
click at [102, 31] on icon "button" at bounding box center [104, 28] width 4 height 7
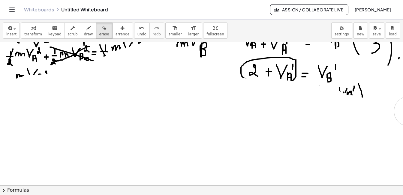
drag, startPoint x: 169, startPoint y: 120, endPoint x: 408, endPoint y: 111, distance: 240.0
click at [403, 111] on html "Graspable Math Activities Get Started Activity Bank Assigned Work Classes White…" at bounding box center [201, 97] width 403 height 195
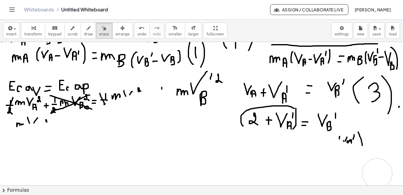
drag, startPoint x: 374, startPoint y: 147, endPoint x: 356, endPoint y: 117, distance: 34.8
click at [357, 118] on div at bounding box center [200, 143] width 405 height 430
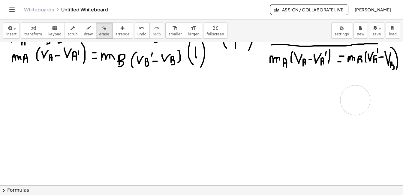
drag, startPoint x: 315, startPoint y: 113, endPoint x: 401, endPoint y: 98, distance: 86.8
click at [367, 96] on div at bounding box center [200, 143] width 405 height 430
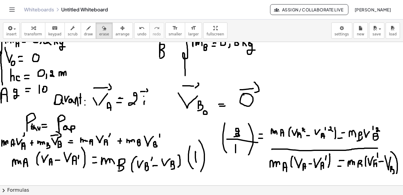
scroll to position [0, 3]
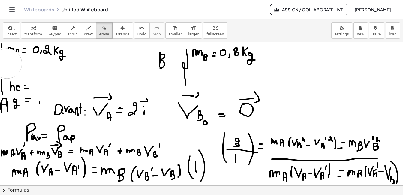
drag, startPoint x: 67, startPoint y: 88, endPoint x: 6, endPoint y: 64, distance: 65.6
click at [137, 38] on button "undo undo" at bounding box center [142, 31] width 16 height 16
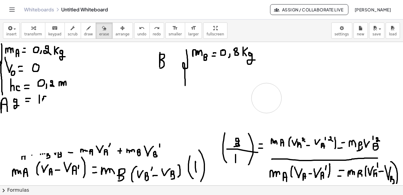
drag, startPoint x: 71, startPoint y: 137, endPoint x: 267, endPoint y: 98, distance: 199.4
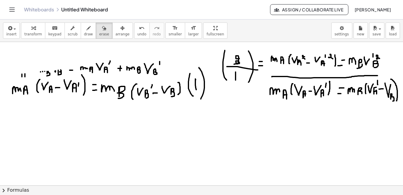
scroll to position [87, 3]
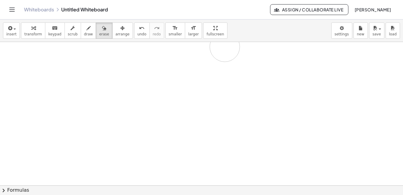
drag, startPoint x: 140, startPoint y: 73, endPoint x: 400, endPoint y: 74, distance: 260.2
click at [215, 47] on div at bounding box center [200, 170] width 405 height 430
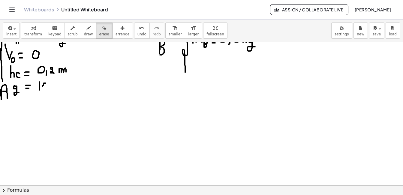
scroll to position [0, 3]
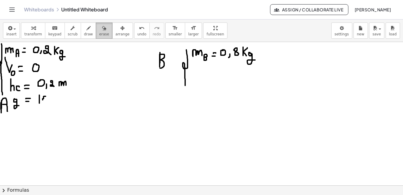
click at [99, 35] on span "erase" at bounding box center [104, 34] width 10 height 4
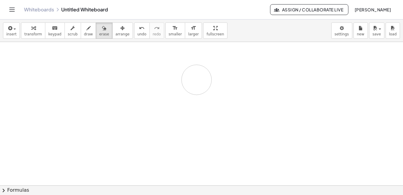
drag, startPoint x: 50, startPoint y: 95, endPoint x: 67, endPoint y: 41, distance: 56.8
click at [195, 68] on div at bounding box center [200, 185] width 405 height 287
click at [85, 31] on button "draw" at bounding box center [89, 31] width 16 height 16
click at [20, 59] on div at bounding box center [200, 185] width 405 height 287
drag, startPoint x: 24, startPoint y: 59, endPoint x: 34, endPoint y: 68, distance: 13.2
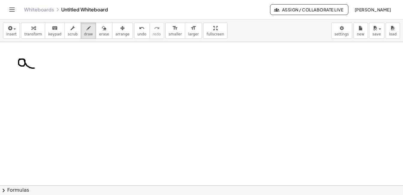
click at [34, 68] on div at bounding box center [200, 185] width 405 height 287
drag, startPoint x: 15, startPoint y: 86, endPoint x: 35, endPoint y: 81, distance: 21.0
click at [35, 81] on div at bounding box center [200, 185] width 405 height 287
drag, startPoint x: 26, startPoint y: 86, endPoint x: 26, endPoint y: 92, distance: 5.7
click at [26, 92] on div at bounding box center [200, 185] width 405 height 287
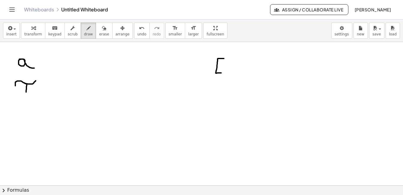
drag, startPoint x: 222, startPoint y: 59, endPoint x: 222, endPoint y: 73, distance: 14.4
click at [222, 73] on div at bounding box center [200, 185] width 405 height 287
drag, startPoint x: 216, startPoint y: 67, endPoint x: 223, endPoint y: 67, distance: 7.5
click at [223, 67] on div at bounding box center [200, 185] width 405 height 287
drag, startPoint x: 233, startPoint y: 73, endPoint x: 231, endPoint y: 78, distance: 6.2
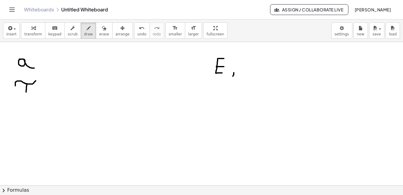
click at [231, 78] on div at bounding box center [200, 185] width 405 height 287
drag, startPoint x: 247, startPoint y: 60, endPoint x: 257, endPoint y: 80, distance: 22.8
click at [257, 80] on div at bounding box center [200, 185] width 405 height 287
drag, startPoint x: 273, startPoint y: 74, endPoint x: 271, endPoint y: 82, distance: 8.5
click at [271, 82] on div at bounding box center [200, 185] width 405 height 287
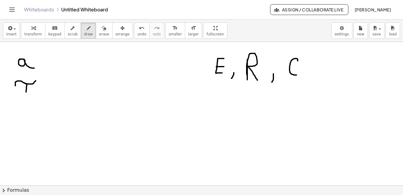
drag, startPoint x: 297, startPoint y: 61, endPoint x: 297, endPoint y: 75, distance: 14.1
click at [297, 75] on div at bounding box center [200, 185] width 405 height 287
drag, startPoint x: 46, startPoint y: 61, endPoint x: 49, endPoint y: 61, distance: 3.6
click at [49, 61] on div at bounding box center [200, 185] width 405 height 287
drag, startPoint x: 43, startPoint y: 65, endPoint x: 51, endPoint y: 65, distance: 8.4
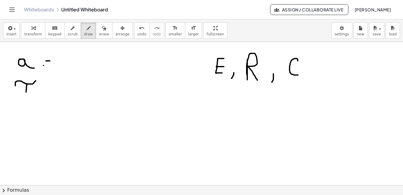
click at [51, 65] on div at bounding box center [200, 185] width 405 height 287
drag, startPoint x: 79, startPoint y: 53, endPoint x: 75, endPoint y: 67, distance: 14.1
click at [75, 67] on div at bounding box center [200, 185] width 405 height 287
drag, startPoint x: 70, startPoint y: 59, endPoint x: 76, endPoint y: 59, distance: 5.4
click at [76, 59] on div at bounding box center [200, 185] width 405 height 287
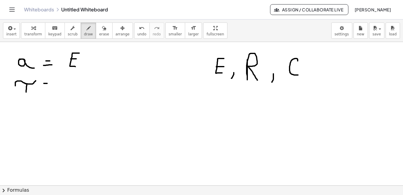
drag, startPoint x: 43, startPoint y: 83, endPoint x: 47, endPoint y: 83, distance: 4.2
click at [47, 83] on div at bounding box center [200, 185] width 405 height 287
click at [44, 90] on div at bounding box center [200, 185] width 405 height 287
drag, startPoint x: 65, startPoint y: 77, endPoint x: 68, endPoint y: 91, distance: 14.1
click at [68, 91] on div at bounding box center [200, 185] width 405 height 287
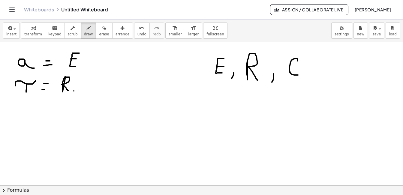
click at [73, 91] on div at bounding box center [200, 185] width 405 height 287
drag, startPoint x: 100, startPoint y: 76, endPoint x: 102, endPoint y: 94, distance: 17.5
click at [102, 94] on div at bounding box center [200, 185] width 405 height 287
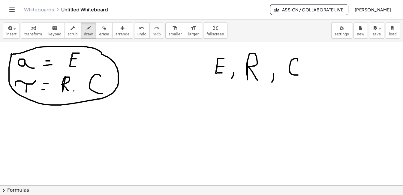
click at [11, 54] on div at bounding box center [200, 185] width 405 height 287
click at [99, 36] on span "erase" at bounding box center [104, 34] width 10 height 4
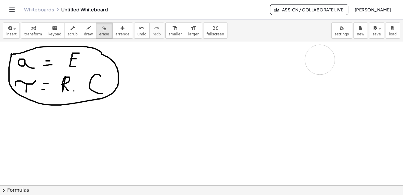
drag, startPoint x: 286, startPoint y: 78, endPoint x: 245, endPoint y: 78, distance: 41.7
click at [245, 78] on div at bounding box center [200, 185] width 405 height 287
click at [84, 32] on span "draw" at bounding box center [88, 34] width 9 height 4
drag, startPoint x: 207, startPoint y: 61, endPoint x: 208, endPoint y: 79, distance: 18.3
click at [208, 79] on div at bounding box center [200, 185] width 405 height 287
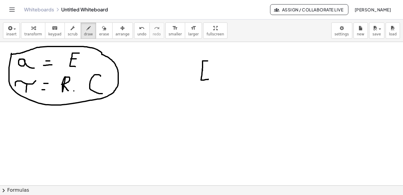
drag, startPoint x: 202, startPoint y: 70, endPoint x: 207, endPoint y: 70, distance: 5.4
click at [207, 70] on div at bounding box center [200, 185] width 405 height 287
drag, startPoint x: 215, startPoint y: 72, endPoint x: 219, endPoint y: 72, distance: 4.8
click at [219, 72] on div at bounding box center [200, 185] width 405 height 287
drag, startPoint x: 212, startPoint y: 77, endPoint x: 218, endPoint y: 77, distance: 6.0
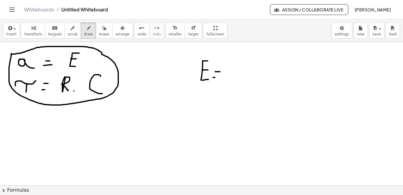
click at [218, 77] on div at bounding box center [200, 185] width 405 height 287
drag, startPoint x: 232, startPoint y: 62, endPoint x: 240, endPoint y: 83, distance: 22.5
click at [240, 83] on div at bounding box center [200, 185] width 405 height 287
drag, startPoint x: 246, startPoint y: 78, endPoint x: 249, endPoint y: 88, distance: 10.8
click at [249, 88] on div at bounding box center [200, 185] width 405 height 287
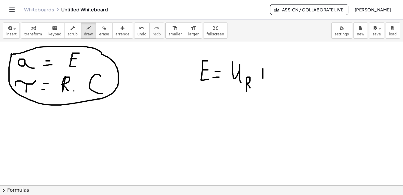
drag, startPoint x: 262, startPoint y: 69, endPoint x: 262, endPoint y: 79, distance: 10.2
click at [262, 79] on div at bounding box center [200, 185] width 405 height 287
click at [264, 75] on div at bounding box center [200, 185] width 405 height 287
drag, startPoint x: 274, startPoint y: 68, endPoint x: 287, endPoint y: 82, distance: 19.7
click at [287, 82] on div at bounding box center [200, 185] width 405 height 287
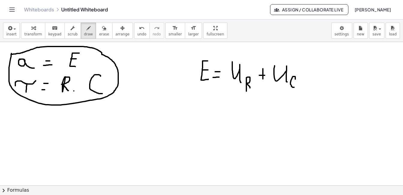
drag, startPoint x: 295, startPoint y: 79, endPoint x: 298, endPoint y: 87, distance: 8.6
click at [298, 87] on div at bounding box center [200, 185] width 405 height 287
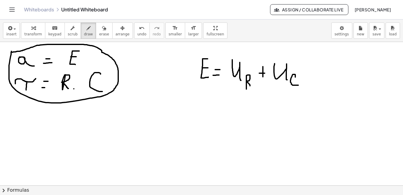
scroll to position [2, 3]
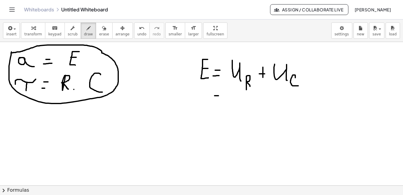
drag, startPoint x: 214, startPoint y: 96, endPoint x: 218, endPoint y: 96, distance: 4.5
click at [218, 96] on div at bounding box center [200, 184] width 405 height 287
drag, startPoint x: 212, startPoint y: 102, endPoint x: 217, endPoint y: 102, distance: 5.1
click at [217, 102] on div at bounding box center [200, 184] width 405 height 287
drag, startPoint x: 225, startPoint y: 90, endPoint x: 228, endPoint y: 85, distance: 5.3
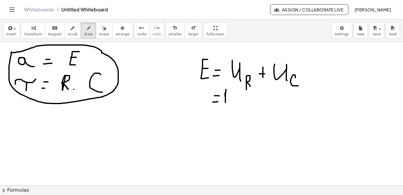
click at [228, 86] on div at bounding box center [200, 184] width 405 height 287
click at [230, 87] on div at bounding box center [200, 184] width 405 height 287
drag, startPoint x: 230, startPoint y: 89, endPoint x: 227, endPoint y: 95, distance: 6.2
click at [230, 90] on div at bounding box center [200, 184] width 405 height 287
drag, startPoint x: 227, startPoint y: 95, endPoint x: 231, endPoint y: 103, distance: 8.7
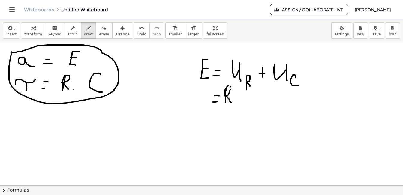
click at [231, 103] on div at bounding box center [200, 184] width 405 height 287
click at [235, 97] on div at bounding box center [200, 184] width 405 height 287
drag, startPoint x: 241, startPoint y: 94, endPoint x: 241, endPoint y: 104, distance: 9.9
click at [241, 104] on div at bounding box center [200, 184] width 405 height 287
click at [240, 90] on div at bounding box center [200, 184] width 405 height 287
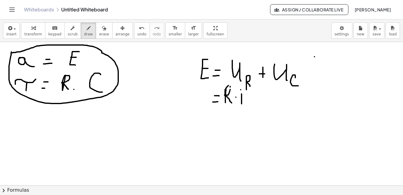
drag, startPoint x: 314, startPoint y: 57, endPoint x: 314, endPoint y: 69, distance: 12.3
click at [314, 69] on div at bounding box center [200, 184] width 405 height 287
click at [313, 52] on div at bounding box center [200, 184] width 405 height 287
click at [313, 53] on div at bounding box center [200, 184] width 405 height 287
drag, startPoint x: 313, startPoint y: 53, endPoint x: 322, endPoint y: 67, distance: 17.0
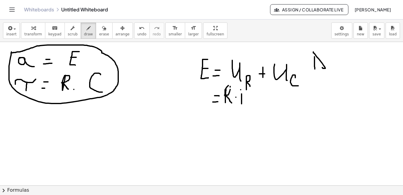
click at [322, 67] on div at bounding box center [200, 184] width 405 height 287
click at [134, 32] on button "undo undo" at bounding box center [142, 31] width 16 height 16
drag, startPoint x: 319, startPoint y: 61, endPoint x: 324, endPoint y: 61, distance: 4.8
click at [324, 61] on div at bounding box center [200, 184] width 405 height 287
drag, startPoint x: 319, startPoint y: 65, endPoint x: 323, endPoint y: 65, distance: 3.9
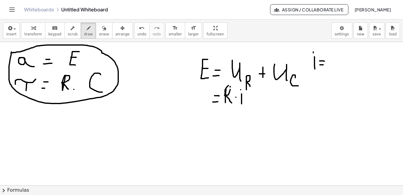
click at [323, 65] on div at bounding box center [200, 184] width 405 height 287
drag, startPoint x: 332, startPoint y: 57, endPoint x: 333, endPoint y: 64, distance: 7.0
click at [333, 64] on div at bounding box center [200, 184] width 405 height 287
drag, startPoint x: 343, startPoint y: 52, endPoint x: 342, endPoint y: 65, distance: 12.4
click at [342, 65] on div at bounding box center [200, 184] width 405 height 287
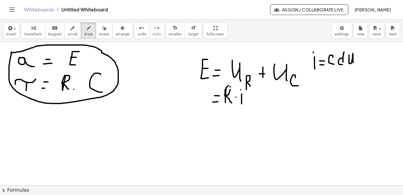
drag, startPoint x: 348, startPoint y: 55, endPoint x: 354, endPoint y: 63, distance: 9.7
click at [354, 63] on div at bounding box center [200, 184] width 405 height 287
drag, startPoint x: 362, startPoint y: 60, endPoint x: 361, endPoint y: 64, distance: 4.0
click at [361, 64] on div at bounding box center [200, 184] width 405 height 287
drag, startPoint x: 338, startPoint y: 68, endPoint x: 371, endPoint y: 64, distance: 33.2
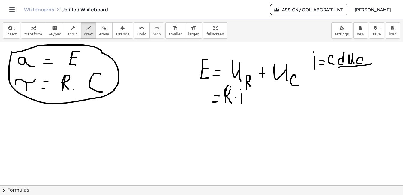
click at [371, 64] on div at bounding box center [200, 184] width 405 height 287
drag, startPoint x: 345, startPoint y: 70, endPoint x: 345, endPoint y: 81, distance: 11.7
click at [345, 81] on div at bounding box center [200, 184] width 405 height 287
click at [354, 75] on div at bounding box center [200, 184] width 405 height 287
drag, startPoint x: 351, startPoint y: 72, endPoint x: 351, endPoint y: 84, distance: 12.6
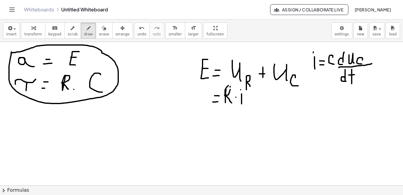
click at [351, 84] on div at bounding box center [200, 184] width 405 height 287
drag, startPoint x: 24, startPoint y: 120, endPoint x: 23, endPoint y: 132, distance: 12.7
click at [23, 132] on div at bounding box center [200, 184] width 405 height 287
drag, startPoint x: 16, startPoint y: 127, endPoint x: 21, endPoint y: 127, distance: 5.1
click at [21, 127] on div at bounding box center [200, 184] width 405 height 287
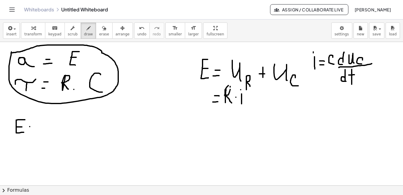
drag, startPoint x: 29, startPoint y: 127, endPoint x: 33, endPoint y: 127, distance: 3.6
click at [33, 127] on div at bounding box center [200, 184] width 405 height 287
drag, startPoint x: 26, startPoint y: 132, endPoint x: 33, endPoint y: 131, distance: 6.7
click at [33, 131] on div at bounding box center [200, 184] width 405 height 287
drag, startPoint x: 41, startPoint y: 122, endPoint x: 47, endPoint y: 134, distance: 13.3
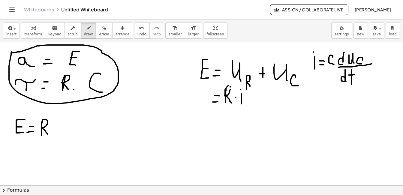
click at [47, 134] on div at bounding box center [200, 184] width 405 height 287
drag, startPoint x: 56, startPoint y: 125, endPoint x: 56, endPoint y: 135, distance: 10.8
click at [56, 135] on div at bounding box center [200, 184] width 405 height 287
drag, startPoint x: 74, startPoint y: 113, endPoint x: 75, endPoint y: 123, distance: 10.2
click at [75, 123] on div at bounding box center [200, 184] width 405 height 287
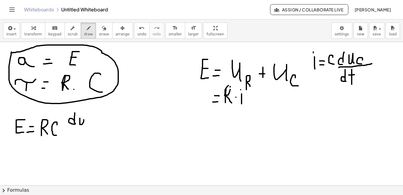
drag, startPoint x: 79, startPoint y: 118, endPoint x: 83, endPoint y: 119, distance: 4.0
click at [83, 119] on div at bounding box center [200, 184] width 405 height 287
click at [85, 123] on div at bounding box center [200, 184] width 405 height 287
drag, startPoint x: 91, startPoint y: 120, endPoint x: 91, endPoint y: 126, distance: 5.7
click at [91, 126] on div at bounding box center [200, 184] width 405 height 287
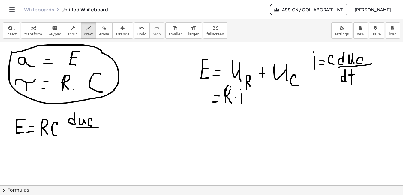
drag, startPoint x: 76, startPoint y: 128, endPoint x: 101, endPoint y: 127, distance: 25.2
click at [101, 127] on div at bounding box center [200, 184] width 405 height 287
drag, startPoint x: 78, startPoint y: 129, endPoint x: 80, endPoint y: 145, distance: 16.3
click at [80, 145] on div at bounding box center [200, 184] width 405 height 287
drag, startPoint x: 82, startPoint y: 138, endPoint x: 88, endPoint y: 138, distance: 5.7
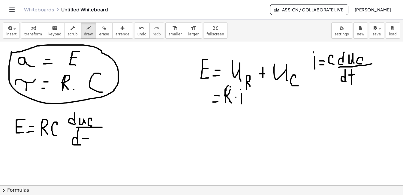
click at [88, 138] on div at bounding box center [200, 184] width 405 height 287
drag, startPoint x: 85, startPoint y: 137, endPoint x: 85, endPoint y: 145, distance: 7.8
click at [85, 145] on div at bounding box center [200, 184] width 405 height 287
drag, startPoint x: 118, startPoint y: 119, endPoint x: 117, endPoint y: 129, distance: 10.3
click at [117, 129] on div at bounding box center [200, 184] width 405 height 287
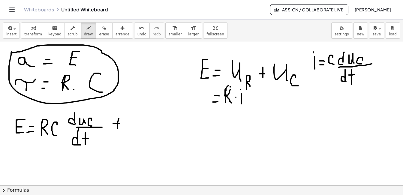
drag, startPoint x: 115, startPoint y: 124, endPoint x: 119, endPoint y: 124, distance: 4.2
click at [119, 124] on div at bounding box center [200, 184] width 405 height 287
drag, startPoint x: 126, startPoint y: 116, endPoint x: 130, endPoint y: 131, distance: 14.7
click at [130, 131] on div at bounding box center [200, 184] width 405 height 287
drag, startPoint x: 136, startPoint y: 129, endPoint x: 137, endPoint y: 136, distance: 6.6
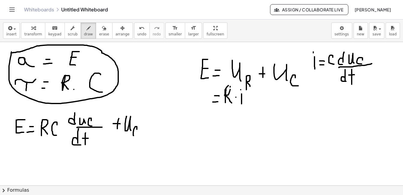
click at [137, 136] on div at bounding box center [200, 184] width 405 height 287
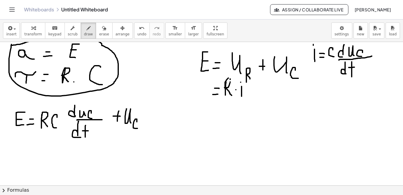
scroll to position [7, 3]
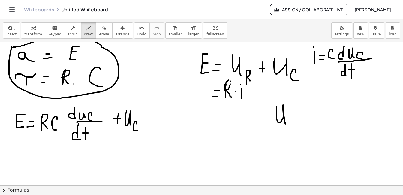
drag, startPoint x: 276, startPoint y: 115, endPoint x: 285, endPoint y: 124, distance: 12.5
click at [285, 124] on div at bounding box center [200, 178] width 405 height 287
drag, startPoint x: 291, startPoint y: 119, endPoint x: 295, endPoint y: 125, distance: 7.3
click at [294, 126] on div at bounding box center [200, 178] width 405 height 287
drag, startPoint x: 296, startPoint y: 119, endPoint x: 300, endPoint y: 119, distance: 4.2
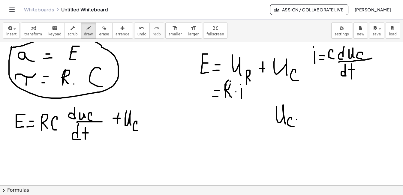
click at [300, 119] on div at bounding box center [200, 178] width 405 height 287
drag, startPoint x: 293, startPoint y: 126, endPoint x: 300, endPoint y: 125, distance: 6.7
click at [300, 125] on div at bounding box center [200, 178] width 405 height 287
drag, startPoint x: 316, startPoint y: 109, endPoint x: 315, endPoint y: 126, distance: 16.6
click at [315, 126] on div at bounding box center [200, 178] width 405 height 287
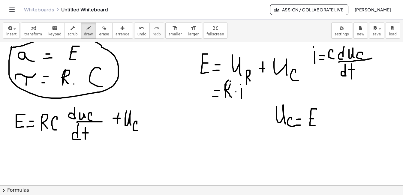
drag, startPoint x: 309, startPoint y: 119, endPoint x: 315, endPoint y: 119, distance: 5.4
click at [315, 119] on div at bounding box center [200, 178] width 405 height 287
drag, startPoint x: 330, startPoint y: 102, endPoint x: 323, endPoint y: 136, distance: 34.7
click at [323, 136] on div at bounding box center [200, 178] width 405 height 287
drag, startPoint x: 333, startPoint y: 117, endPoint x: 336, endPoint y: 127, distance: 10.8
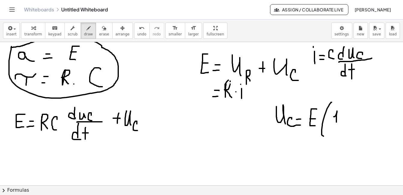
click at [336, 127] on div at bounding box center [200, 178] width 405 height 287
drag, startPoint x: 341, startPoint y: 125, endPoint x: 344, endPoint y: 125, distance: 3.3
click at [344, 125] on div at bounding box center [200, 178] width 405 height 287
drag, startPoint x: 349, startPoint y: 124, endPoint x: 352, endPoint y: 128, distance: 5.1
click at [352, 128] on div at bounding box center [200, 178] width 405 height 287
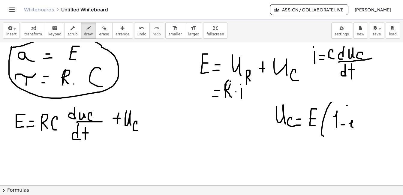
drag, startPoint x: 346, startPoint y: 105, endPoint x: 349, endPoint y: 105, distance: 3.3
click at [349, 105] on div at bounding box center [200, 178] width 405 height 287
click at [359, 102] on div at bounding box center [200, 178] width 405 height 287
drag, startPoint x: 359, startPoint y: 100, endPoint x: 359, endPoint y: 108, distance: 8.4
click at [359, 108] on div at bounding box center [200, 178] width 405 height 287
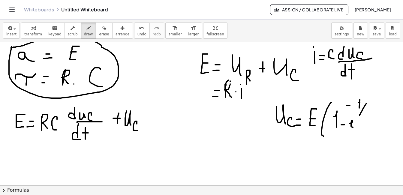
drag, startPoint x: 366, startPoint y: 104, endPoint x: 359, endPoint y: 116, distance: 13.8
click at [359, 116] on div at bounding box center [200, 178] width 405 height 287
drag, startPoint x: 366, startPoint y: 113, endPoint x: 374, endPoint y: 110, distance: 8.5
click at [374, 110] on div at bounding box center [200, 178] width 405 height 287
drag, startPoint x: 371, startPoint y: 110, endPoint x: 371, endPoint y: 113, distance: 3.6
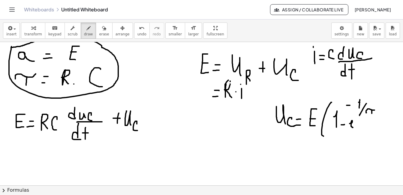
click at [371, 113] on div at bounding box center [200, 178] width 405 height 287
drag, startPoint x: 373, startPoint y: 95, endPoint x: 368, endPoint y: 142, distance: 47.4
click at [368, 142] on div at bounding box center [200, 178] width 405 height 287
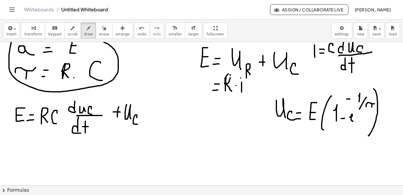
scroll to position [0, 3]
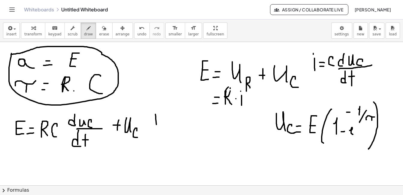
drag, startPoint x: 155, startPoint y: 115, endPoint x: 156, endPoint y: 136, distance: 21.0
click at [156, 136] on div at bounding box center [200, 185] width 405 height 287
drag, startPoint x: 152, startPoint y: 108, endPoint x: 155, endPoint y: 152, distance: 44.2
click at [155, 152] on div at bounding box center [200, 185] width 405 height 287
drag, startPoint x: 159, startPoint y: 109, endPoint x: 161, endPoint y: 147, distance: 37.5
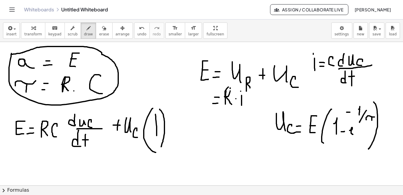
click at [161, 147] on div at bounding box center [200, 185] width 405 height 287
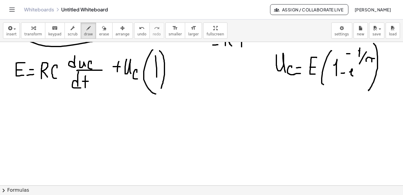
scroll to position [59, 3]
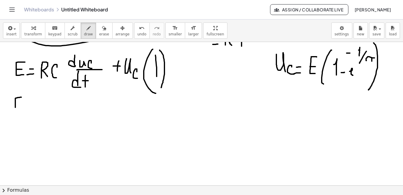
drag, startPoint x: 21, startPoint y: 97, endPoint x: 18, endPoint y: 107, distance: 10.5
click at [18, 107] on div at bounding box center [200, 126] width 405 height 287
drag, startPoint x: 13, startPoint y: 102, endPoint x: 19, endPoint y: 102, distance: 6.0
click at [19, 102] on div at bounding box center [200, 126] width 405 height 287
drag, startPoint x: 9, startPoint y: 110, endPoint x: 22, endPoint y: 110, distance: 12.6
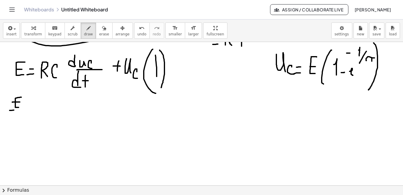
click at [22, 110] on div at bounding box center [200, 126] width 405 height 287
drag, startPoint x: 11, startPoint y: 116, endPoint x: 20, endPoint y: 123, distance: 11.4
click at [19, 123] on div at bounding box center [200, 126] width 405 height 287
drag, startPoint x: 23, startPoint y: 120, endPoint x: 27, endPoint y: 123, distance: 5.3
click at [27, 123] on div at bounding box center [200, 126] width 405 height 287
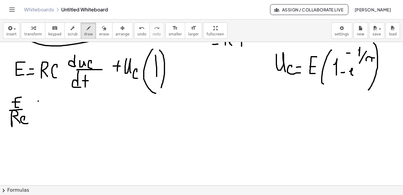
drag, startPoint x: 38, startPoint y: 101, endPoint x: 41, endPoint y: 101, distance: 3.3
click at [41, 101] on div at bounding box center [200, 126] width 405 height 287
drag, startPoint x: 35, startPoint y: 106, endPoint x: 41, endPoint y: 106, distance: 6.0
click at [41, 106] on div at bounding box center [200, 126] width 405 height 287
drag, startPoint x: 57, startPoint y: 92, endPoint x: 58, endPoint y: 103, distance: 10.5
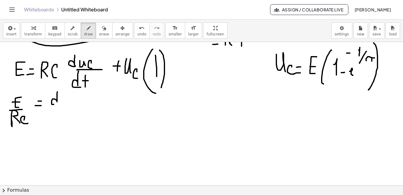
click at [58, 103] on div at bounding box center [200, 126] width 405 height 287
drag, startPoint x: 62, startPoint y: 95, endPoint x: 68, endPoint y: 102, distance: 9.5
click at [68, 102] on div at bounding box center [200, 126] width 405 height 287
drag, startPoint x: 75, startPoint y: 98, endPoint x: 73, endPoint y: 102, distance: 4.8
click at [73, 102] on div at bounding box center [200, 126] width 405 height 287
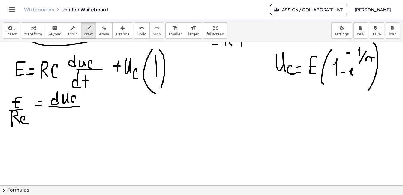
drag, startPoint x: 48, startPoint y: 107, endPoint x: 79, endPoint y: 107, distance: 30.9
click at [79, 107] on div at bounding box center [200, 126] width 405 height 287
drag, startPoint x: 68, startPoint y: 112, endPoint x: 68, endPoint y: 126, distance: 14.1
click at [67, 126] on div at bounding box center [200, 126] width 405 height 287
drag, startPoint x: 71, startPoint y: 119, endPoint x: 75, endPoint y: 119, distance: 3.6
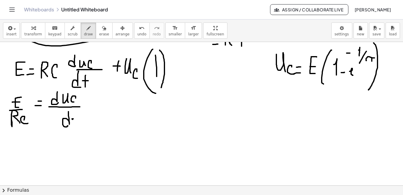
click at [75, 119] on div at bounding box center [200, 126] width 405 height 287
drag, startPoint x: 74, startPoint y: 113, endPoint x: 74, endPoint y: 126, distance: 13.5
click at [74, 126] on div at bounding box center [200, 126] width 405 height 287
drag, startPoint x: 90, startPoint y: 99, endPoint x: 91, endPoint y: 107, distance: 8.1
click at [91, 107] on div at bounding box center [200, 126] width 405 height 287
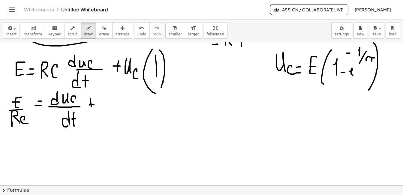
drag, startPoint x: 89, startPoint y: 105, endPoint x: 94, endPoint y: 105, distance: 4.8
click at [94, 105] on div at bounding box center [200, 126] width 405 height 287
drag, startPoint x: 101, startPoint y: 94, endPoint x: 108, endPoint y: 106, distance: 14.2
click at [107, 106] on div at bounding box center [200, 126] width 405 height 287
drag, startPoint x: 120, startPoint y: 100, endPoint x: 119, endPoint y: 106, distance: 6.1
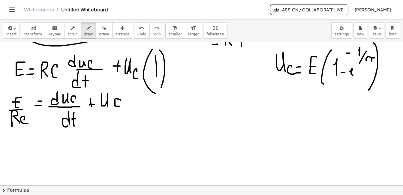
click at [119, 106] on div at bounding box center [200, 126] width 405 height 287
drag, startPoint x: 105, startPoint y: 109, endPoint x: 127, endPoint y: 110, distance: 22.3
click at [127, 110] on div at bounding box center [200, 126] width 405 height 287
drag, startPoint x: 105, startPoint y: 115, endPoint x: 110, endPoint y: 124, distance: 11.2
click at [110, 124] on div at bounding box center [200, 126] width 405 height 287
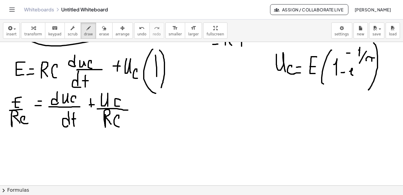
drag, startPoint x: 118, startPoint y: 117, endPoint x: 119, endPoint y: 127, distance: 10.2
click at [119, 127] on div at bounding box center [200, 126] width 405 height 287
drag, startPoint x: 145, startPoint y: 94, endPoint x: 144, endPoint y: 112, distance: 17.5
click at [144, 112] on div at bounding box center [200, 126] width 405 height 287
drag, startPoint x: 151, startPoint y: 107, endPoint x: 153, endPoint y: 114, distance: 6.9
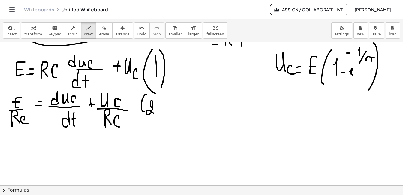
click at [153, 114] on div at bounding box center [200, 126] width 405 height 287
drag, startPoint x: 158, startPoint y: 95, endPoint x: 94, endPoint y: 93, distance: 64.3
click at [161, 117] on div at bounding box center [200, 126] width 405 height 287
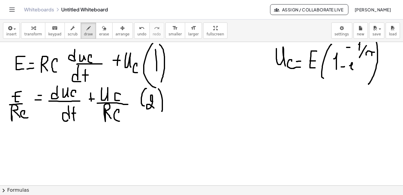
scroll to position [63, 3]
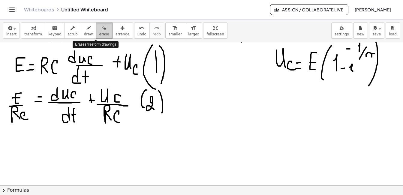
click at [99, 32] on span "erase" at bounding box center [104, 34] width 10 height 4
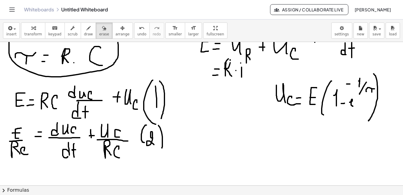
scroll to position [0, 3]
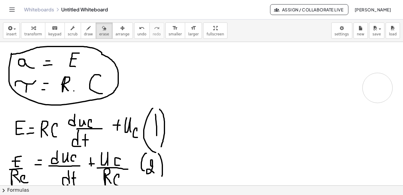
drag, startPoint x: 184, startPoint y: 74, endPoint x: 377, endPoint y: 88, distance: 193.2
click at [377, 88] on div at bounding box center [200, 185] width 405 height 287
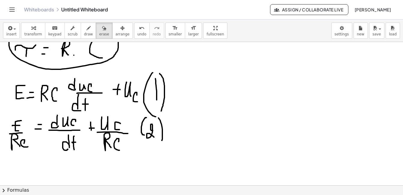
scroll to position [42, 3]
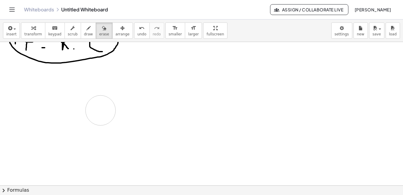
drag, startPoint x: 117, startPoint y: 138, endPoint x: 100, endPoint y: 110, distance: 32.6
click at [100, 110] on div at bounding box center [200, 143] width 405 height 287
drag, startPoint x: 5, startPoint y: 84, endPoint x: 10, endPoint y: 79, distance: 7.4
click at [10, 79] on div at bounding box center [200, 143] width 405 height 287
click at [81, 37] on button "draw" at bounding box center [89, 31] width 16 height 16
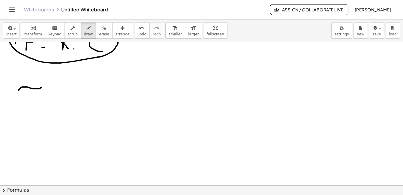
drag, startPoint x: 18, startPoint y: 91, endPoint x: 40, endPoint y: 87, distance: 22.3
click at [41, 87] on div at bounding box center [200, 143] width 405 height 287
drag, startPoint x: 30, startPoint y: 89, endPoint x: 30, endPoint y: 100, distance: 11.7
click at [30, 100] on div at bounding box center [200, 143] width 405 height 287
click at [50, 95] on div at bounding box center [200, 143] width 405 height 287
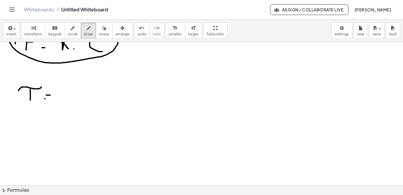
drag, startPoint x: 44, startPoint y: 99, endPoint x: 53, endPoint y: 98, distance: 8.1
click at [53, 98] on div at bounding box center [200, 143] width 405 height 287
drag, startPoint x: 59, startPoint y: 88, endPoint x: 59, endPoint y: 102, distance: 14.4
click at [59, 102] on div at bounding box center [200, 143] width 405 height 287
drag, startPoint x: 176, startPoint y: 59, endPoint x: 176, endPoint y: 68, distance: 8.1
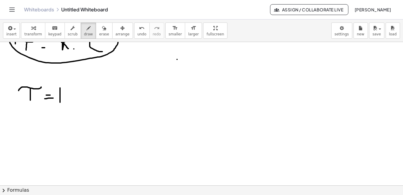
click at [176, 68] on div at bounding box center [200, 143] width 405 height 287
click at [176, 55] on div at bounding box center [200, 143] width 405 height 287
click at [184, 63] on div at bounding box center [200, 143] width 405 height 287
drag, startPoint x: 181, startPoint y: 65, endPoint x: 185, endPoint y: 65, distance: 4.8
click at [185, 65] on div at bounding box center [200, 143] width 405 height 287
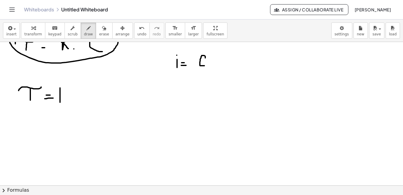
drag, startPoint x: 205, startPoint y: 58, endPoint x: 206, endPoint y: 66, distance: 7.9
click at [206, 66] on div at bounding box center [200, 143] width 405 height 287
drag, startPoint x: 213, startPoint y: 52, endPoint x: 215, endPoint y: 66, distance: 13.9
click at [215, 66] on div at bounding box center [200, 143] width 405 height 287
drag, startPoint x: 218, startPoint y: 56, endPoint x: 223, endPoint y: 65, distance: 9.7
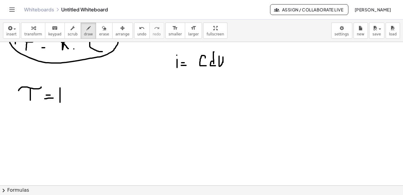
click at [223, 65] on div at bounding box center [200, 143] width 405 height 287
drag, startPoint x: 230, startPoint y: 64, endPoint x: 225, endPoint y: 65, distance: 5.0
click at [230, 65] on div at bounding box center [200, 143] width 405 height 287
drag, startPoint x: 208, startPoint y: 69, endPoint x: 239, endPoint y: 68, distance: 31.3
click at [239, 68] on div at bounding box center [200, 143] width 405 height 287
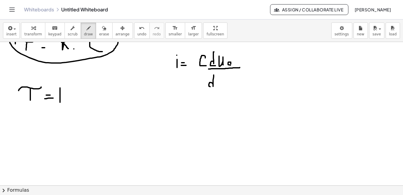
drag, startPoint x: 213, startPoint y: 75, endPoint x: 215, endPoint y: 86, distance: 11.5
click at [214, 87] on div at bounding box center [200, 143] width 405 height 287
drag, startPoint x: 216, startPoint y: 82, endPoint x: 222, endPoint y: 81, distance: 5.1
click at [222, 82] on div at bounding box center [200, 143] width 405 height 287
drag, startPoint x: 218, startPoint y: 77, endPoint x: 218, endPoint y: 89, distance: 11.7
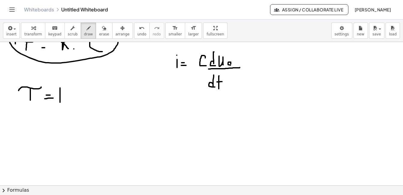
click at [218, 89] on div at bounding box center [200, 143] width 405 height 287
click at [248, 63] on div at bounding box center [200, 143] width 405 height 287
drag, startPoint x: 244, startPoint y: 67, endPoint x: 250, endPoint y: 67, distance: 6.0
click at [250, 67] on div at bounding box center [200, 143] width 405 height 287
drag, startPoint x: 264, startPoint y: 60, endPoint x: 264, endPoint y: 66, distance: 6.6
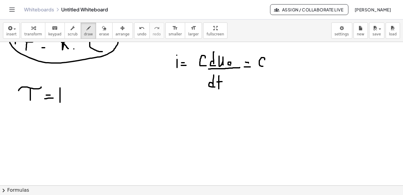
click at [264, 66] on div at bounding box center [200, 143] width 405 height 287
drag, startPoint x: 284, startPoint y: 53, endPoint x: 283, endPoint y: 66, distance: 13.0
click at [283, 66] on div at bounding box center [200, 143] width 405 height 287
drag, startPoint x: 278, startPoint y: 61, endPoint x: 284, endPoint y: 61, distance: 5.7
click at [284, 61] on div at bounding box center [200, 143] width 405 height 287
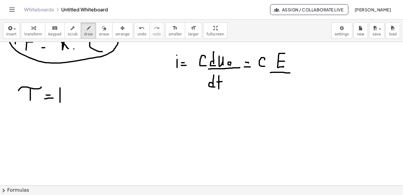
drag, startPoint x: 270, startPoint y: 73, endPoint x: 289, endPoint y: 73, distance: 19.5
click at [289, 73] on div at bounding box center [200, 143] width 405 height 287
drag, startPoint x: 274, startPoint y: 83, endPoint x: 288, endPoint y: 79, distance: 14.1
click at [288, 79] on div at bounding box center [200, 143] width 405 height 287
drag, startPoint x: 281, startPoint y: 82, endPoint x: 281, endPoint y: 91, distance: 9.0
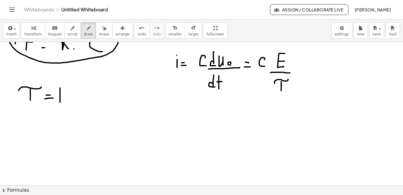
click at [281, 91] on div at bounding box center [200, 143] width 405 height 287
drag, startPoint x: 294, startPoint y: 68, endPoint x: 297, endPoint y: 70, distance: 3.4
click at [297, 70] on div at bounding box center [200, 143] width 405 height 287
drag, startPoint x: 297, startPoint y: 59, endPoint x: 301, endPoint y: 59, distance: 3.3
click at [301, 59] on div at bounding box center [200, 143] width 405 height 287
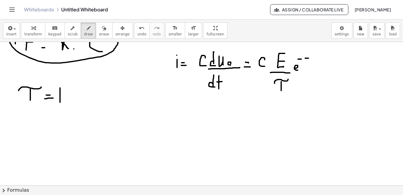
drag, startPoint x: 305, startPoint y: 58, endPoint x: 309, endPoint y: 58, distance: 3.9
click at [309, 58] on div at bounding box center [200, 143] width 405 height 287
drag, startPoint x: 306, startPoint y: 55, endPoint x: 306, endPoint y: 61, distance: 6.0
click at [306, 61] on div at bounding box center [200, 143] width 405 height 287
drag, startPoint x: 312, startPoint y: 57, endPoint x: 307, endPoint y: 69, distance: 12.9
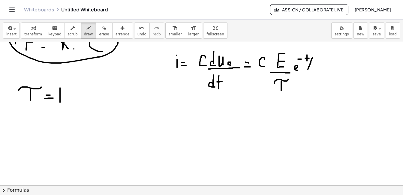
click at [307, 69] on div at bounding box center [200, 143] width 405 height 287
drag, startPoint x: 312, startPoint y: 61, endPoint x: 319, endPoint y: 59, distance: 7.7
click at [319, 59] on div at bounding box center [200, 143] width 405 height 287
drag, startPoint x: 315, startPoint y: 61, endPoint x: 315, endPoint y: 66, distance: 5.1
click at [315, 66] on div at bounding box center [200, 143] width 405 height 287
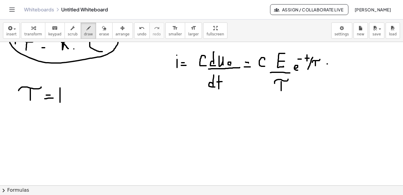
drag, startPoint x: 327, startPoint y: 64, endPoint x: 333, endPoint y: 64, distance: 6.6
click at [333, 64] on div at bounding box center [200, 143] width 405 height 287
drag, startPoint x: 324, startPoint y: 68, endPoint x: 333, endPoint y: 68, distance: 9.0
click at [333, 68] on div at bounding box center [200, 143] width 405 height 287
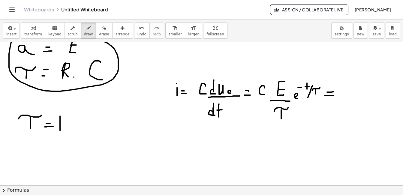
scroll to position [13, 3]
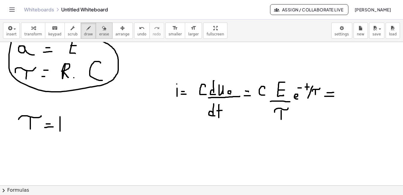
click at [99, 33] on span "erase" at bounding box center [104, 34] width 10 height 4
click at [282, 119] on div at bounding box center [200, 172] width 405 height 287
click at [84, 27] on div "button" at bounding box center [88, 27] width 9 height 7
drag, startPoint x: 268, startPoint y: 107, endPoint x: 282, endPoint y: 125, distance: 22.8
click at [282, 125] on div at bounding box center [200, 172] width 405 height 287
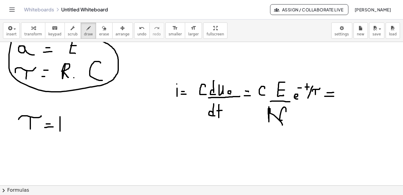
drag, startPoint x: 285, startPoint y: 112, endPoint x: 288, endPoint y: 120, distance: 8.8
click at [288, 120] on div at bounding box center [200, 172] width 405 height 287
drag, startPoint x: 288, startPoint y: 108, endPoint x: 277, endPoint y: 113, distance: 12.6
click at [277, 113] on div at bounding box center [200, 172] width 405 height 287
drag, startPoint x: 264, startPoint y: 87, endPoint x: 256, endPoint y: 93, distance: 10.0
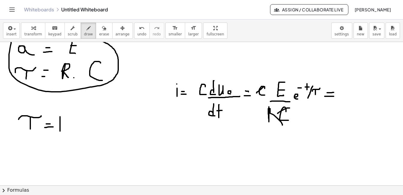
click at [256, 93] on div at bounding box center [200, 172] width 405 height 287
drag, startPoint x: 346, startPoint y: 85, endPoint x: 347, endPoint y: 97, distance: 12.0
click at [347, 97] on div at bounding box center [200, 172] width 405 height 287
drag, startPoint x: 342, startPoint y: 92, endPoint x: 346, endPoint y: 92, distance: 4.8
click at [347, 91] on div at bounding box center [200, 172] width 405 height 287
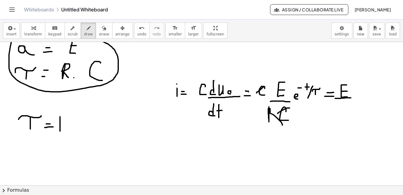
drag, startPoint x: 335, startPoint y: 98, endPoint x: 350, endPoint y: 98, distance: 15.6
click at [350, 98] on div at bounding box center [200, 172] width 405 height 287
drag, startPoint x: 341, startPoint y: 102, endPoint x: 346, endPoint y: 114, distance: 13.3
click at [346, 114] on div at bounding box center [200, 172] width 405 height 287
drag, startPoint x: 356, startPoint y: 92, endPoint x: 359, endPoint y: 95, distance: 4.7
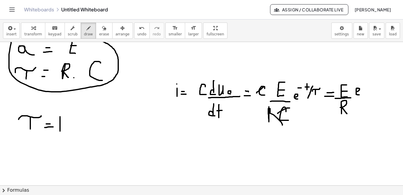
click at [359, 95] on div at bounding box center [200, 172] width 405 height 287
drag, startPoint x: 356, startPoint y: 82, endPoint x: 360, endPoint y: 81, distance: 3.9
click at [360, 81] on div at bounding box center [200, 172] width 405 height 287
drag, startPoint x: 365, startPoint y: 77, endPoint x: 370, endPoint y: 77, distance: 5.1
click at [370, 77] on div at bounding box center [200, 172] width 405 height 287
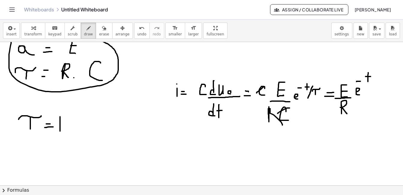
drag, startPoint x: 368, startPoint y: 73, endPoint x: 367, endPoint y: 82, distance: 9.0
click at [367, 82] on div at bounding box center [200, 172] width 405 height 287
drag, startPoint x: 374, startPoint y: 76, endPoint x: 369, endPoint y: 87, distance: 11.4
click at [369, 87] on div at bounding box center [200, 172] width 405 height 287
drag, startPoint x: 375, startPoint y: 83, endPoint x: 382, endPoint y: 81, distance: 7.4
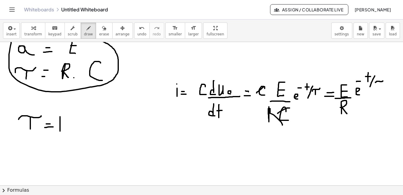
click at [382, 81] on div at bounding box center [200, 172] width 405 height 287
drag, startPoint x: 379, startPoint y: 81, endPoint x: 379, endPoint y: 87, distance: 6.3
click at [379, 87] on div at bounding box center [200, 172] width 405 height 287
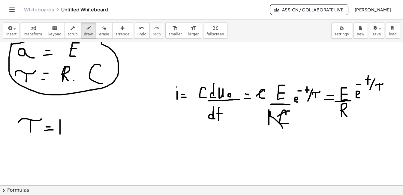
scroll to position [9, 3]
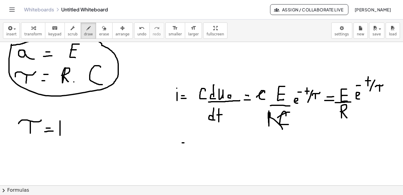
drag, startPoint x: 182, startPoint y: 143, endPoint x: 188, endPoint y: 143, distance: 6.6
click at [187, 143] on div at bounding box center [200, 176] width 405 height 287
drag, startPoint x: 179, startPoint y: 147, endPoint x: 185, endPoint y: 147, distance: 5.7
click at [185, 147] on div at bounding box center [200, 176] width 405 height 287
drag, startPoint x: 199, startPoint y: 139, endPoint x: 202, endPoint y: 141, distance: 4.0
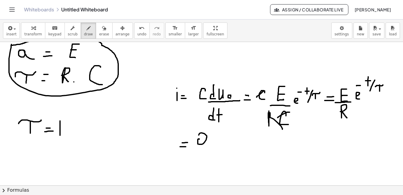
click at [197, 140] on div at bounding box center [200, 176] width 405 height 287
drag, startPoint x: 208, startPoint y: 144, endPoint x: 206, endPoint y: 147, distance: 3.9
click at [206, 147] on div at bounding box center [200, 176] width 405 height 287
drag, startPoint x: 219, startPoint y: 139, endPoint x: 214, endPoint y: 146, distance: 8.7
click at [214, 146] on div at bounding box center [200, 176] width 405 height 287
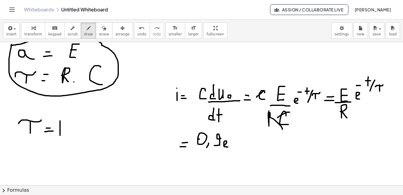
drag, startPoint x: 223, startPoint y: 145, endPoint x: 227, endPoint y: 147, distance: 4.4
click at [227, 147] on div at bounding box center [200, 176] width 405 height 287
drag, startPoint x: 222, startPoint y: 133, endPoint x: 226, endPoint y: 132, distance: 3.6
click at [226, 132] on div at bounding box center [200, 176] width 405 height 287
drag, startPoint x: 229, startPoint y: 128, endPoint x: 234, endPoint y: 128, distance: 4.8
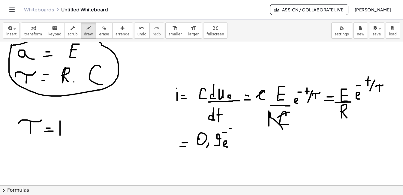
click at [234, 128] on div at bounding box center [200, 176] width 405 height 287
drag, startPoint x: 231, startPoint y: 124, endPoint x: 231, endPoint y: 134, distance: 9.9
click at [231, 134] on div at bounding box center [200, 176] width 405 height 287
drag, startPoint x: 235, startPoint y: 131, endPoint x: 232, endPoint y: 137, distance: 6.5
click at [232, 137] on div at bounding box center [200, 176] width 405 height 287
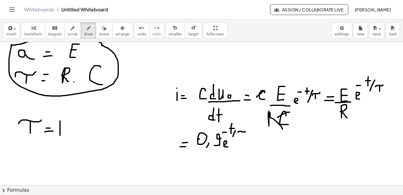
drag, startPoint x: 237, startPoint y: 132, endPoint x: 245, endPoint y: 131, distance: 7.3
click at [245, 131] on div at bounding box center [200, 176] width 405 height 287
drag, startPoint x: 241, startPoint y: 131, endPoint x: 240, endPoint y: 135, distance: 3.9
click at [240, 135] on div at bounding box center [200, 176] width 405 height 287
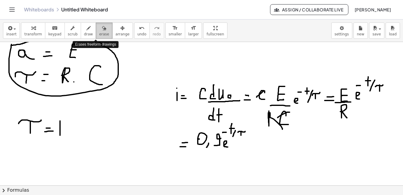
click at [99, 30] on div "button" at bounding box center [104, 27] width 10 height 7
click at [382, 89] on div at bounding box center [200, 176] width 405 height 287
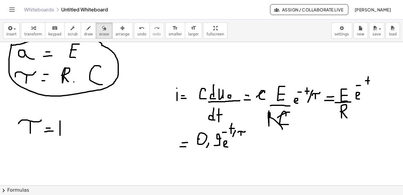
click at [313, 98] on div at bounding box center [200, 176] width 405 height 287
click at [86, 31] on icon "button" at bounding box center [88, 28] width 4 height 7
drag, startPoint x: 303, startPoint y: 89, endPoint x: 306, endPoint y: 89, distance: 3.6
click at [306, 89] on div at bounding box center [200, 176] width 405 height 287
drag, startPoint x: 304, startPoint y: 85, endPoint x: 304, endPoint y: 92, distance: 6.9
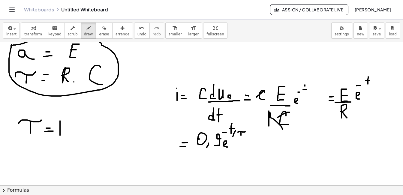
click at [304, 92] on div at bounding box center [200, 176] width 405 height 287
click at [99, 35] on span "erase" at bounding box center [104, 34] width 10 height 4
click at [244, 132] on div at bounding box center [200, 176] width 405 height 287
click at [84, 34] on span "draw" at bounding box center [88, 34] width 9 height 4
drag, startPoint x: 228, startPoint y: 129, endPoint x: 234, endPoint y: 129, distance: 6.3
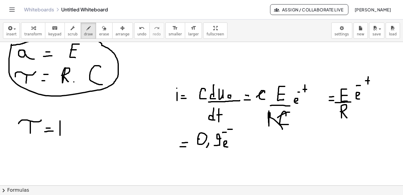
click at [234, 129] on div at bounding box center [200, 176] width 405 height 287
drag, startPoint x: 231, startPoint y: 124, endPoint x: 231, endPoint y: 134, distance: 9.3
click at [231, 134] on div at bounding box center [200, 176] width 405 height 287
drag, startPoint x: 98, startPoint y: 131, endPoint x: 102, endPoint y: 143, distance: 12.2
click at [102, 143] on div at bounding box center [200, 176] width 405 height 287
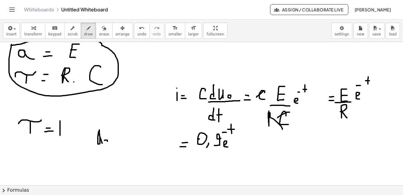
drag, startPoint x: 107, startPoint y: 141, endPoint x: 104, endPoint y: 146, distance: 5.3
click at [104, 142] on div at bounding box center [200, 176] width 405 height 287
drag, startPoint x: 107, startPoint y: 146, endPoint x: 110, endPoint y: 144, distance: 3.6
click at [108, 146] on div at bounding box center [200, 176] width 405 height 287
drag, startPoint x: 113, startPoint y: 139, endPoint x: 117, endPoint y: 139, distance: 3.9
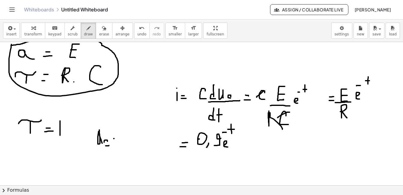
click at [117, 139] on div at bounding box center [200, 176] width 405 height 287
drag, startPoint x: 112, startPoint y: 142, endPoint x: 117, endPoint y: 142, distance: 4.8
click at [117, 142] on div at bounding box center [200, 176] width 405 height 287
drag, startPoint x: 128, startPoint y: 132, endPoint x: 128, endPoint y: 144, distance: 12.6
click at [128, 145] on div at bounding box center [200, 176] width 405 height 287
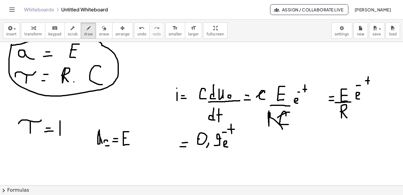
drag, startPoint x: 123, startPoint y: 138, endPoint x: 128, endPoint y: 138, distance: 5.1
click at [128, 138] on div at bounding box center [200, 176] width 405 height 287
drag, startPoint x: 132, startPoint y: 142, endPoint x: 136, endPoint y: 144, distance: 3.9
click at [136, 144] on div at bounding box center [200, 176] width 405 height 287
drag, startPoint x: 131, startPoint y: 130, endPoint x: 134, endPoint y: 130, distance: 3.3
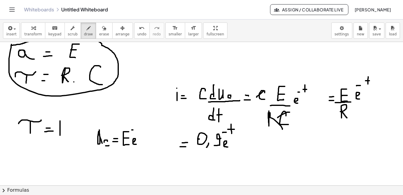
click at [134, 130] on div at bounding box center [200, 176] width 405 height 287
drag, startPoint x: 138, startPoint y: 129, endPoint x: 143, endPoint y: 129, distance: 4.8
click at [143, 129] on div at bounding box center [200, 176] width 405 height 287
drag, startPoint x: 141, startPoint y: 124, endPoint x: 140, endPoint y: 133, distance: 8.7
click at [140, 133] on div at bounding box center [200, 176] width 405 height 287
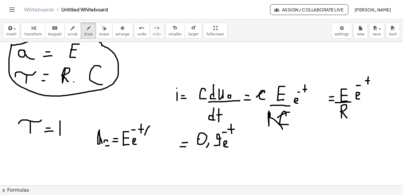
drag, startPoint x: 149, startPoint y: 126, endPoint x: 144, endPoint y: 137, distance: 12.1
click at [144, 137] on div at bounding box center [200, 176] width 405 height 287
drag, startPoint x: 149, startPoint y: 133, endPoint x: 156, endPoint y: 132, distance: 7.3
click at [156, 132] on div at bounding box center [200, 176] width 405 height 287
drag, startPoint x: 152, startPoint y: 132, endPoint x: 152, endPoint y: 136, distance: 4.2
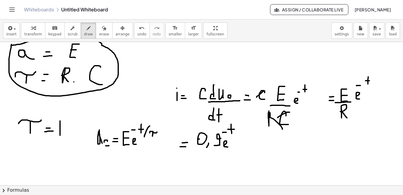
click at [152, 136] on div at bounding box center [200, 176] width 405 height 287
drag, startPoint x: 159, startPoint y: 131, endPoint x: 160, endPoint y: 128, distance: 3.6
click at [160, 128] on div at bounding box center [200, 176] width 405 height 287
click at [102, 29] on icon "button" at bounding box center [104, 28] width 4 height 7
click at [99, 140] on div at bounding box center [200, 176] width 405 height 287
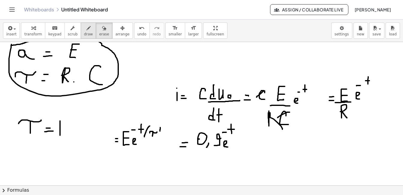
click at [86, 32] on icon "button" at bounding box center [88, 28] width 4 height 7
drag, startPoint x: 95, startPoint y: 133, endPoint x: 104, endPoint y: 148, distance: 17.7
click at [103, 148] on div at bounding box center [200, 176] width 405 height 287
drag, startPoint x: 108, startPoint y: 146, endPoint x: 108, endPoint y: 151, distance: 5.1
click at [108, 151] on div at bounding box center [200, 176] width 405 height 287
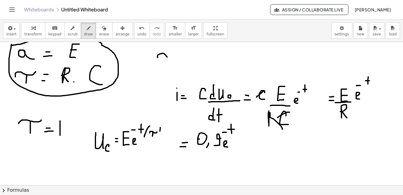
drag, startPoint x: 158, startPoint y: 55, endPoint x: 175, endPoint y: 55, distance: 17.4
click at [175, 55] on div at bounding box center [200, 176] width 405 height 287
drag, startPoint x: 167, startPoint y: 56, endPoint x: 168, endPoint y: 67, distance: 10.8
click at [168, 67] on div at bounding box center [200, 176] width 405 height 287
drag, startPoint x: 181, startPoint y: 52, endPoint x: 181, endPoint y: 45, distance: 7.2
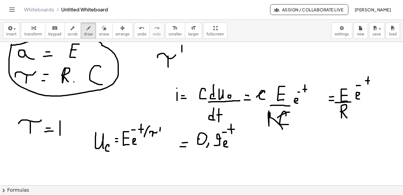
click at [181, 45] on div at bounding box center [200, 176] width 405 height 287
drag, startPoint x: 186, startPoint y: 62, endPoint x: 201, endPoint y: 62, distance: 15.3
click at [201, 62] on div at bounding box center [200, 176] width 405 height 287
drag, startPoint x: 200, startPoint y: 57, endPoint x: 202, endPoint y: 68, distance: 11.3
click at [202, 68] on div at bounding box center [200, 176] width 405 height 287
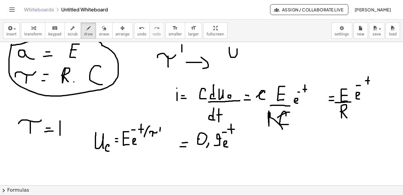
drag, startPoint x: 229, startPoint y: 49, endPoint x: 237, endPoint y: 54, distance: 9.6
click at [237, 54] on div at bounding box center [200, 176] width 405 height 287
drag, startPoint x: 244, startPoint y: 53, endPoint x: 245, endPoint y: 58, distance: 4.9
click at [245, 58] on div at bounding box center [200, 176] width 405 height 287
click at [253, 52] on div at bounding box center [200, 176] width 405 height 287
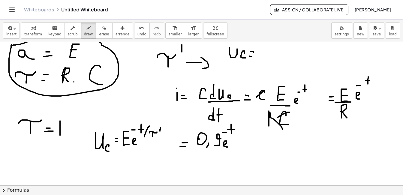
drag, startPoint x: 249, startPoint y: 56, endPoint x: 253, endPoint y: 56, distance: 3.9
click at [253, 56] on div at bounding box center [200, 176] width 405 height 287
drag, startPoint x: 277, startPoint y: 45, endPoint x: 277, endPoint y: 55, distance: 10.2
click at [277, 55] on div at bounding box center [200, 176] width 405 height 287
drag, startPoint x: 272, startPoint y: 51, endPoint x: 276, endPoint y: 51, distance: 4.5
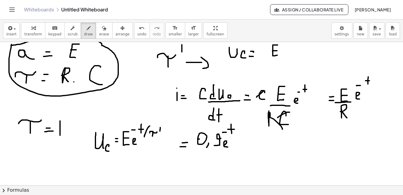
click at [276, 51] on div at bounding box center [200, 176] width 405 height 287
drag, startPoint x: 264, startPoint y: 60, endPoint x: 291, endPoint y: 61, distance: 26.7
click at [291, 61] on div at bounding box center [200, 176] width 405 height 287
drag, startPoint x: 271, startPoint y: 67, endPoint x: 280, endPoint y: 71, distance: 10.1
click at [280, 71] on div at bounding box center [200, 176] width 405 height 287
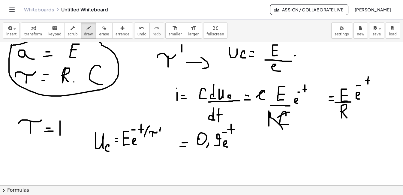
drag, startPoint x: 294, startPoint y: 56, endPoint x: 298, endPoint y: 56, distance: 3.9
click at [298, 56] on div at bounding box center [200, 176] width 405 height 287
click at [298, 59] on div at bounding box center [200, 176] width 405 height 287
click at [306, 59] on div at bounding box center [200, 176] width 405 height 287
click at [321, 62] on div at bounding box center [200, 176] width 405 height 287
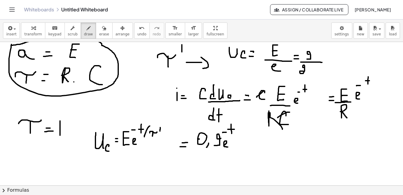
drag, startPoint x: 303, startPoint y: 68, endPoint x: 306, endPoint y: 73, distance: 6.0
click at [306, 73] on div at bounding box center [200, 176] width 405 height 287
drag, startPoint x: 309, startPoint y: 71, endPoint x: 308, endPoint y: 74, distance: 3.8
click at [308, 74] on div at bounding box center [200, 176] width 405 height 287
drag, startPoint x: 313, startPoint y: 66, endPoint x: 315, endPoint y: 71, distance: 5.7
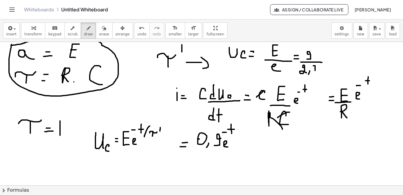
click at [315, 71] on div at bounding box center [200, 176] width 405 height 287
drag, startPoint x: 312, startPoint y: 68, endPoint x: 317, endPoint y: 68, distance: 4.5
click at [317, 68] on div at bounding box center [200, 176] width 405 height 287
drag, startPoint x: 319, startPoint y: 64, endPoint x: 319, endPoint y: 76, distance: 11.4
click at [319, 76] on div at bounding box center [200, 176] width 405 height 287
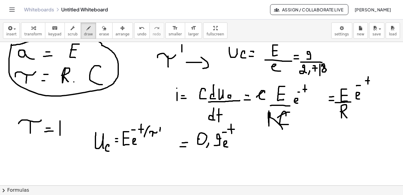
click at [321, 64] on div at bounding box center [200, 176] width 405 height 287
drag, startPoint x: 328, startPoint y: 58, endPoint x: 336, endPoint y: 57, distance: 7.9
click at [336, 57] on div at bounding box center [200, 176] width 405 height 287
drag, startPoint x: 329, startPoint y: 62, endPoint x: 336, endPoint y: 59, distance: 7.7
click at [336, 59] on div at bounding box center [200, 176] width 405 height 287
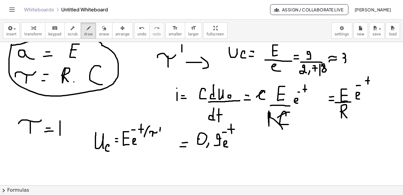
drag, startPoint x: 343, startPoint y: 54, endPoint x: 342, endPoint y: 63, distance: 9.3
click at [341, 64] on div at bounding box center [200, 176] width 405 height 287
click at [348, 65] on div at bounding box center [200, 176] width 405 height 287
drag, startPoint x: 354, startPoint y: 55, endPoint x: 354, endPoint y: 63, distance: 7.8
click at [354, 63] on div at bounding box center [200, 176] width 405 height 287
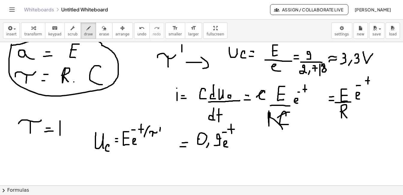
drag, startPoint x: 363, startPoint y: 52, endPoint x: 373, endPoint y: 53, distance: 10.8
click at [373, 53] on div at bounding box center [200, 176] width 405 height 287
drag, startPoint x: 283, startPoint y: 147, endPoint x: 305, endPoint y: 138, distance: 23.4
click at [305, 138] on div at bounding box center [200, 176] width 405 height 287
drag, startPoint x: 297, startPoint y: 145, endPoint x: 297, endPoint y: 149, distance: 4.8
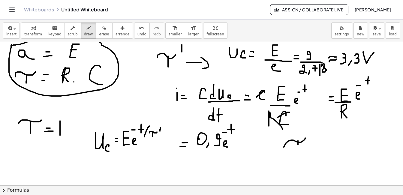
click at [297, 149] on div at bounding box center [200, 176] width 405 height 287
drag, startPoint x: 309, startPoint y: 140, endPoint x: 312, endPoint y: 134, distance: 5.9
click at [312, 134] on div at bounding box center [200, 176] width 405 height 287
click at [314, 145] on div at bounding box center [200, 176] width 405 height 287
drag, startPoint x: 310, startPoint y: 149, endPoint x: 316, endPoint y: 149, distance: 5.4
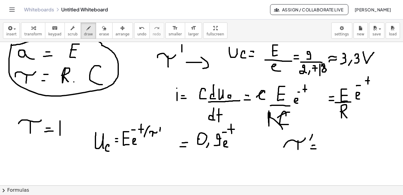
click at [316, 149] on div at bounding box center [200, 176] width 405 height 287
drag, startPoint x: 323, startPoint y: 138, endPoint x: 323, endPoint y: 149, distance: 11.1
click at [323, 149] on div at bounding box center [200, 176] width 405 height 287
drag, startPoint x: 330, startPoint y: 146, endPoint x: 326, endPoint y: 152, distance: 7.7
click at [326, 152] on div at bounding box center [200, 176] width 405 height 287
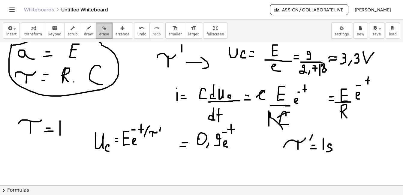
click at [102, 29] on icon "button" at bounding box center [104, 28] width 4 height 7
drag, startPoint x: 93, startPoint y: 154, endPoint x: 121, endPoint y: 138, distance: 32.7
click at [121, 138] on div at bounding box center [200, 176] width 405 height 287
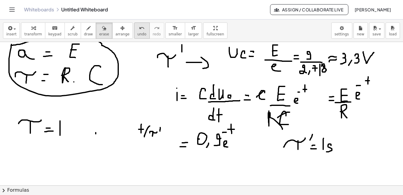
click at [136, 33] on button "undo undo" at bounding box center [142, 31] width 16 height 16
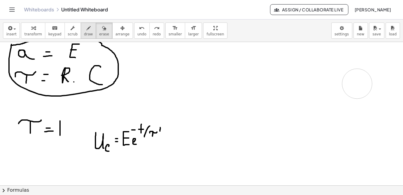
drag, startPoint x: 187, startPoint y: 141, endPoint x: 87, endPoint y: 30, distance: 150.1
click at [355, 84] on div at bounding box center [200, 176] width 405 height 287
click at [86, 31] on icon "button" at bounding box center [88, 28] width 4 height 7
drag, startPoint x: 193, startPoint y: 62, endPoint x: 193, endPoint y: 68, distance: 6.0
click at [193, 68] on div at bounding box center [200, 176] width 405 height 287
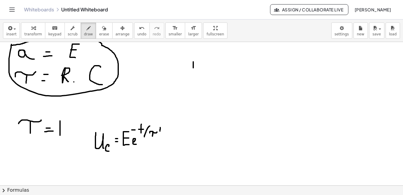
click at [192, 55] on div at bounding box center [200, 176] width 405 height 287
drag, startPoint x: 197, startPoint y: 63, endPoint x: 200, endPoint y: 63, distance: 3.3
click at [200, 63] on div at bounding box center [200, 176] width 405 height 287
drag, startPoint x: 197, startPoint y: 66, endPoint x: 201, endPoint y: 66, distance: 4.2
click at [201, 66] on div at bounding box center [200, 176] width 405 height 287
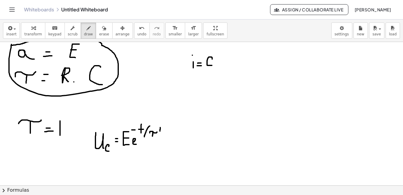
drag, startPoint x: 212, startPoint y: 59, endPoint x: 211, endPoint y: 65, distance: 6.3
click at [211, 65] on div at bounding box center [200, 176] width 405 height 287
drag, startPoint x: 222, startPoint y: 52, endPoint x: 223, endPoint y: 60, distance: 8.2
click at [223, 60] on div at bounding box center [200, 176] width 405 height 287
drag, startPoint x: 227, startPoint y: 56, endPoint x: 230, endPoint y: 61, distance: 5.8
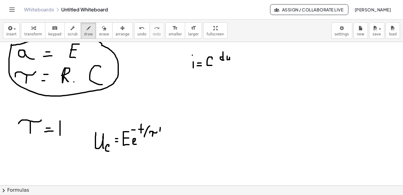
click at [230, 60] on div at bounding box center [200, 176] width 405 height 287
click at [233, 59] on div at bounding box center [200, 176] width 405 height 287
drag, startPoint x: 220, startPoint y: 63, endPoint x: 241, endPoint y: 63, distance: 21.6
click at [241, 63] on div at bounding box center [200, 176] width 405 height 287
drag, startPoint x: 225, startPoint y: 65, endPoint x: 225, endPoint y: 79, distance: 13.8
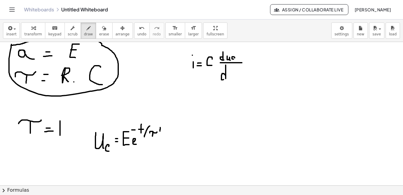
click at [225, 79] on div at bounding box center [200, 176] width 405 height 287
drag, startPoint x: 230, startPoint y: 75, endPoint x: 234, endPoint y: 75, distance: 4.8
click at [234, 75] on div at bounding box center [200, 176] width 405 height 287
drag, startPoint x: 231, startPoint y: 69, endPoint x: 231, endPoint y: 81, distance: 12.3
click at [231, 81] on div at bounding box center [200, 176] width 405 height 287
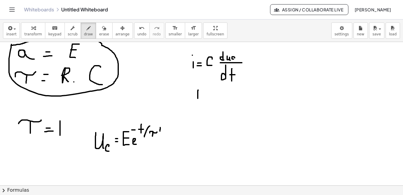
drag, startPoint x: 197, startPoint y: 91, endPoint x: 197, endPoint y: 99, distance: 8.1
click at [197, 99] on div at bounding box center [200, 176] width 405 height 287
click at [197, 85] on div at bounding box center [200, 176] width 405 height 287
click at [205, 94] on div at bounding box center [200, 176] width 405 height 287
drag, startPoint x: 201, startPoint y: 97, endPoint x: 207, endPoint y: 97, distance: 5.7
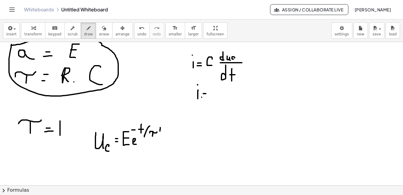
click at [207, 97] on div at bounding box center [200, 176] width 405 height 287
drag, startPoint x: 225, startPoint y: 92, endPoint x: 226, endPoint y: 100, distance: 7.6
click at [226, 100] on div at bounding box center [200, 176] width 405 height 287
drag, startPoint x: 234, startPoint y: 87, endPoint x: 235, endPoint y: 105, distance: 18.6
click at [235, 105] on div at bounding box center [200, 176] width 405 height 287
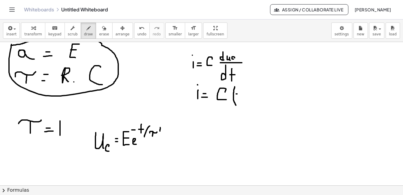
click at [238, 94] on div at bounding box center [200, 176] width 405 height 287
drag, startPoint x: 249, startPoint y: 85, endPoint x: 251, endPoint y: 96, distance: 11.5
click at [251, 96] on div at bounding box center [200, 176] width 405 height 287
drag, startPoint x: 247, startPoint y: 91, endPoint x: 251, endPoint y: 91, distance: 4.2
click at [251, 91] on div at bounding box center [200, 176] width 405 height 287
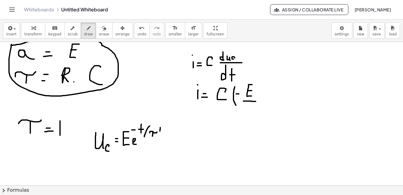
drag, startPoint x: 243, startPoint y: 101, endPoint x: 255, endPoint y: 101, distance: 12.3
click at [255, 101] on div at bounding box center [200, 176] width 405 height 287
drag, startPoint x: 245, startPoint y: 108, endPoint x: 256, endPoint y: 106, distance: 11.3
click at [256, 106] on div at bounding box center [200, 176] width 405 height 287
drag, startPoint x: 250, startPoint y: 105, endPoint x: 250, endPoint y: 118, distance: 12.6
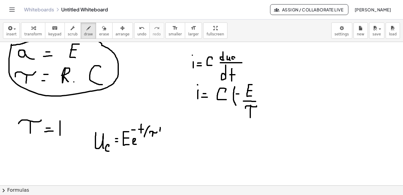
click at [250, 118] on div at bounding box center [200, 176] width 405 height 287
drag, startPoint x: 259, startPoint y: 108, endPoint x: 260, endPoint y: 104, distance: 3.8
click at [260, 104] on div at bounding box center [200, 176] width 405 height 287
drag, startPoint x: 259, startPoint y: 96, endPoint x: 266, endPoint y: 98, distance: 7.4
click at [266, 98] on div at bounding box center [200, 176] width 405 height 287
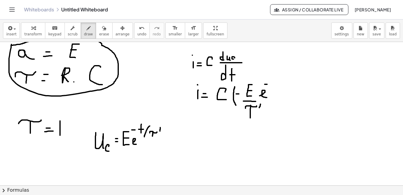
click at [267, 84] on div at bounding box center [200, 176] width 405 height 287
drag, startPoint x: 270, startPoint y: 81, endPoint x: 277, endPoint y: 81, distance: 6.6
click at [277, 81] on div at bounding box center [200, 176] width 405 height 287
drag, startPoint x: 274, startPoint y: 76, endPoint x: 273, endPoint y: 85, distance: 9.3
click at [273, 85] on div at bounding box center [200, 176] width 405 height 287
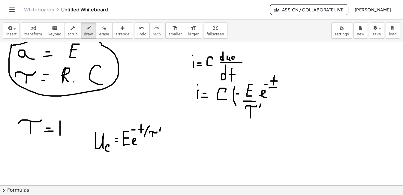
drag, startPoint x: 269, startPoint y: 88, endPoint x: 276, endPoint y: 88, distance: 7.2
click at [276, 88] on div at bounding box center [200, 176] width 405 height 287
drag, startPoint x: 270, startPoint y: 91, endPoint x: 279, endPoint y: 91, distance: 8.7
click at [279, 91] on div at bounding box center [200, 176] width 405 height 287
drag, startPoint x: 275, startPoint y: 90, endPoint x: 275, endPoint y: 95, distance: 5.1
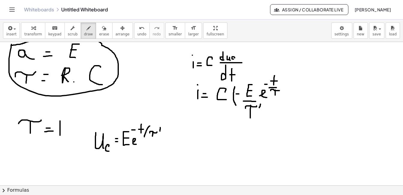
click at [275, 95] on div at bounding box center [200, 176] width 405 height 287
drag, startPoint x: 282, startPoint y: 92, endPoint x: 282, endPoint y: 89, distance: 3.3
click at [282, 89] on div at bounding box center [200, 176] width 405 height 287
drag, startPoint x: 285, startPoint y: 78, endPoint x: 283, endPoint y: 105, distance: 27.1
click at [283, 105] on div at bounding box center [200, 176] width 405 height 287
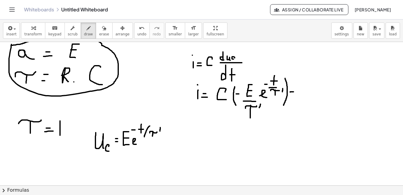
drag, startPoint x: 290, startPoint y: 92, endPoint x: 293, endPoint y: 92, distance: 3.3
click at [293, 92] on div at bounding box center [200, 176] width 405 height 287
drag, startPoint x: 289, startPoint y: 96, endPoint x: 294, endPoint y: 96, distance: 5.1
click at [294, 96] on div at bounding box center [200, 176] width 405 height 287
drag, startPoint x: 298, startPoint y: 93, endPoint x: 301, endPoint y: 93, distance: 3.3
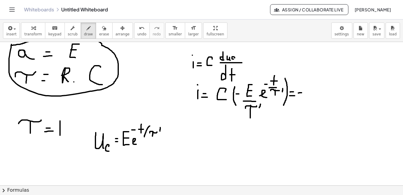
click at [301, 93] on div at bounding box center [200, 176] width 405 height 287
drag, startPoint x: 315, startPoint y: 83, endPoint x: 314, endPoint y: 95, distance: 12.0
click at [314, 95] on div at bounding box center [200, 176] width 405 height 287
drag, startPoint x: 311, startPoint y: 90, endPoint x: 315, endPoint y: 90, distance: 4.2
click at [315, 90] on div at bounding box center [200, 176] width 405 height 287
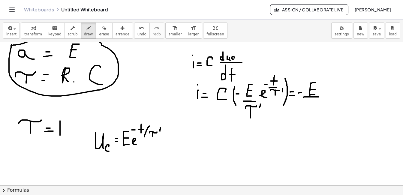
drag, startPoint x: 303, startPoint y: 98, endPoint x: 318, endPoint y: 97, distance: 15.3
click at [318, 97] on div at bounding box center [200, 176] width 405 height 287
drag, startPoint x: 305, startPoint y: 104, endPoint x: 314, endPoint y: 115, distance: 14.2
click at [314, 115] on div at bounding box center [200, 176] width 405 height 287
drag, startPoint x: 323, startPoint y: 92, endPoint x: 328, endPoint y: 95, distance: 5.6
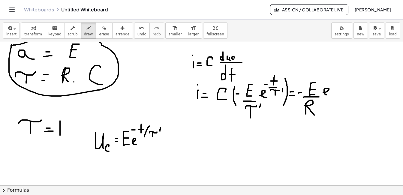
click at [328, 95] on div at bounding box center [200, 176] width 405 height 287
drag, startPoint x: 328, startPoint y: 77, endPoint x: 332, endPoint y: 77, distance: 4.2
click at [332, 77] on div at bounding box center [200, 176] width 405 height 287
drag, startPoint x: 337, startPoint y: 76, endPoint x: 341, endPoint y: 76, distance: 4.2
click at [341, 76] on div at bounding box center [200, 176] width 405 height 287
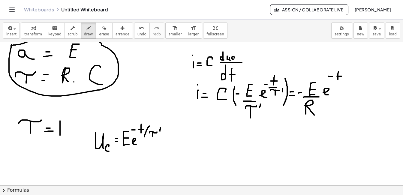
drag, startPoint x: 337, startPoint y: 74, endPoint x: 337, endPoint y: 82, distance: 7.8
click at [337, 82] on div at bounding box center [200, 176] width 405 height 287
drag, startPoint x: 333, startPoint y: 82, endPoint x: 347, endPoint y: 83, distance: 14.2
click at [347, 83] on div at bounding box center [200, 176] width 405 height 287
drag, startPoint x: 335, startPoint y: 87, endPoint x: 344, endPoint y: 88, distance: 8.7
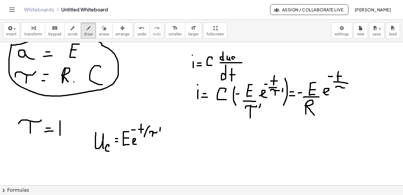
click at [344, 88] on div at bounding box center [200, 176] width 405 height 287
drag, startPoint x: 339, startPoint y: 86, endPoint x: 339, endPoint y: 93, distance: 6.6
click at [339, 93] on div at bounding box center [200, 176] width 405 height 287
click at [348, 88] on div at bounding box center [200, 176] width 405 height 287
drag, startPoint x: 197, startPoint y: 137, endPoint x: 197, endPoint y: 147, distance: 10.5
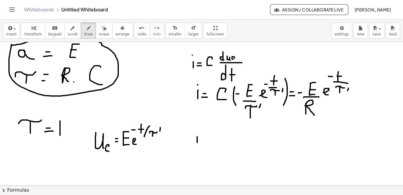
click at [197, 147] on div at bounding box center [200, 176] width 405 height 287
click at [195, 129] on div at bounding box center [200, 176] width 405 height 287
drag, startPoint x: 202, startPoint y: 140, endPoint x: 206, endPoint y: 140, distance: 4.2
click at [206, 140] on div at bounding box center [200, 176] width 405 height 287
drag, startPoint x: 201, startPoint y: 145, endPoint x: 204, endPoint y: 145, distance: 3.3
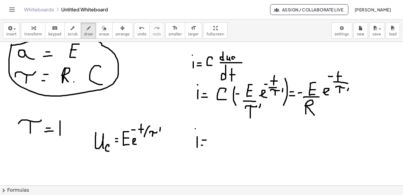
click at [204, 145] on div at bounding box center [200, 176] width 405 height 287
click at [211, 140] on div at bounding box center [200, 176] width 405 height 287
drag, startPoint x: 219, startPoint y: 143, endPoint x: 218, endPoint y: 149, distance: 5.1
click at [218, 149] on div at bounding box center [200, 176] width 405 height 287
drag, startPoint x: 227, startPoint y: 141, endPoint x: 224, endPoint y: 146, distance: 5.2
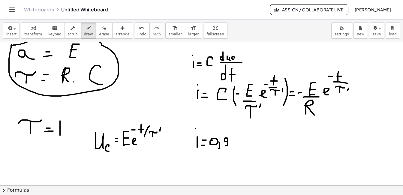
click at [224, 146] on div at bounding box center [200, 176] width 405 height 287
drag, startPoint x: 232, startPoint y: 144, endPoint x: 238, endPoint y: 145, distance: 5.7
click at [237, 146] on div at bounding box center [200, 176] width 405 height 287
click at [238, 137] on div at bounding box center [200, 176] width 405 height 287
drag, startPoint x: 243, startPoint y: 136, endPoint x: 247, endPoint y: 136, distance: 4.2
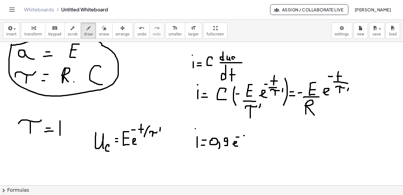
click at [247, 136] on div at bounding box center [200, 176] width 405 height 287
drag, startPoint x: 246, startPoint y: 132, endPoint x: 246, endPoint y: 139, distance: 6.9
click at [246, 139] on div at bounding box center [200, 176] width 405 height 287
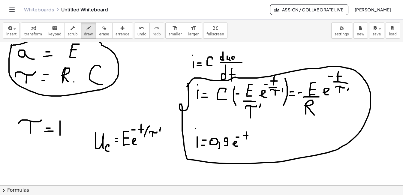
drag, startPoint x: 188, startPoint y: 84, endPoint x: 186, endPoint y: 87, distance: 3.5
click at [186, 87] on div at bounding box center [200, 176] width 405 height 287
drag, startPoint x: 279, startPoint y: 127, endPoint x: 288, endPoint y: 127, distance: 8.7
click at [288, 127] on div at bounding box center [200, 176] width 405 height 287
drag, startPoint x: 297, startPoint y: 123, endPoint x: 293, endPoint y: 128, distance: 6.2
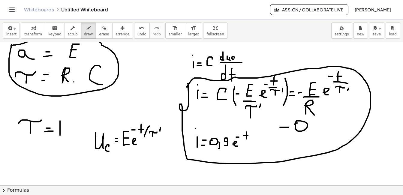
click at [293, 128] on div at bounding box center [200, 176] width 405 height 287
drag, startPoint x: 313, startPoint y: 128, endPoint x: 309, endPoint y: 135, distance: 7.8
click at [309, 135] on div at bounding box center [200, 176] width 405 height 287
drag, startPoint x: 320, startPoint y: 125, endPoint x: 317, endPoint y: 132, distance: 7.5
click at [317, 132] on div at bounding box center [200, 176] width 405 height 287
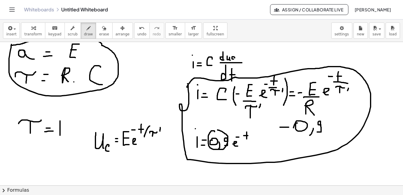
drag, startPoint x: 214, startPoint y: 132, endPoint x: 217, endPoint y: 130, distance: 3.5
click at [217, 130] on div at bounding box center [200, 176] width 405 height 287
drag, startPoint x: 321, startPoint y: 137, endPoint x: 327, endPoint y: 133, distance: 6.3
click at [327, 133] on div at bounding box center [200, 176] width 405 height 287
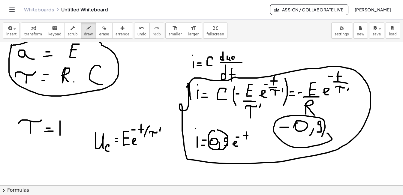
drag, startPoint x: 188, startPoint y: 84, endPoint x: 197, endPoint y: 97, distance: 15.7
click at [191, 99] on div at bounding box center [200, 176] width 405 height 287
drag, startPoint x: 202, startPoint y: 83, endPoint x: 202, endPoint y: 103, distance: 20.4
click at [202, 103] on div at bounding box center [200, 176] width 405 height 287
drag, startPoint x: 292, startPoint y: 116, endPoint x: 292, endPoint y: 136, distance: 20.4
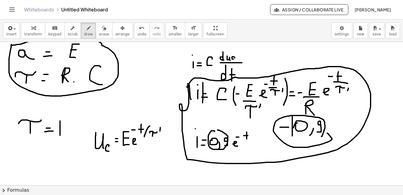
click at [292, 136] on div at bounding box center [200, 176] width 405 height 287
drag, startPoint x: 329, startPoint y: 114, endPoint x: 327, endPoint y: 140, distance: 26.8
click at [327, 140] on div at bounding box center [200, 176] width 405 height 287
drag, startPoint x: 117, startPoint y: 91, endPoint x: 146, endPoint y: 89, distance: 29.2
click at [146, 89] on div at bounding box center [200, 176] width 405 height 287
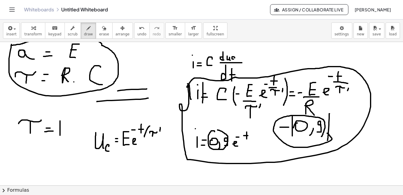
drag, startPoint x: 148, startPoint y: 98, endPoint x: 96, endPoint y: 102, distance: 51.7
click at [96, 102] on div at bounding box center [200, 176] width 405 height 287
drag, startPoint x: 94, startPoint y: 99, endPoint x: 104, endPoint y: 105, distance: 12.4
click at [104, 105] on div at bounding box center [200, 176] width 405 height 287
drag, startPoint x: 146, startPoint y: 81, endPoint x: 145, endPoint y: 94, distance: 13.3
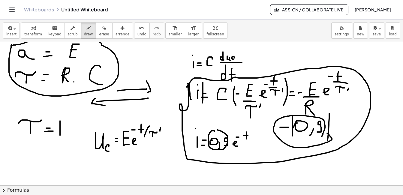
click at [145, 94] on div at bounding box center [200, 176] width 405 height 287
